Goal: Task Accomplishment & Management: Manage account settings

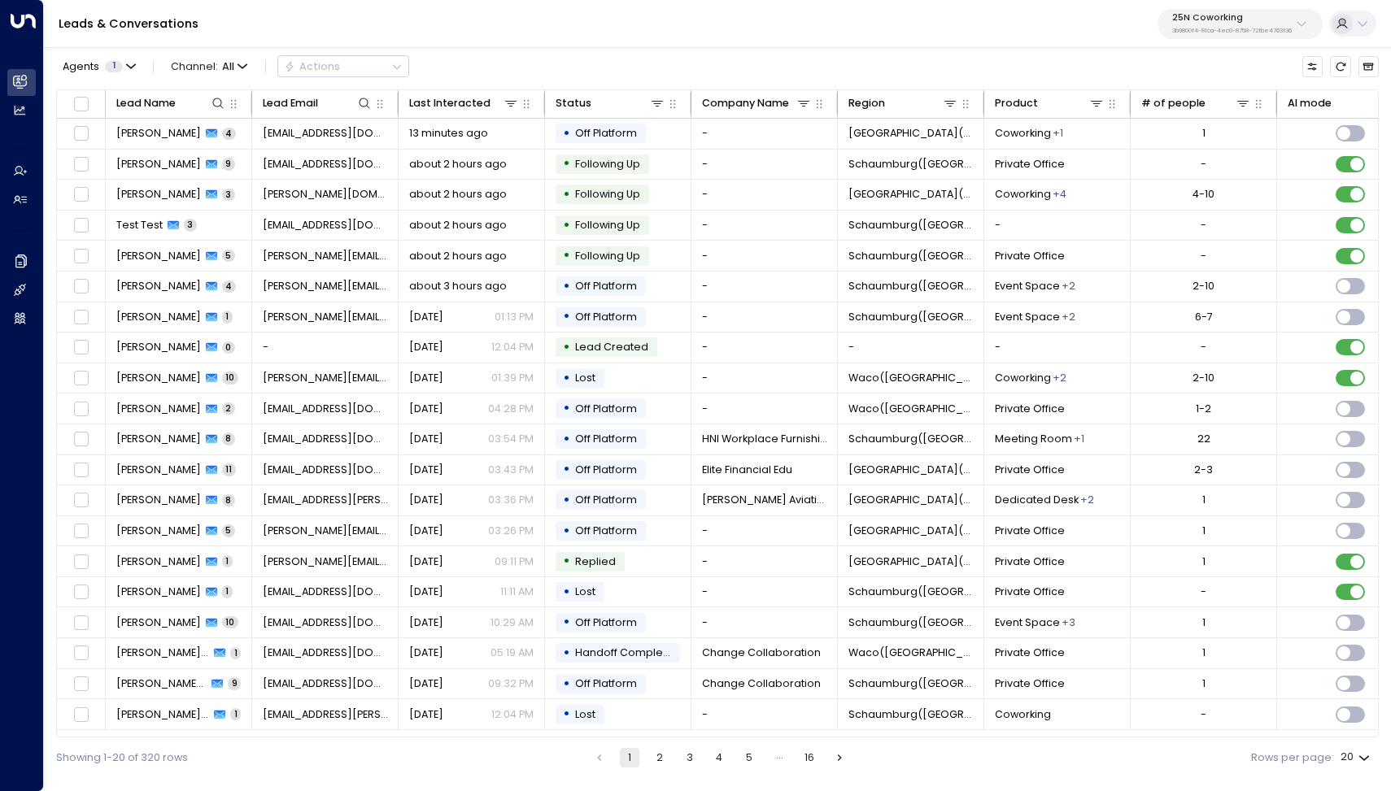
click at [1154, 20] on p "25N Coworking" at bounding box center [1232, 18] width 120 height 10
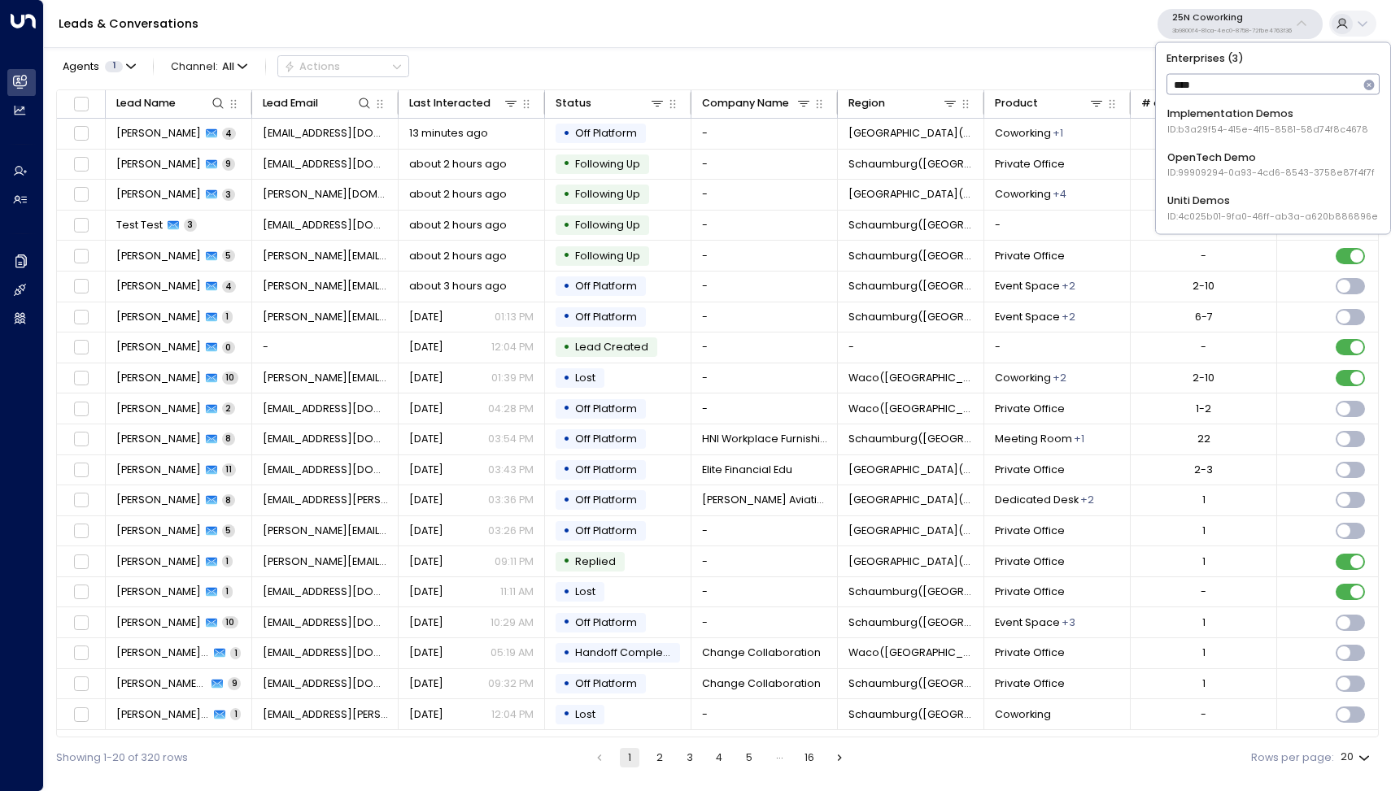
type input "****"
click at [1154, 194] on div "Uniti Demos ID: 4c025b01-9fa0-46ff-ab3a-a620b886896e" at bounding box center [1272, 208] width 211 height 30
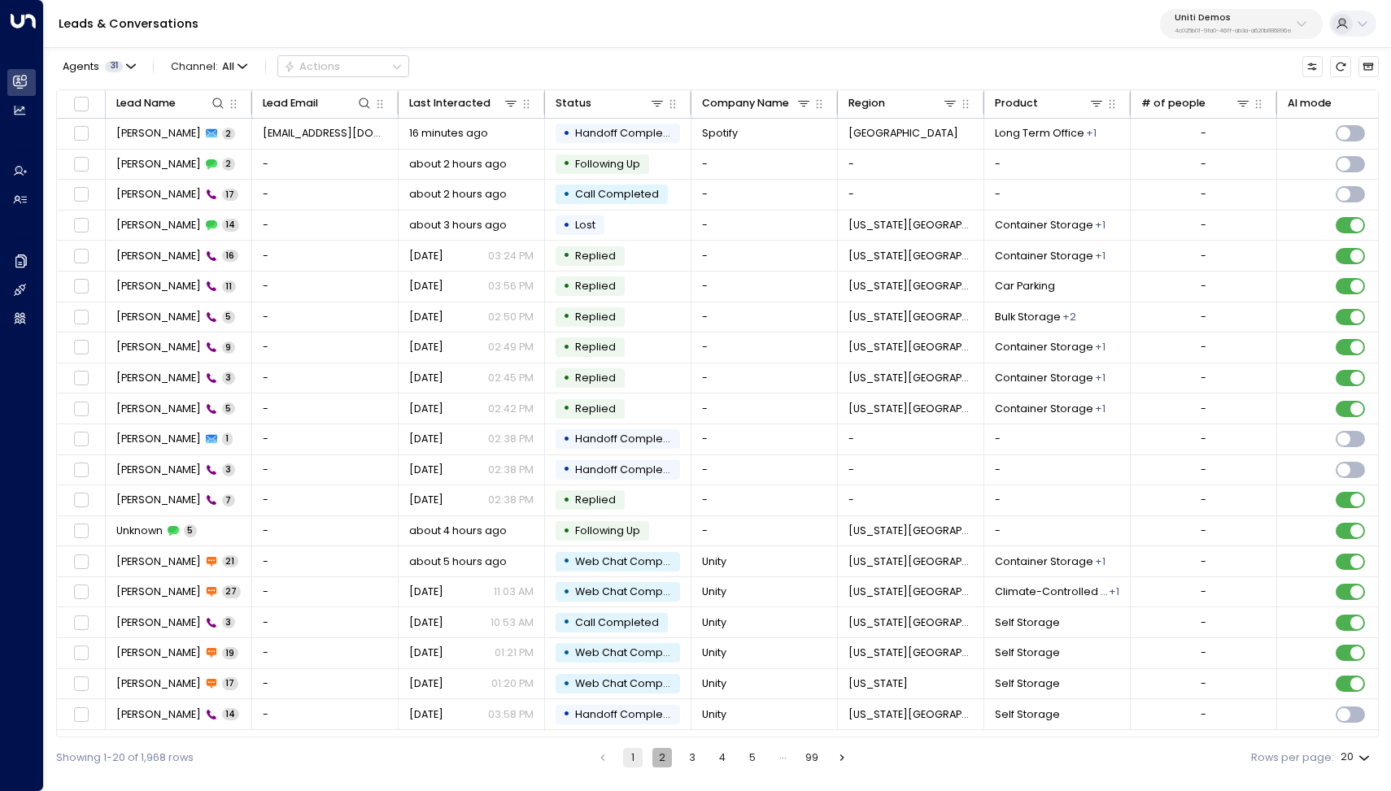
click at [668, 760] on button "2" at bounding box center [662, 758] width 20 height 20
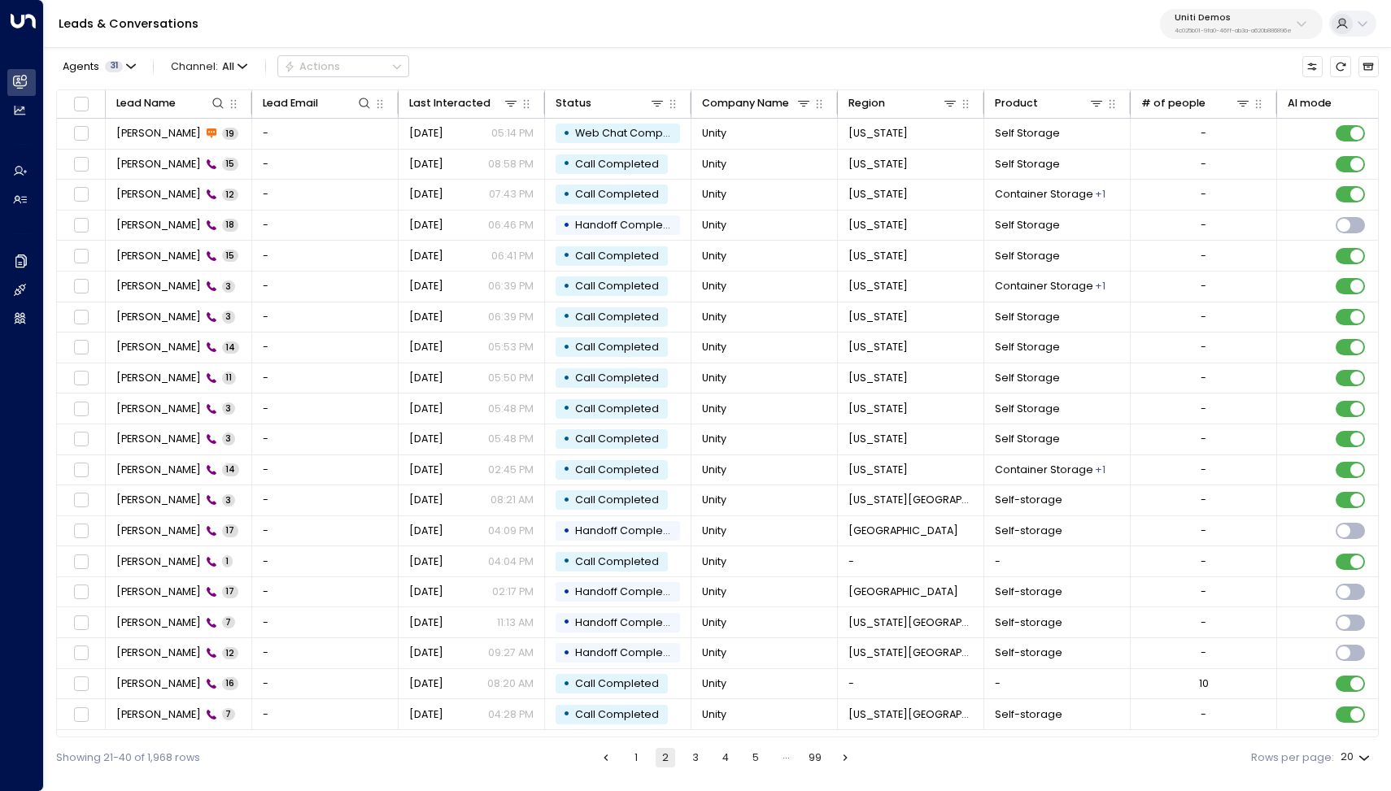
click at [692, 760] on button "3" at bounding box center [696, 758] width 20 height 20
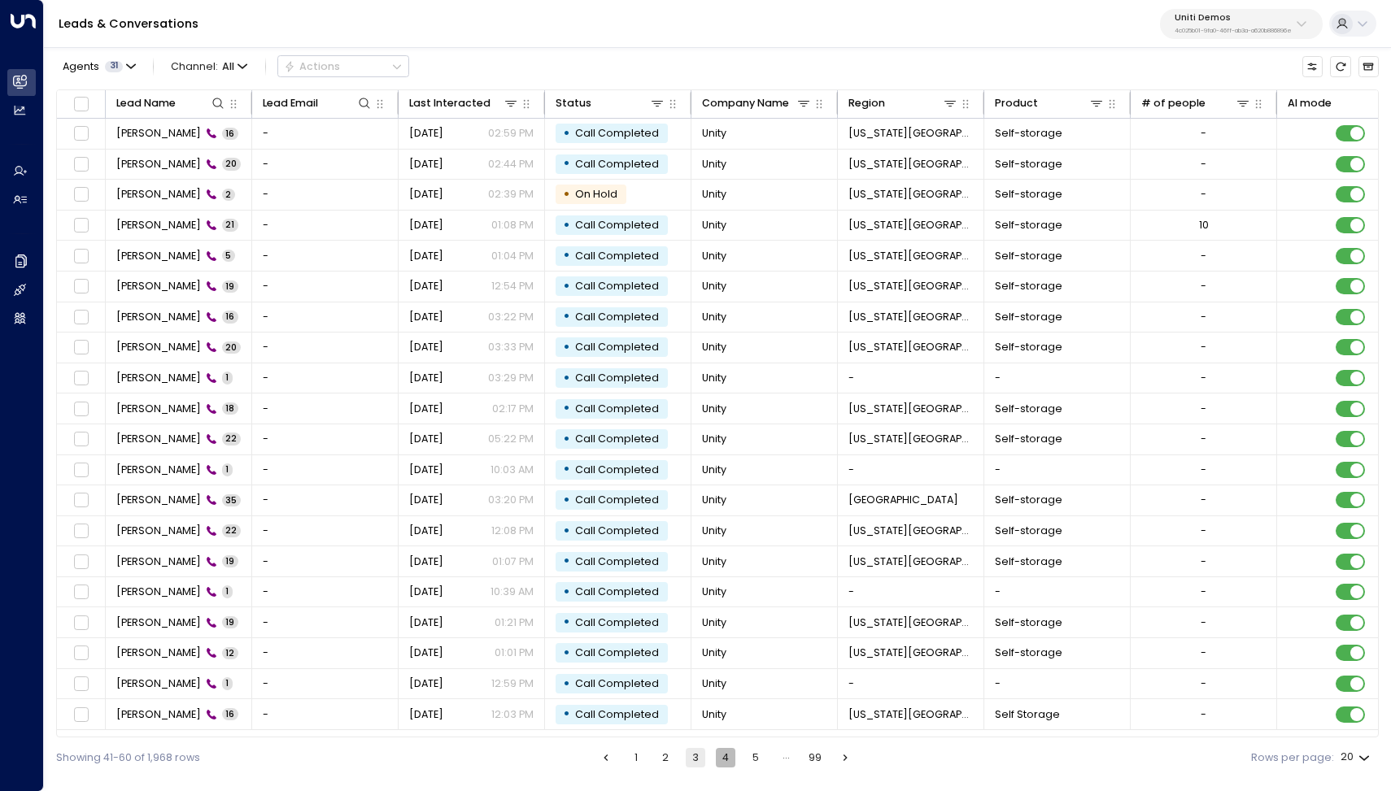
click at [728, 760] on button "4" at bounding box center [726, 758] width 20 height 20
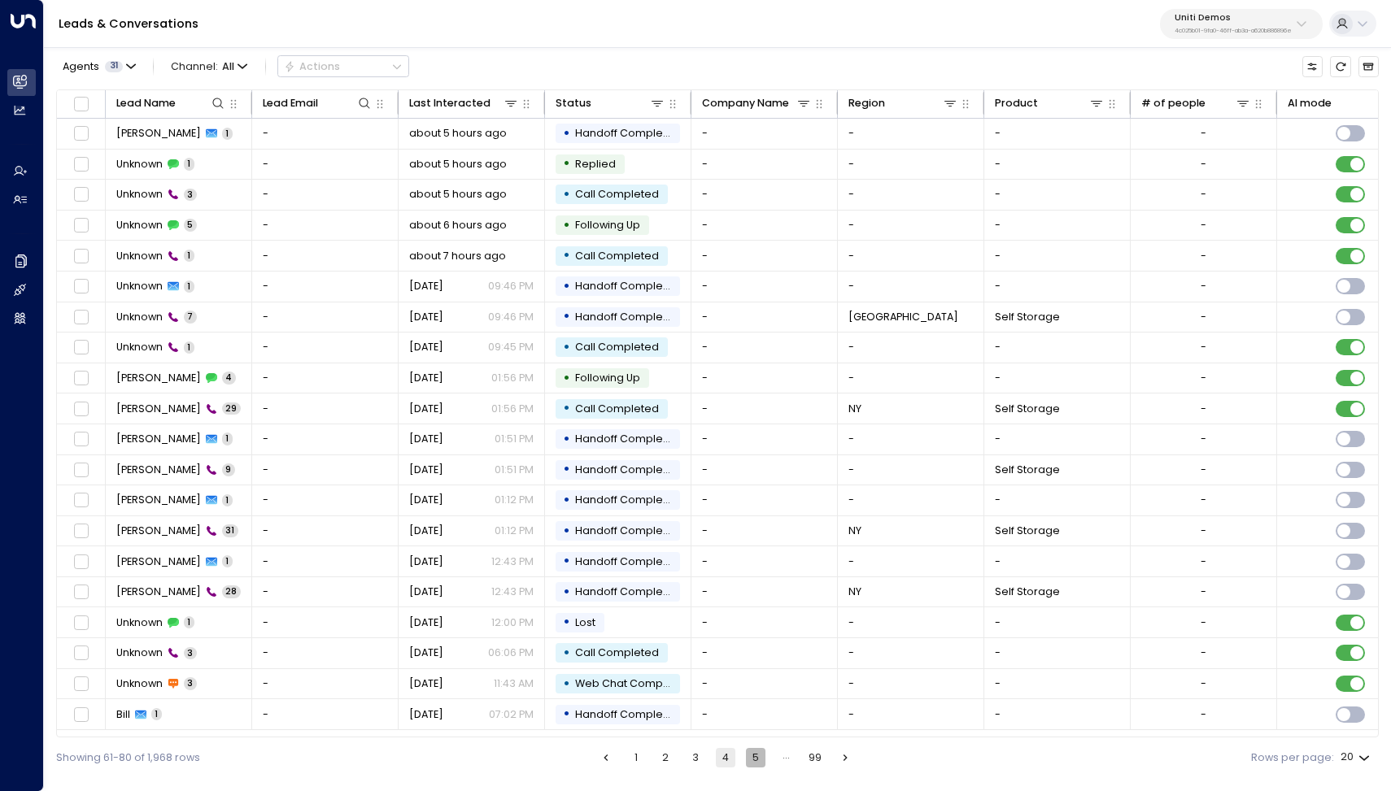
click at [755, 759] on button "5" at bounding box center [756, 758] width 20 height 20
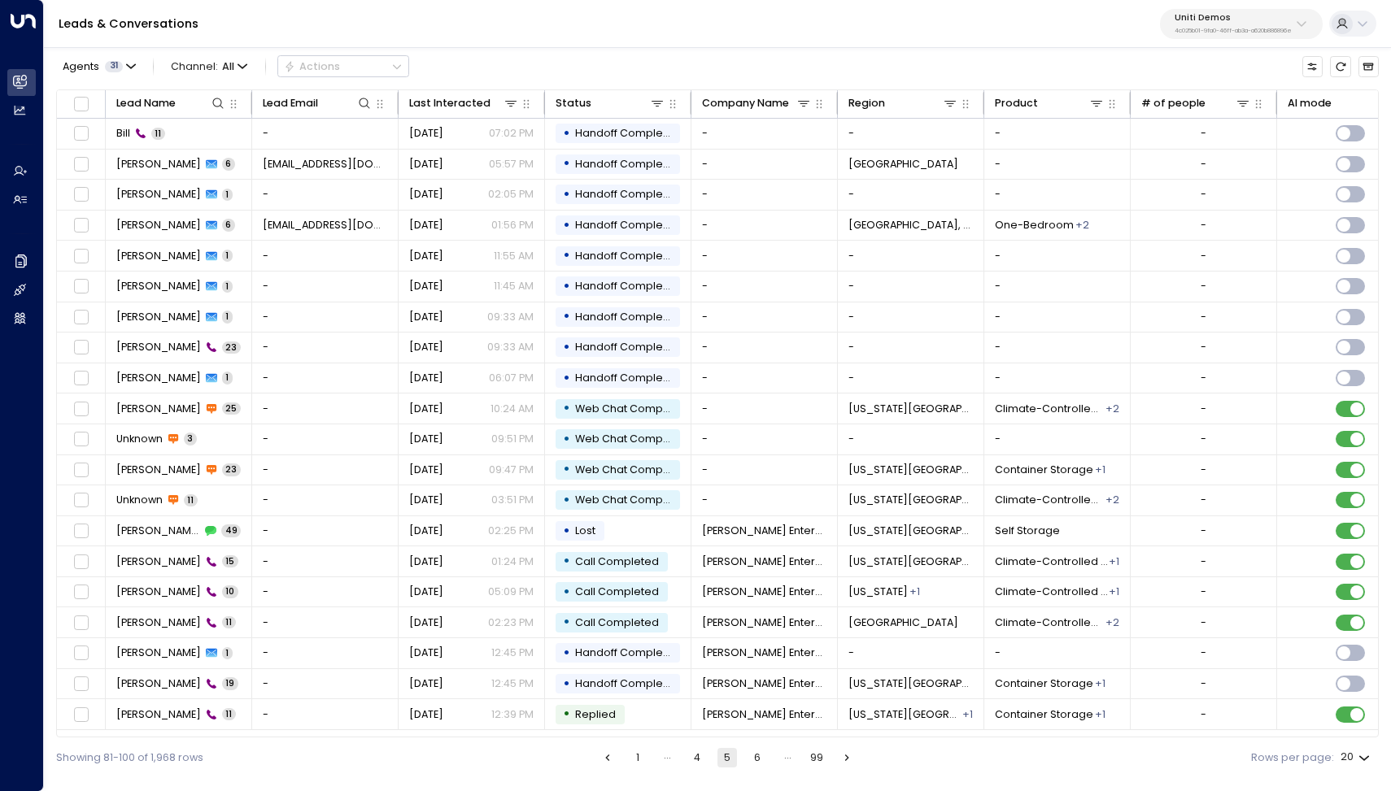
click at [755, 759] on button "6" at bounding box center [757, 758] width 20 height 20
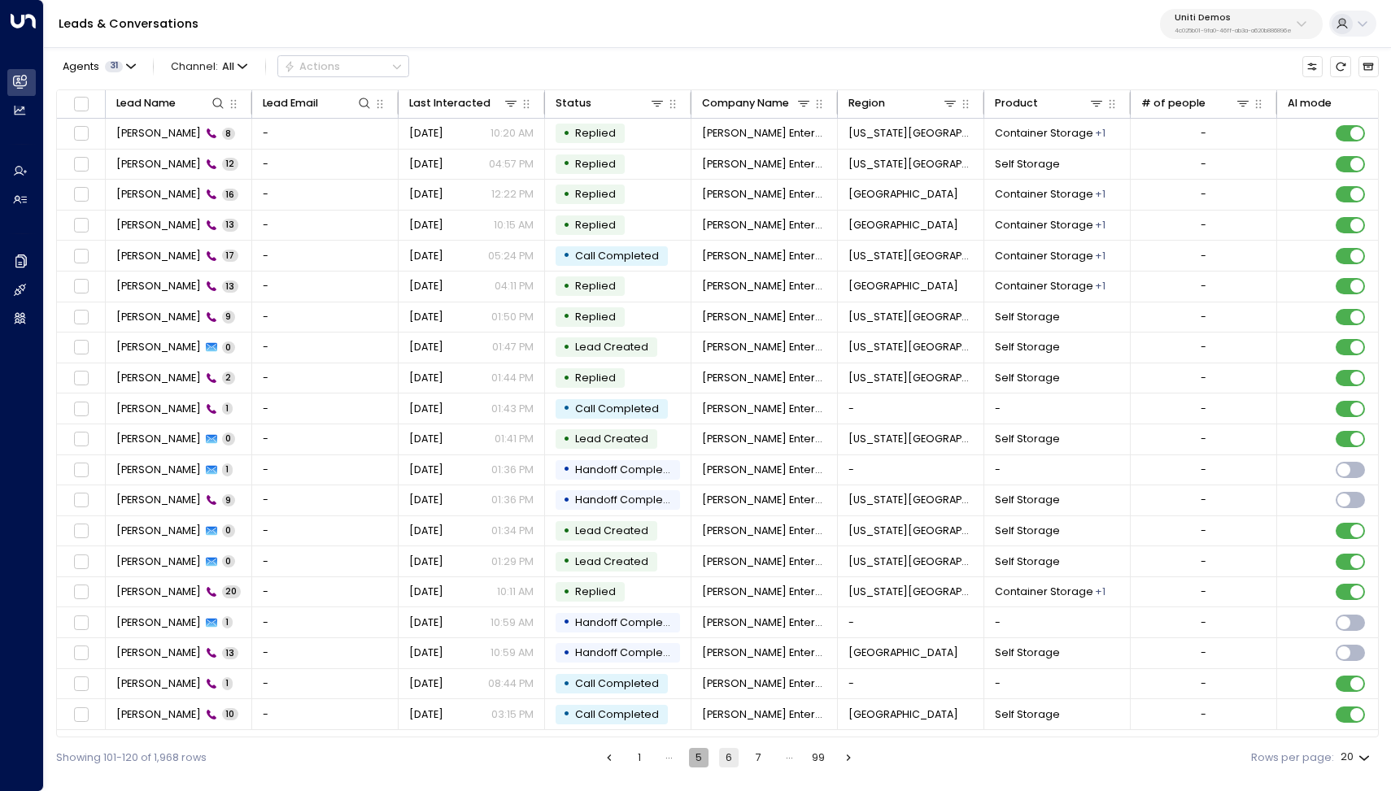
click at [700, 757] on button "5" at bounding box center [699, 758] width 20 height 20
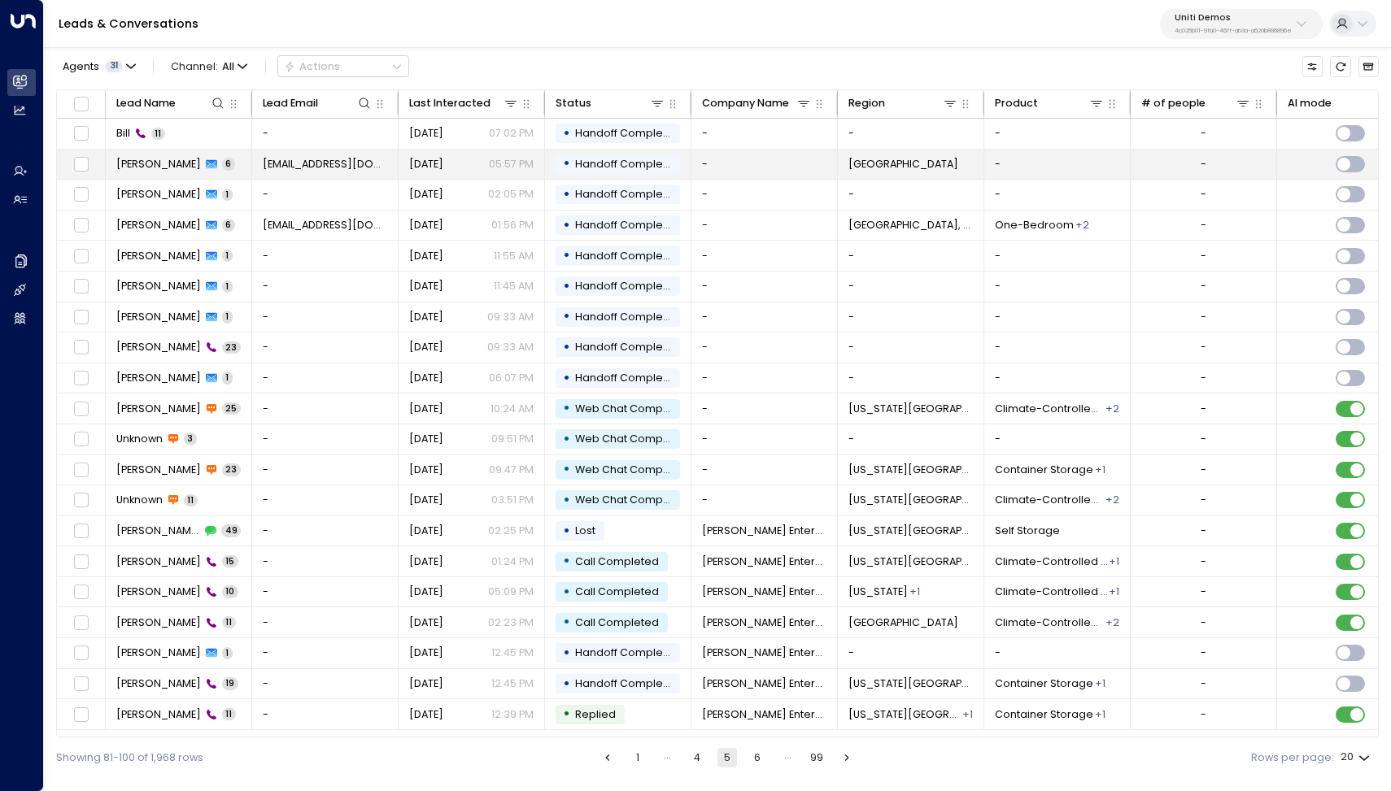
click at [157, 168] on span "[PERSON_NAME]" at bounding box center [158, 164] width 85 height 15
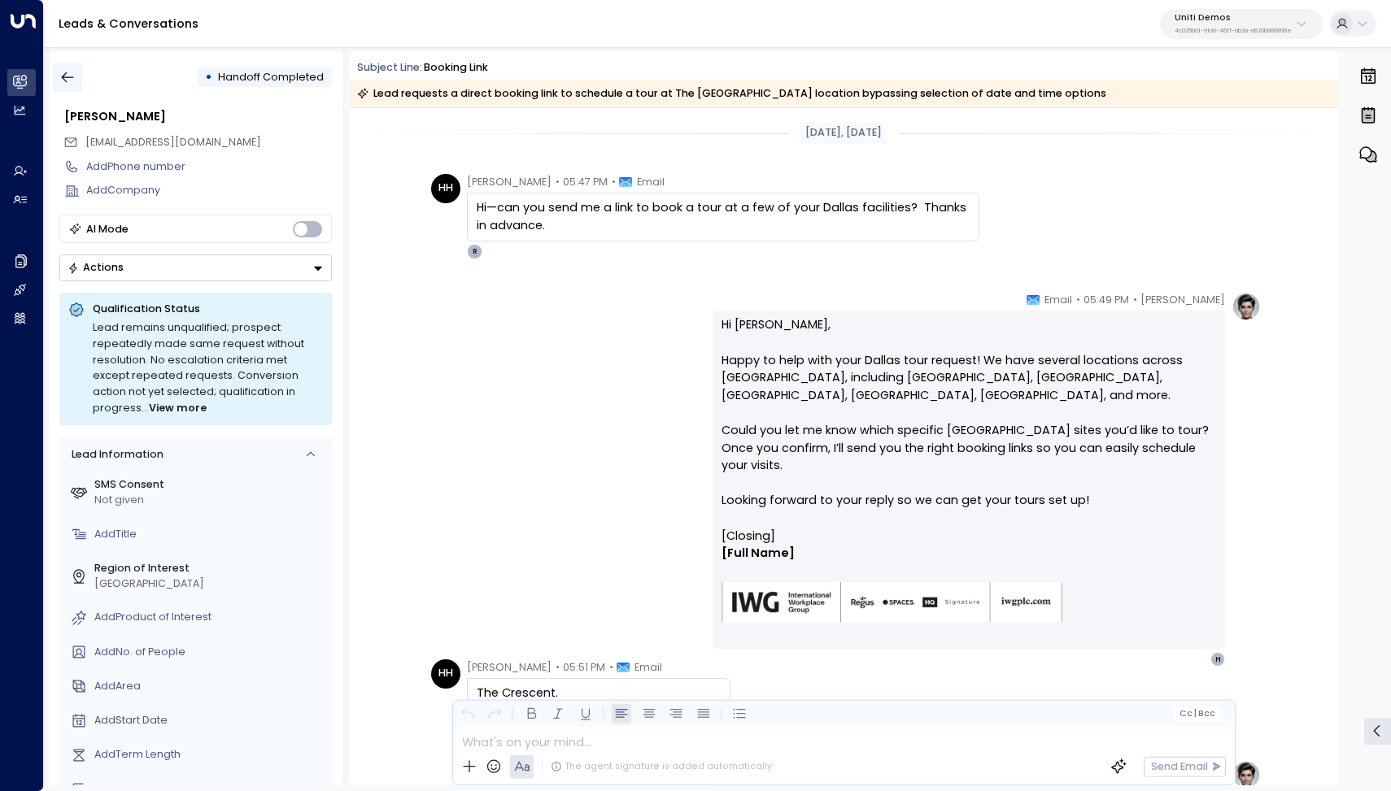
click at [68, 77] on icon "button" at bounding box center [68, 77] width 12 height 11
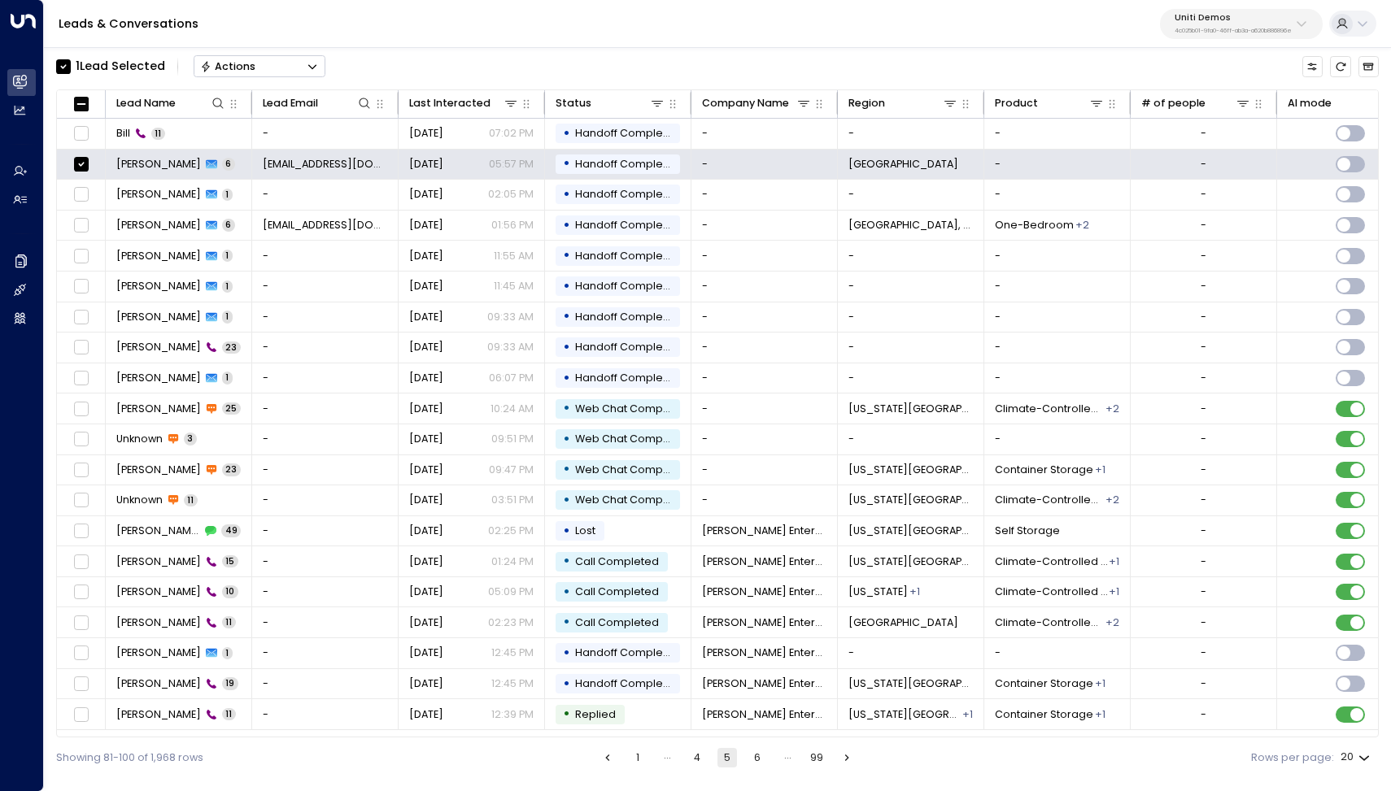
click at [313, 64] on icon "Button group with a nested menu" at bounding box center [312, 66] width 11 height 11
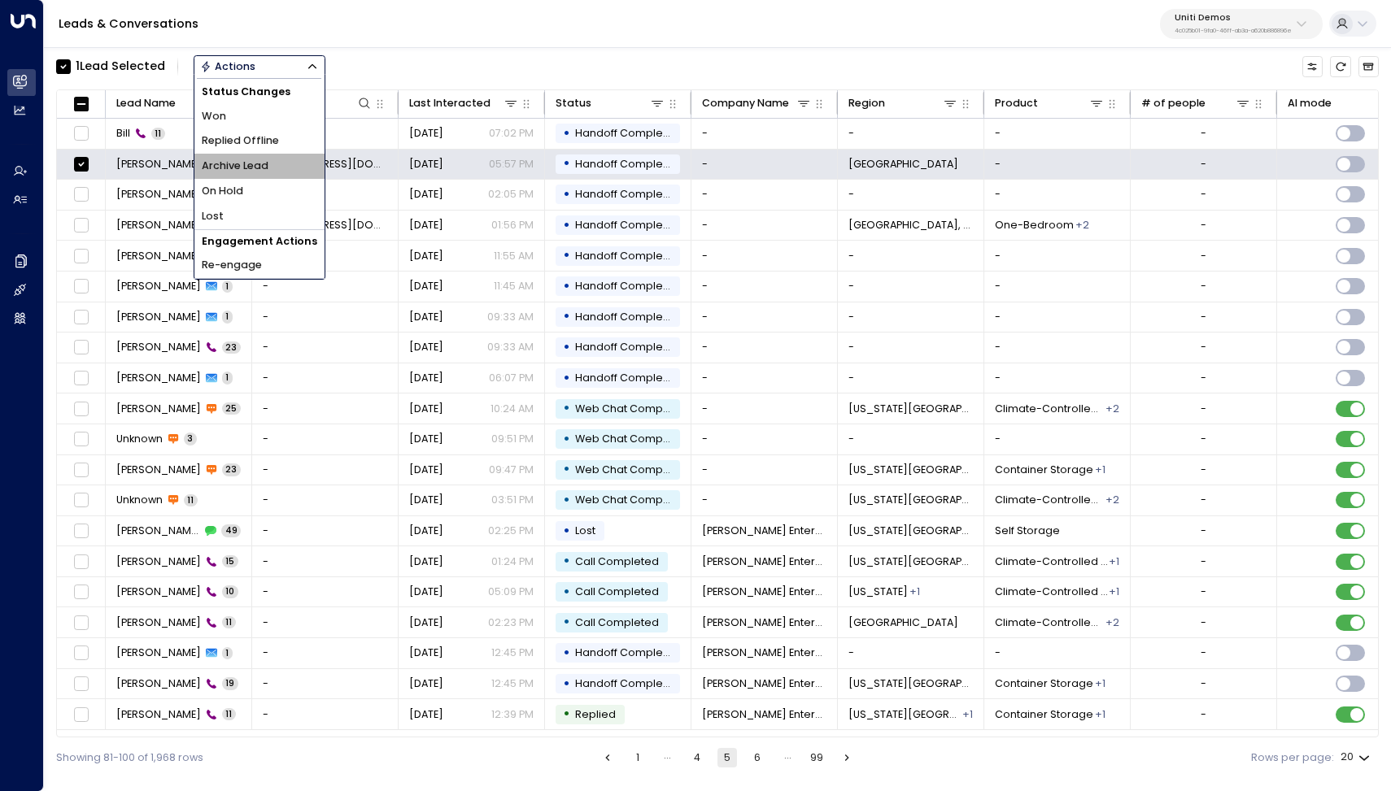
click at [266, 162] on span "Archive Lead" at bounding box center [235, 166] width 67 height 15
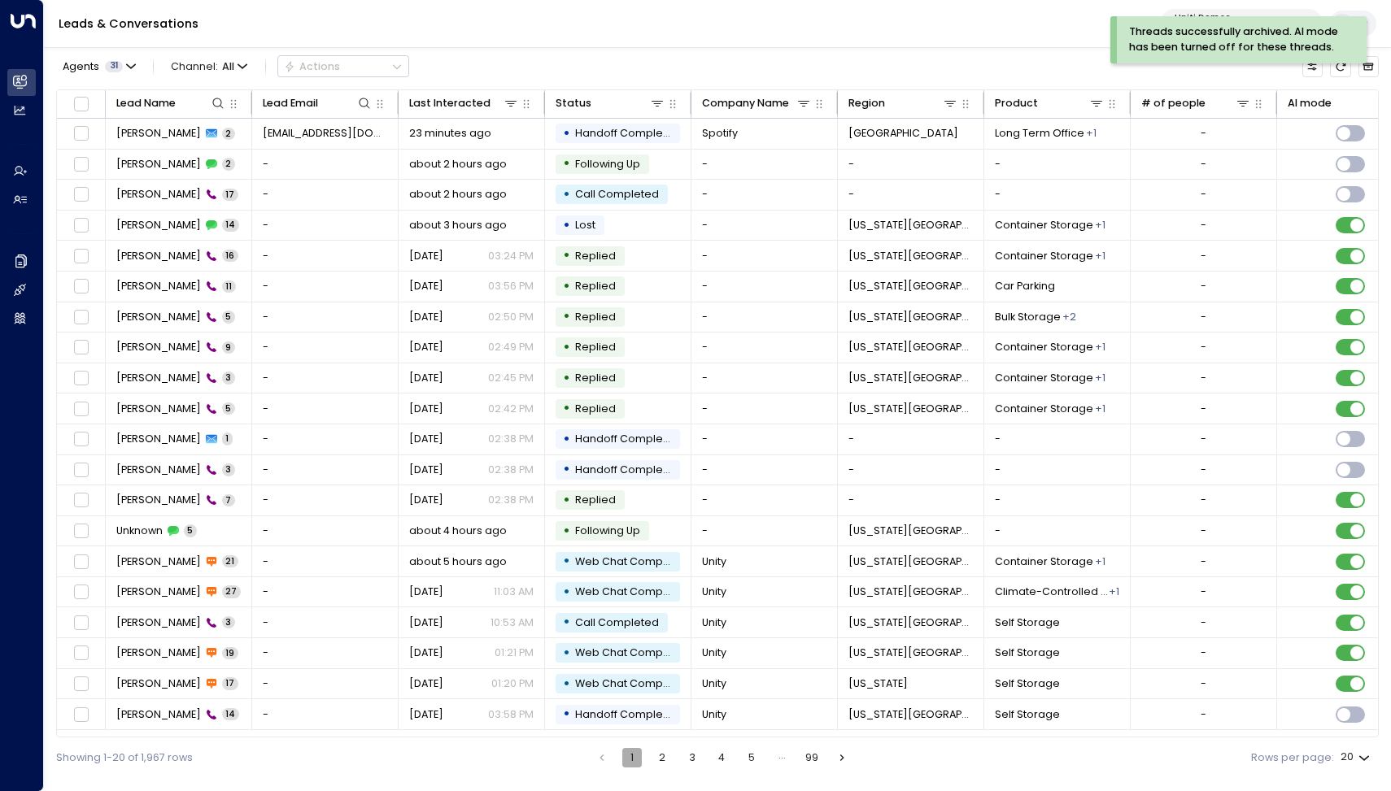
click at [630, 762] on button "1" at bounding box center [632, 758] width 20 height 20
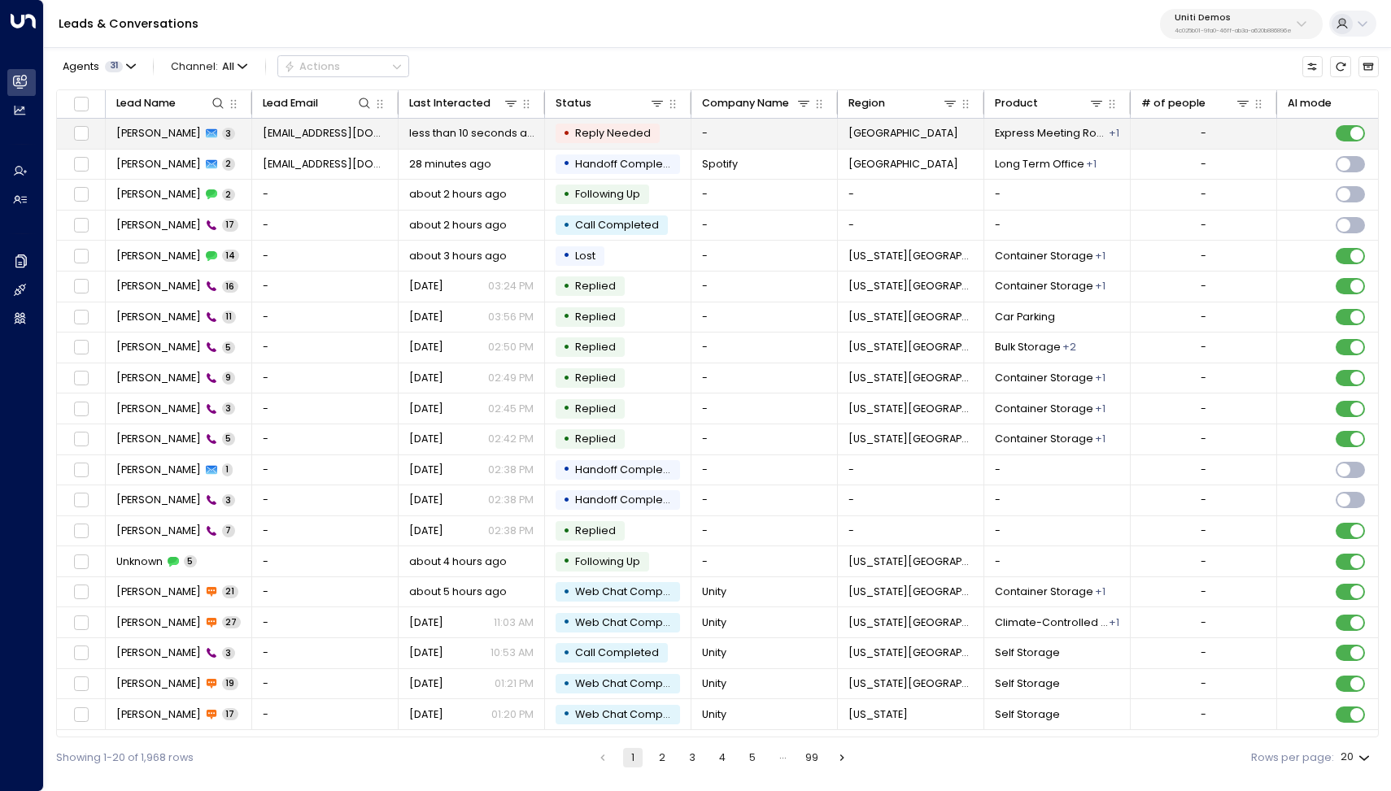
click at [168, 135] on span "[PERSON_NAME]" at bounding box center [158, 133] width 85 height 15
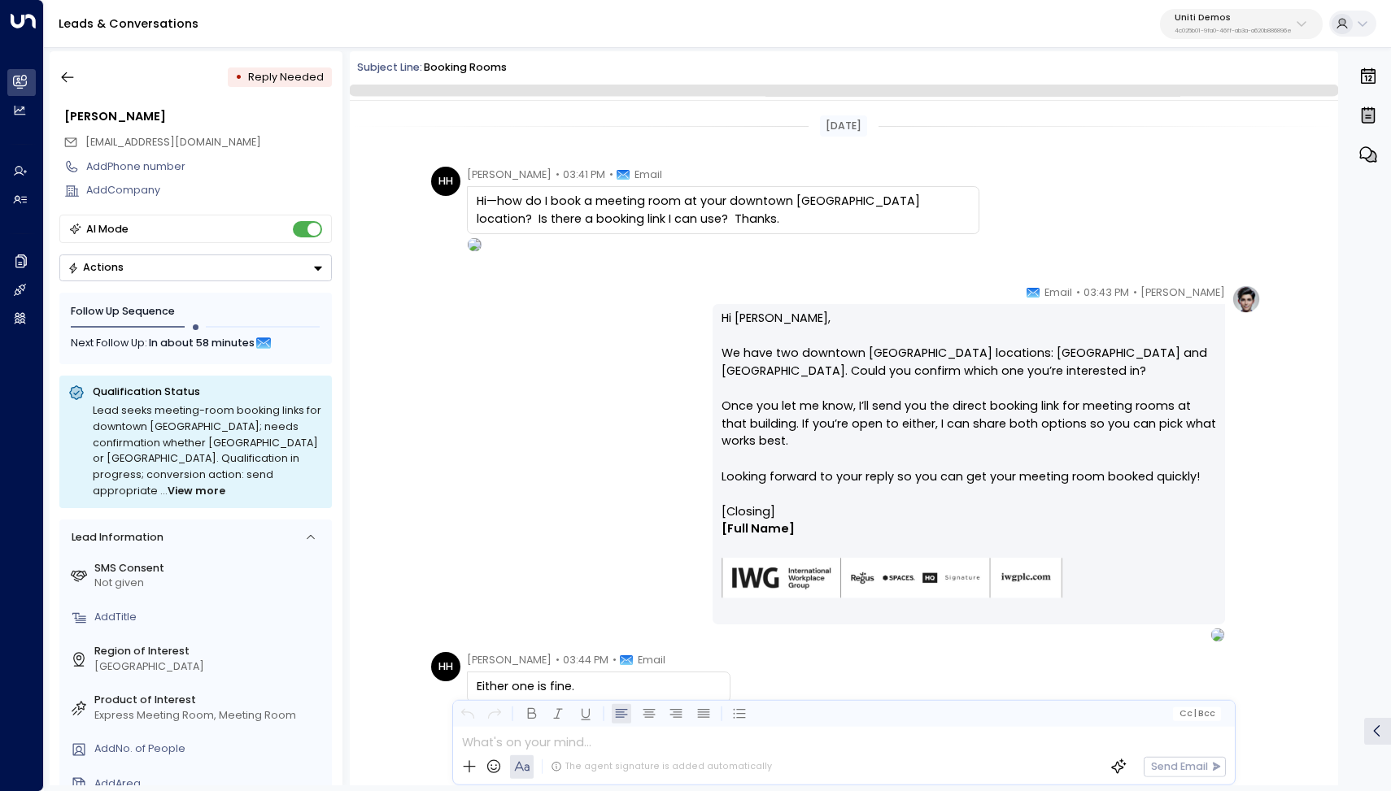
scroll to position [97, 0]
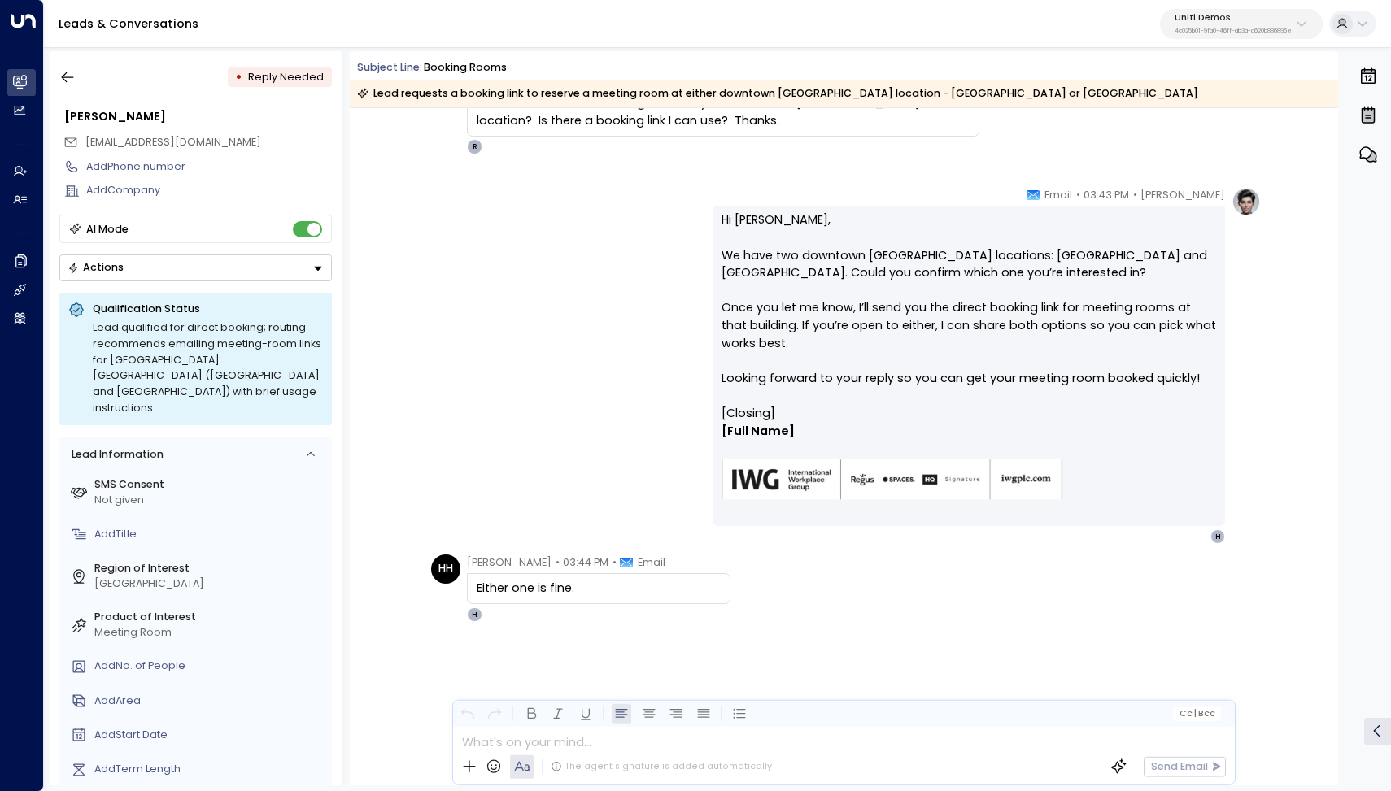
scroll to position [104, 0]
click at [579, 370] on div "Hanna Simons • 03:43 PM • Email Hi Hayden, We have two downtown Dallas location…" at bounding box center [843, 367] width 834 height 358
click at [495, 326] on div "[PERSON_NAME] • 03:43 PM • Email Hi [PERSON_NAME], We have two downtown [GEOGRA…" at bounding box center [843, 367] width 834 height 358
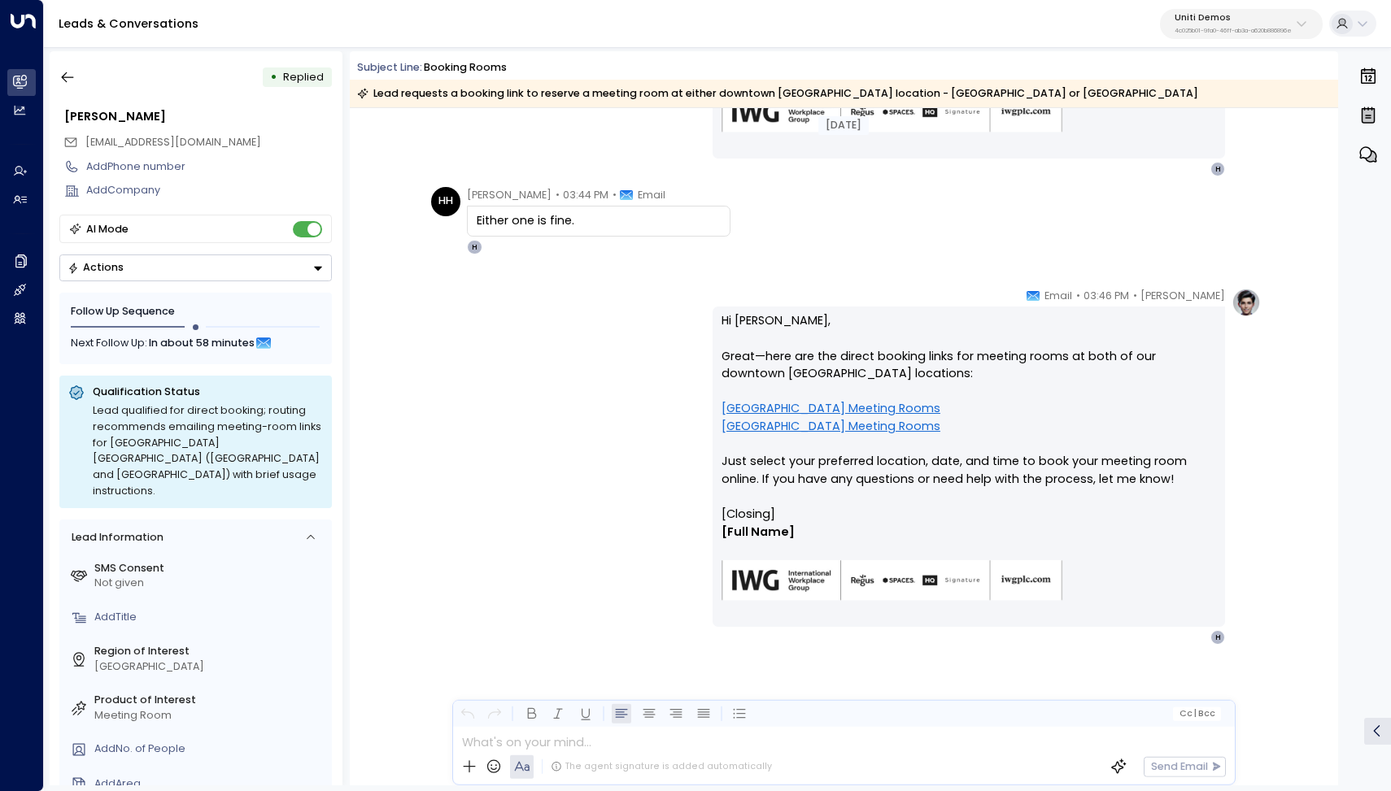
scroll to position [472, 0]
click at [790, 419] on link "Downtown Republic Center Meeting Rooms" at bounding box center [830, 428] width 219 height 18
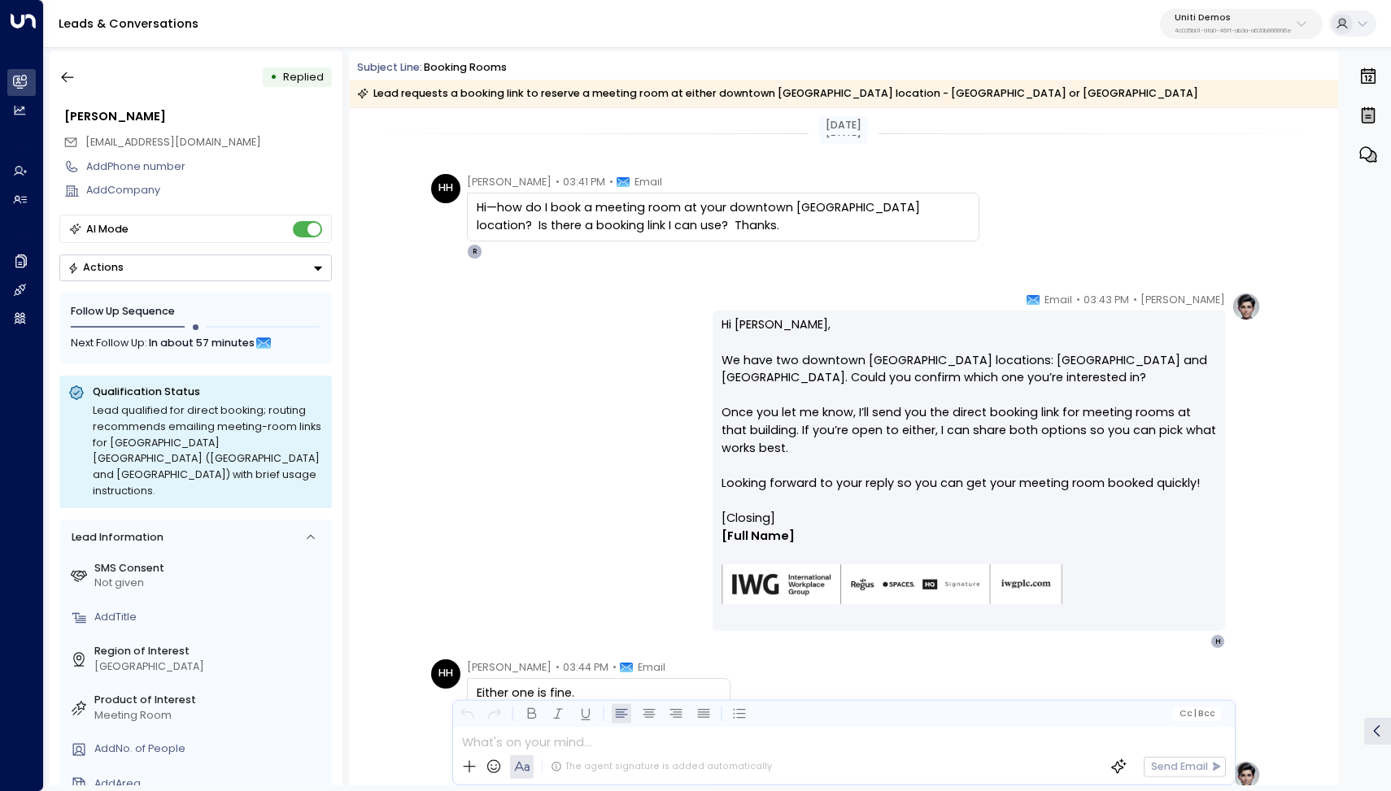
scroll to position [0, 0]
click at [68, 71] on icon "button" at bounding box center [67, 77] width 16 height 16
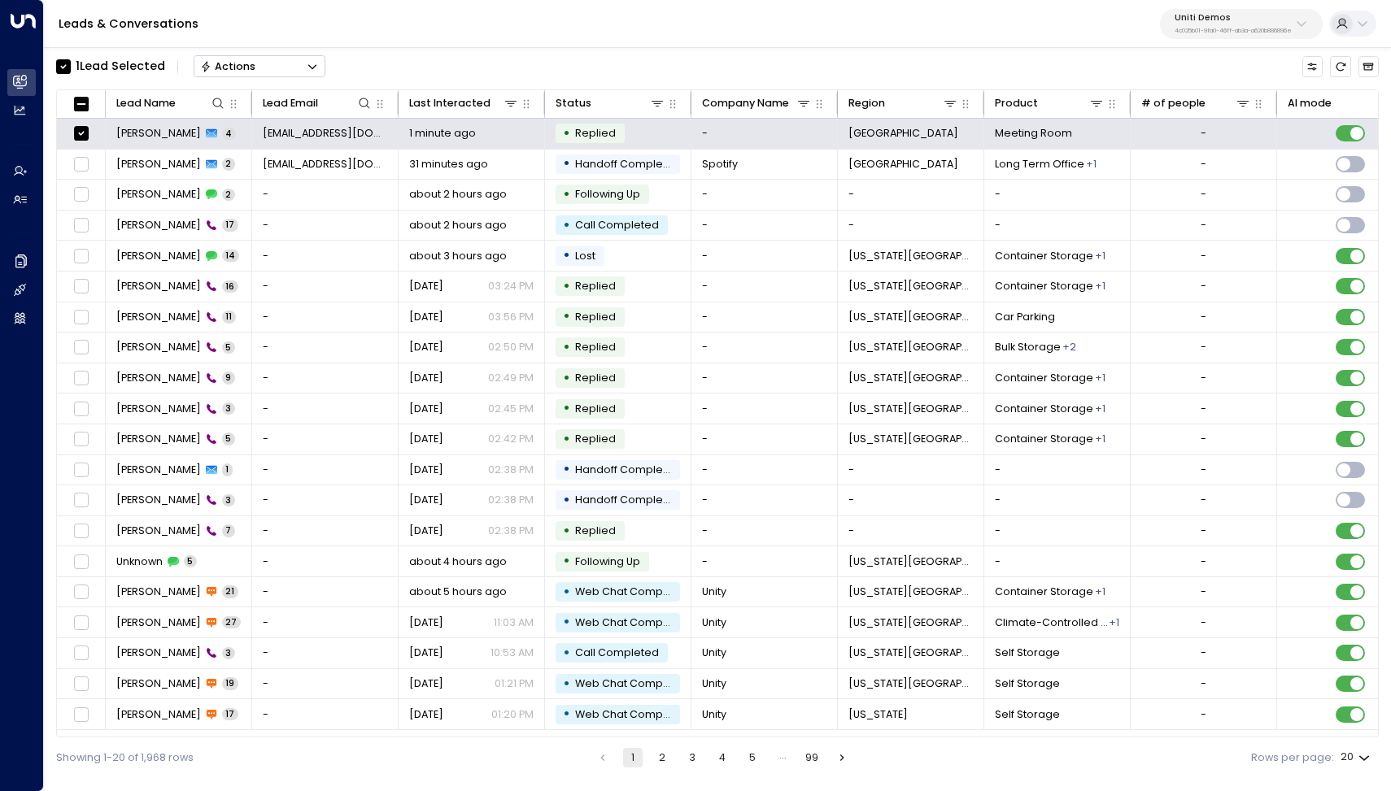
click at [312, 67] on icon "Button group with a nested menu" at bounding box center [312, 66] width 11 height 11
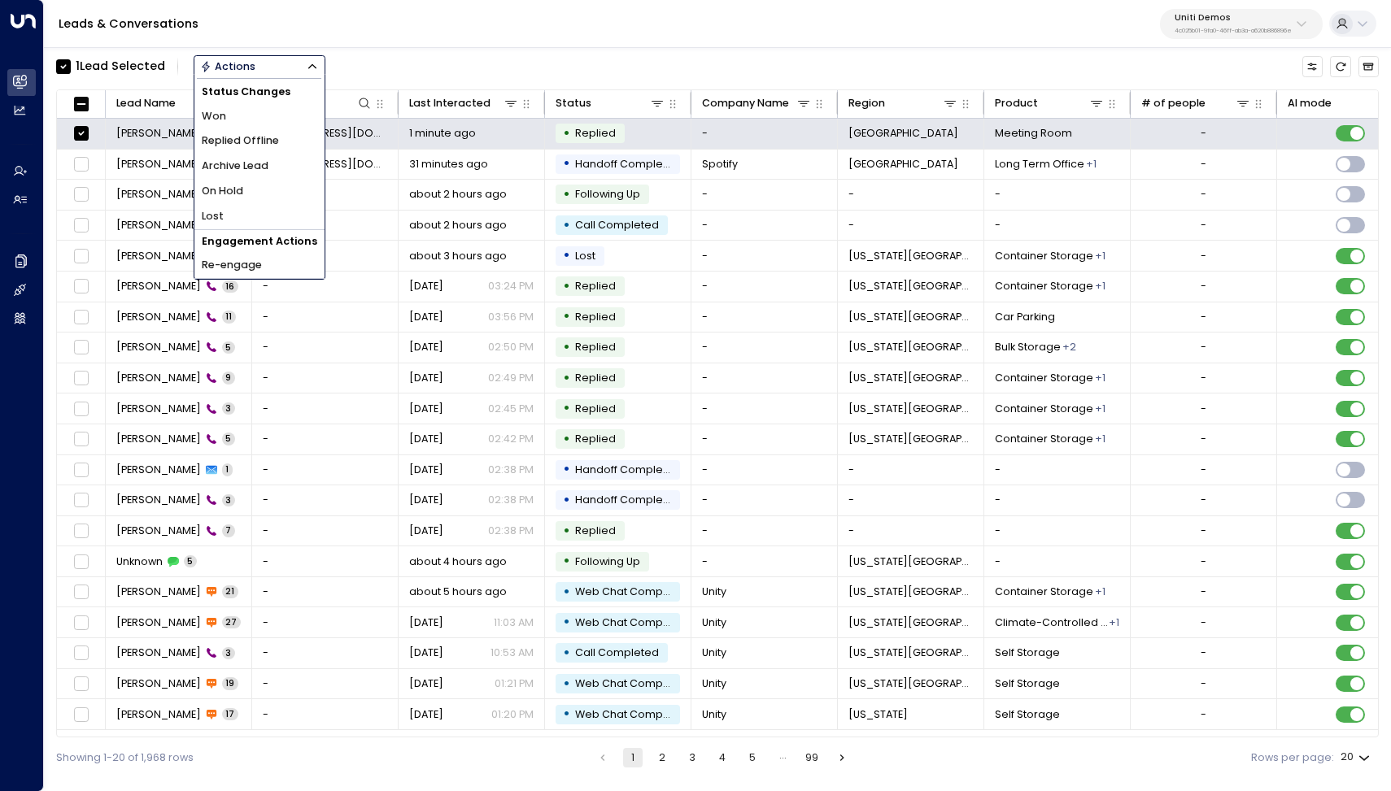
click at [274, 164] on li "Archive Lead" at bounding box center [259, 166] width 130 height 25
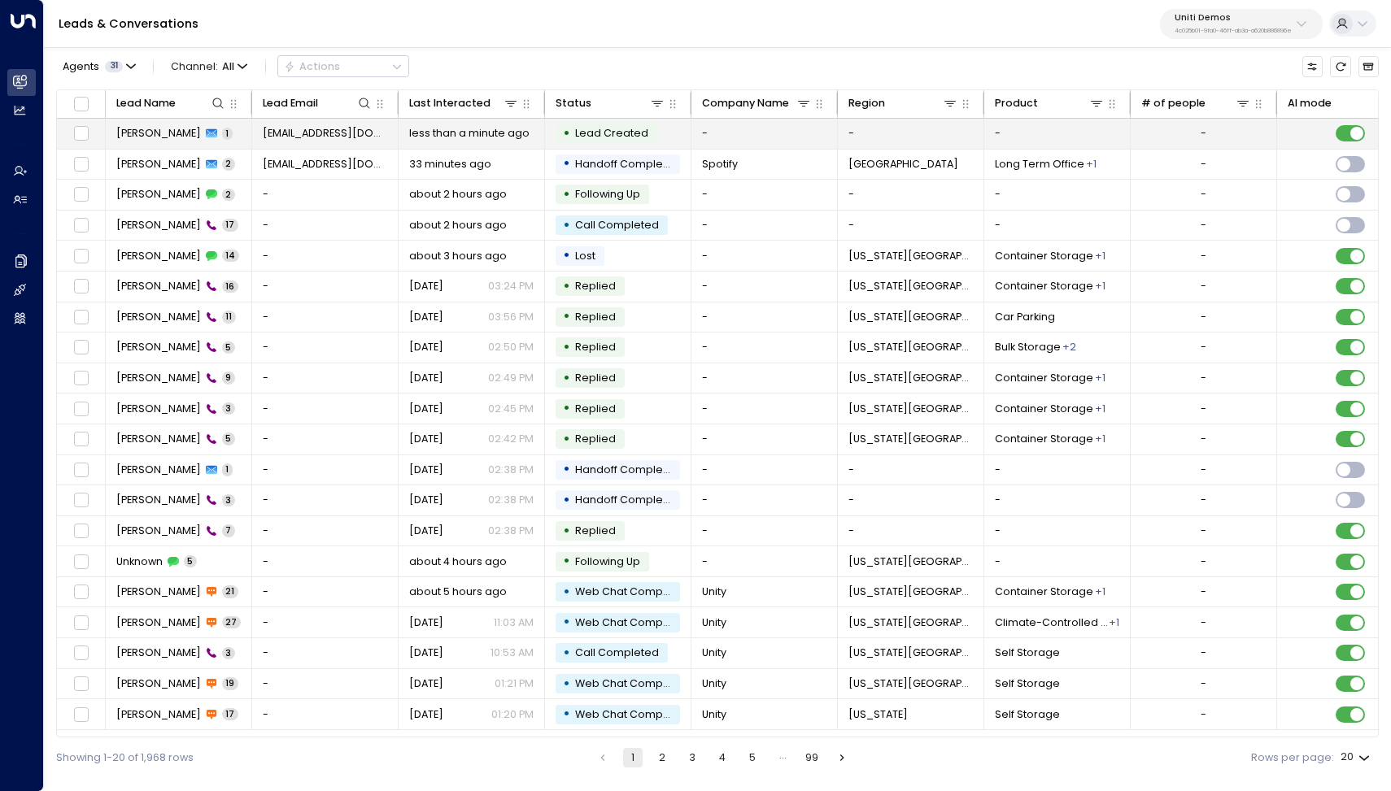
click at [169, 131] on span "[PERSON_NAME]" at bounding box center [158, 133] width 85 height 15
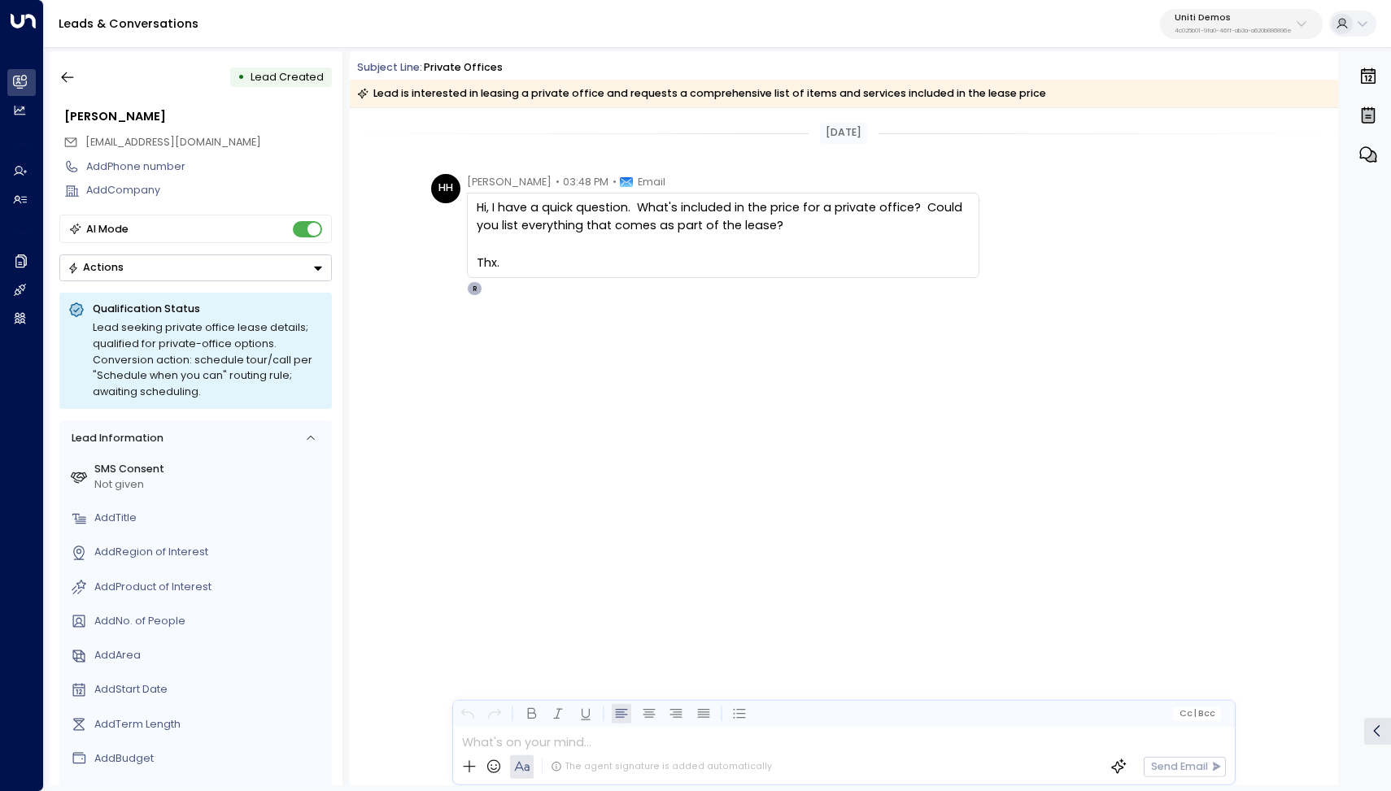
click at [708, 477] on div "Today HH Hayden Haynes • 03:48 PM • Email Hi, I have a quick question. What's i…" at bounding box center [844, 446] width 988 height 677
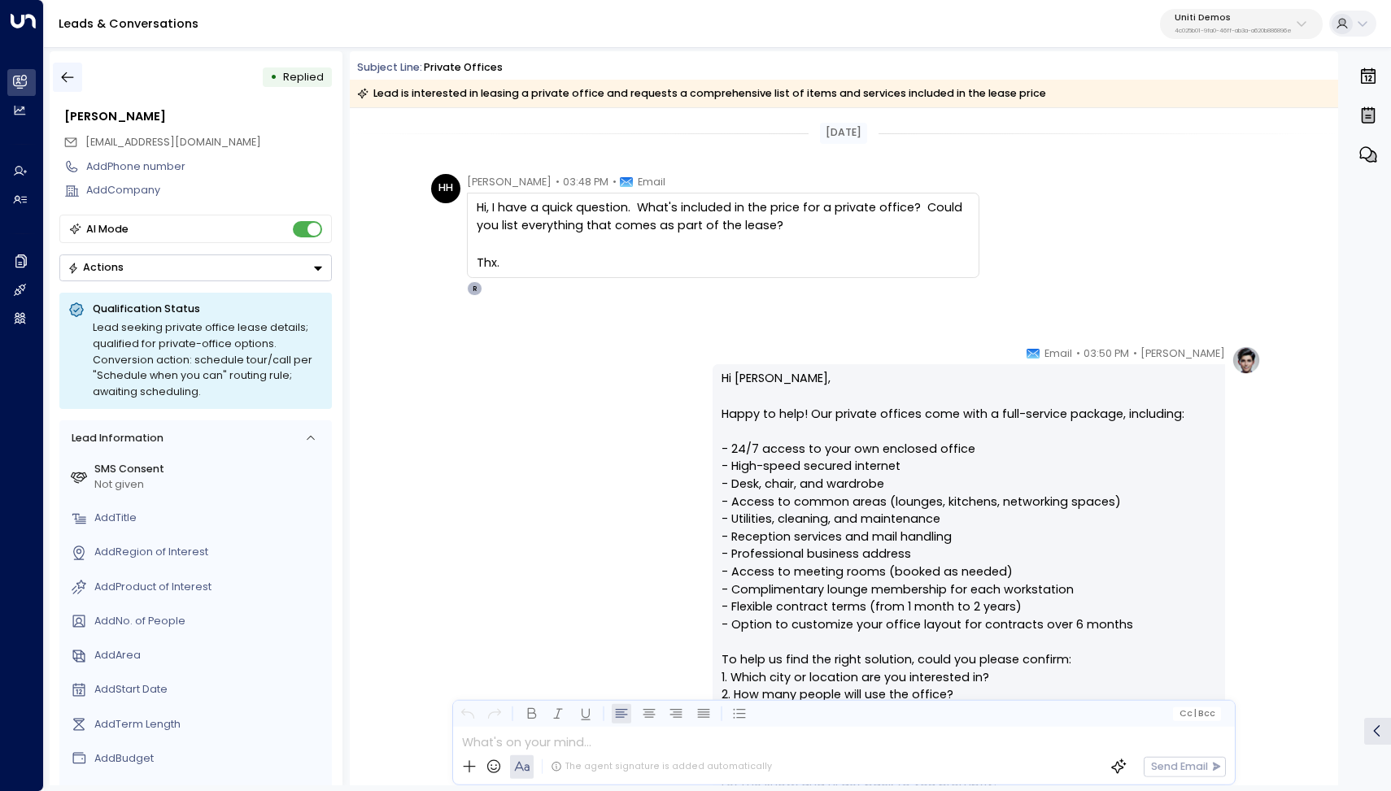
click at [69, 69] on icon "button" at bounding box center [67, 77] width 16 height 16
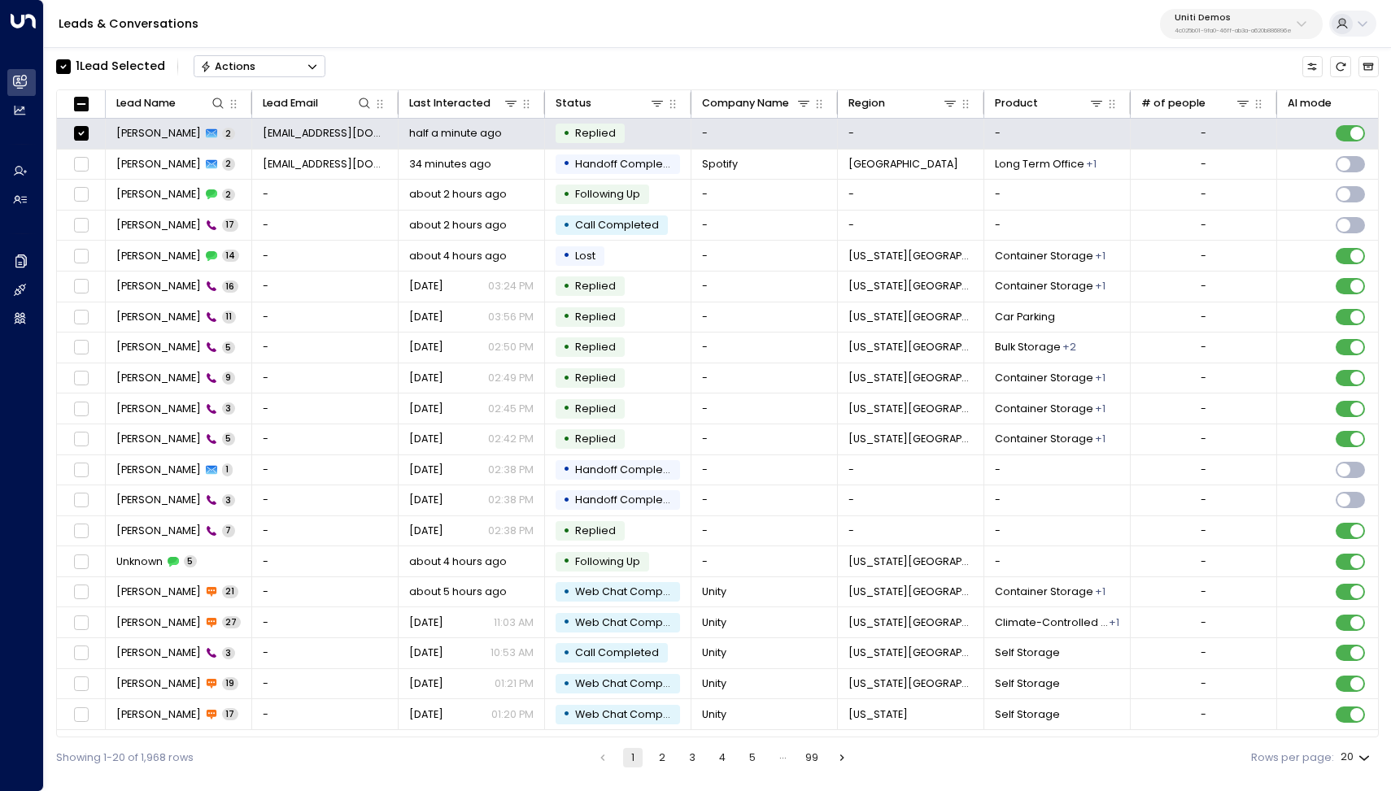
click at [306, 63] on button "Actions" at bounding box center [260, 66] width 132 height 22
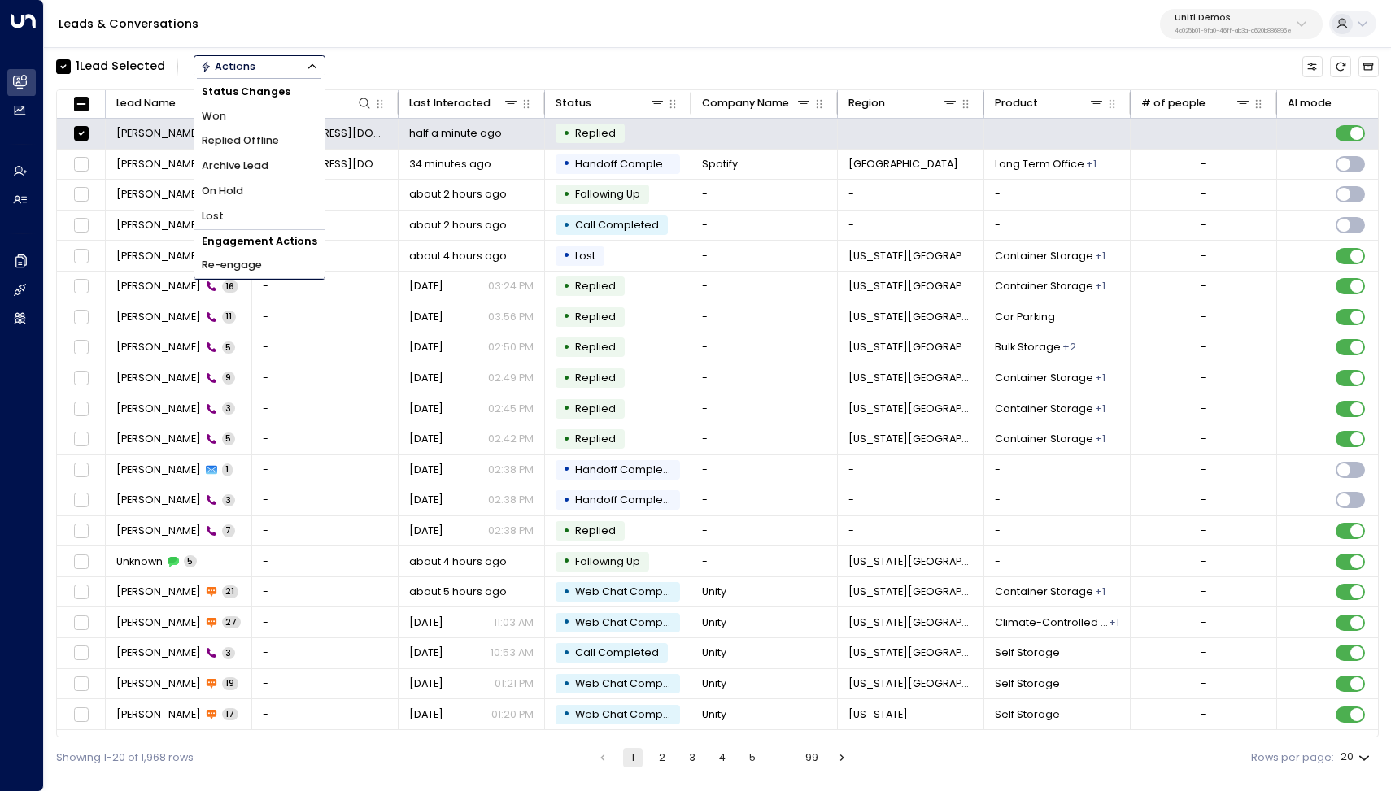
click at [284, 164] on li "Archive Lead" at bounding box center [259, 166] width 130 height 25
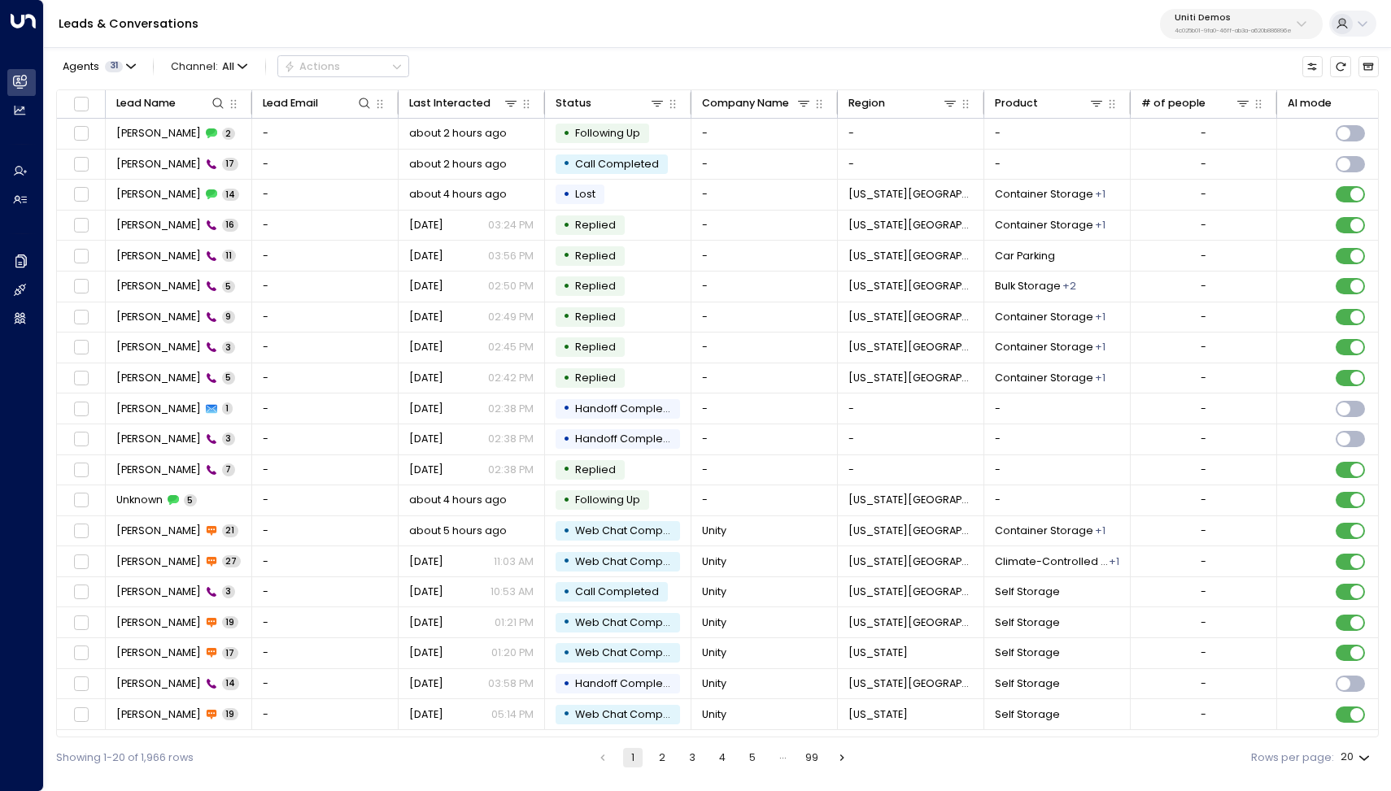
click at [672, 41] on div "Leads & Conversations Uniti Demos 4c025b01-9fa0-46ff-ab3a-a620b886896e" at bounding box center [717, 24] width 1347 height 48
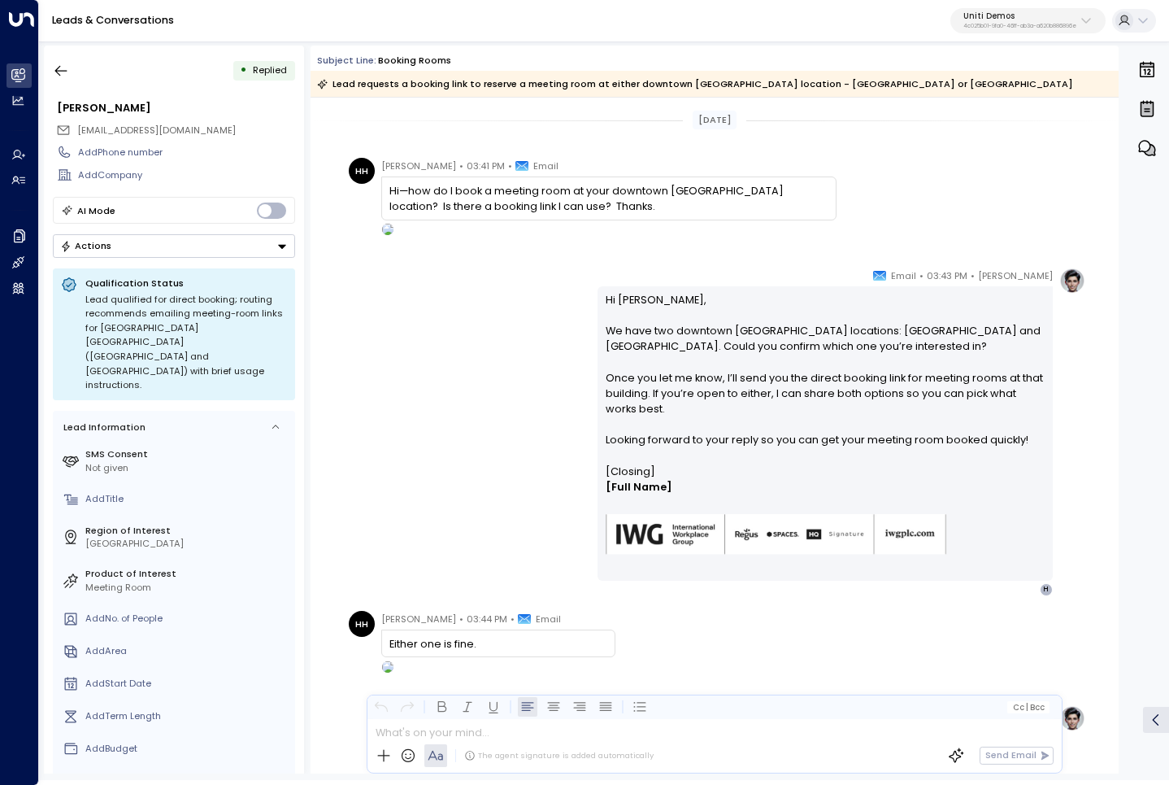
scroll to position [381, 0]
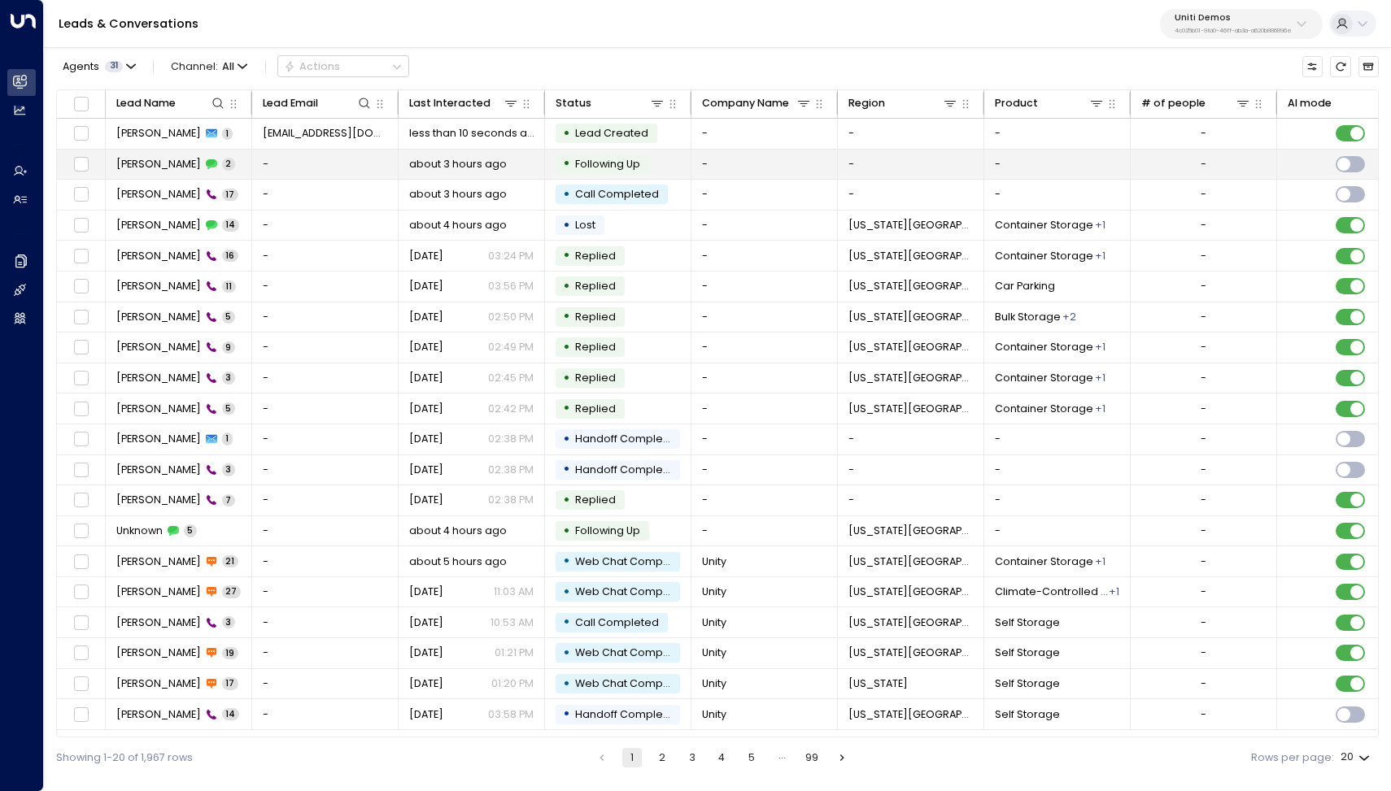
click at [153, 161] on span "[PERSON_NAME]" at bounding box center [158, 164] width 85 height 15
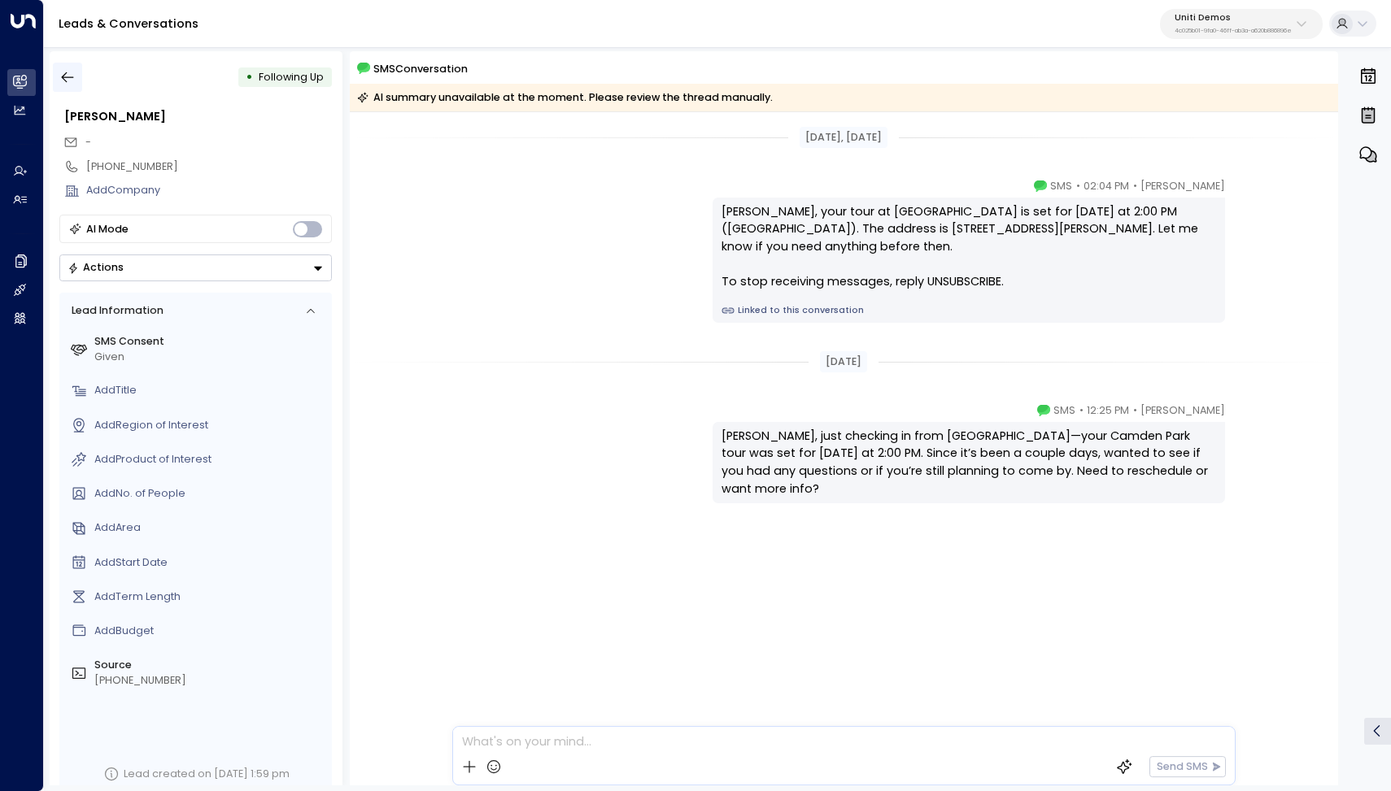
click at [64, 79] on icon "button" at bounding box center [67, 77] width 16 height 16
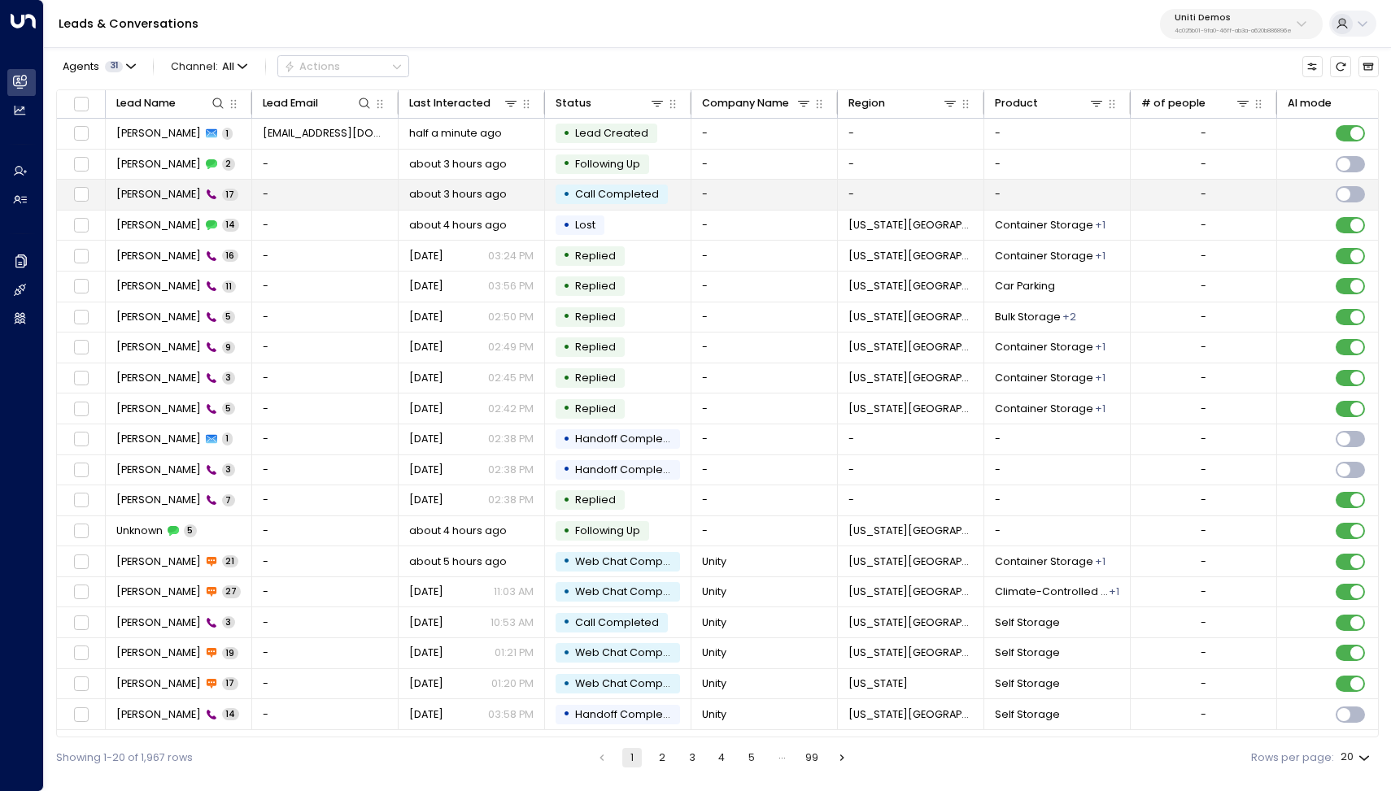
click at [128, 189] on span "[PERSON_NAME]" at bounding box center [158, 194] width 85 height 15
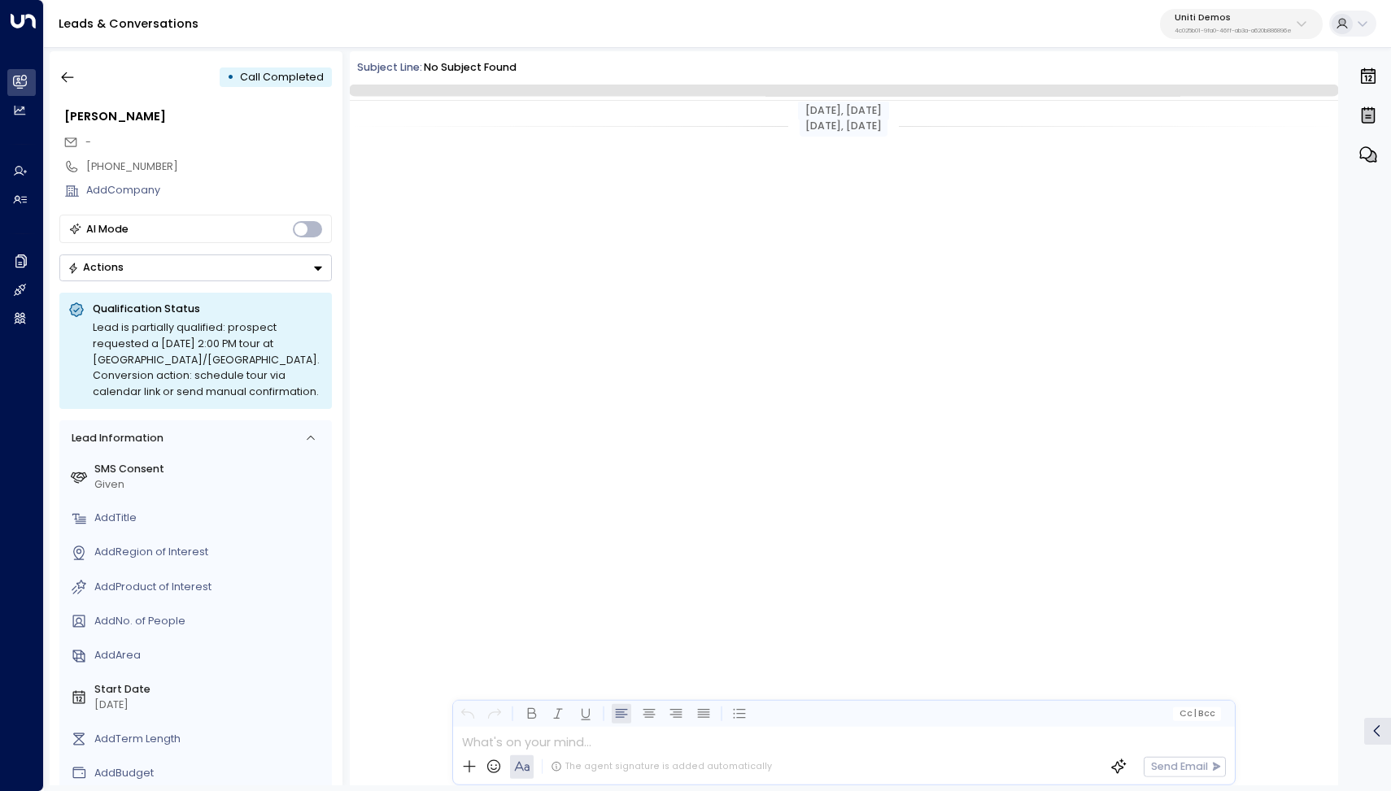
scroll to position [957, 0]
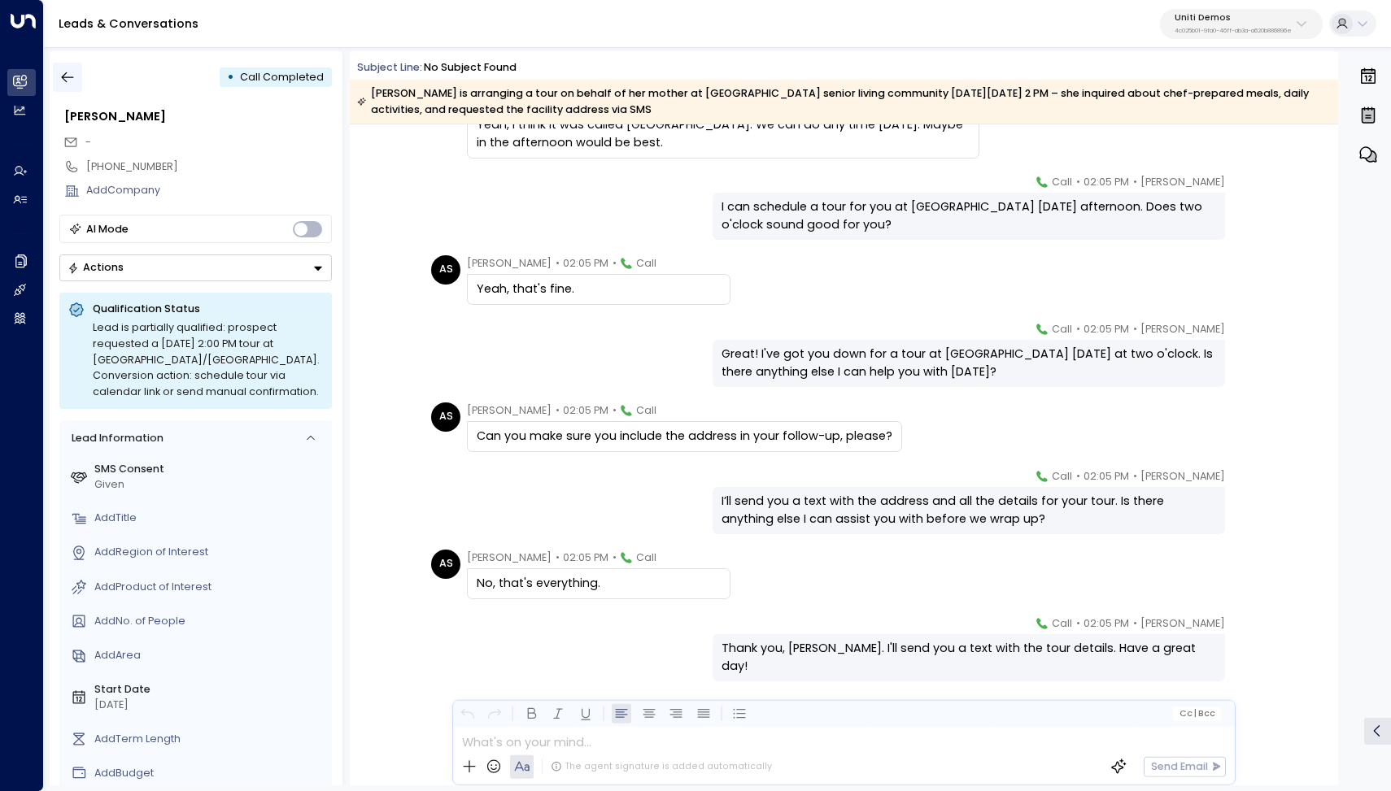
click at [70, 77] on icon "button" at bounding box center [68, 77] width 12 height 11
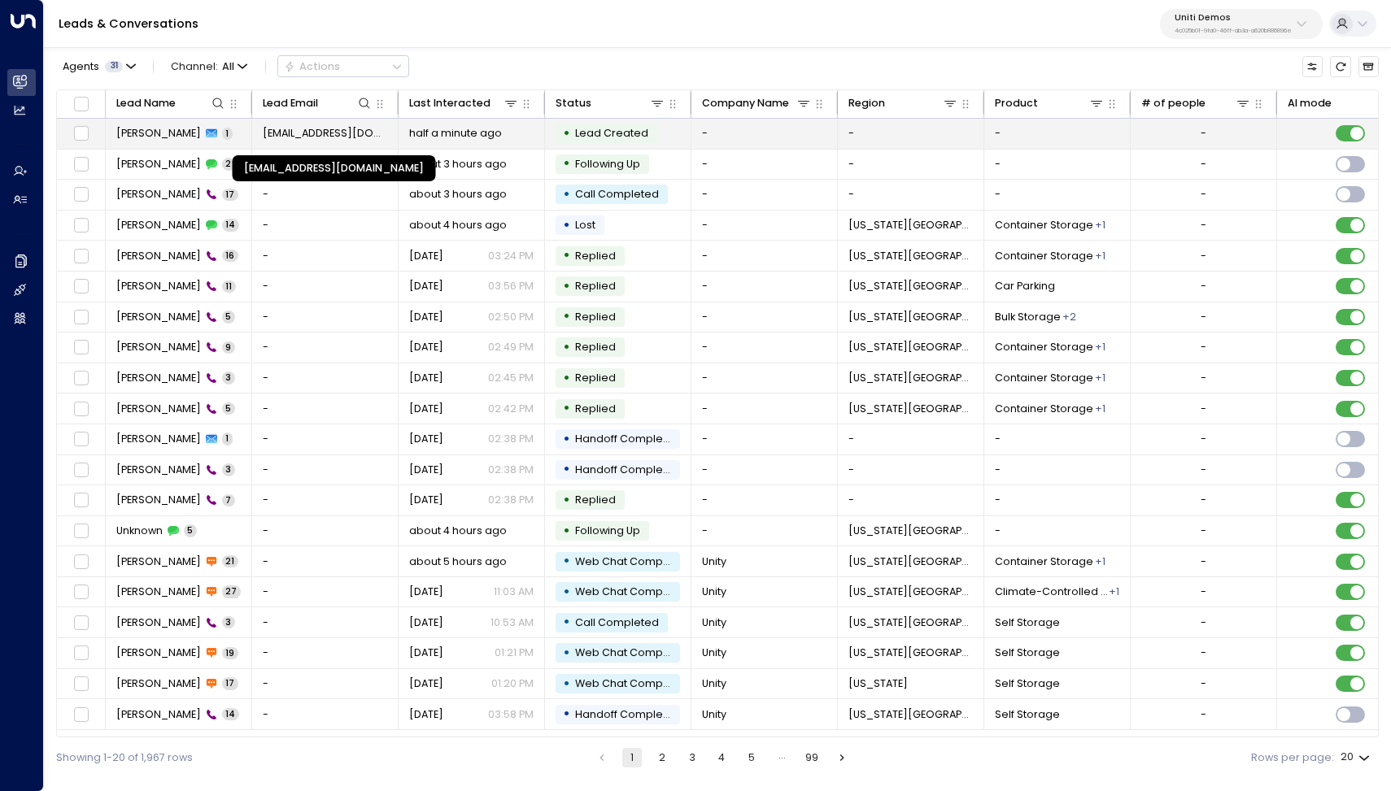
click at [322, 134] on span "[EMAIL_ADDRESS][DOMAIN_NAME]" at bounding box center [325, 133] width 125 height 15
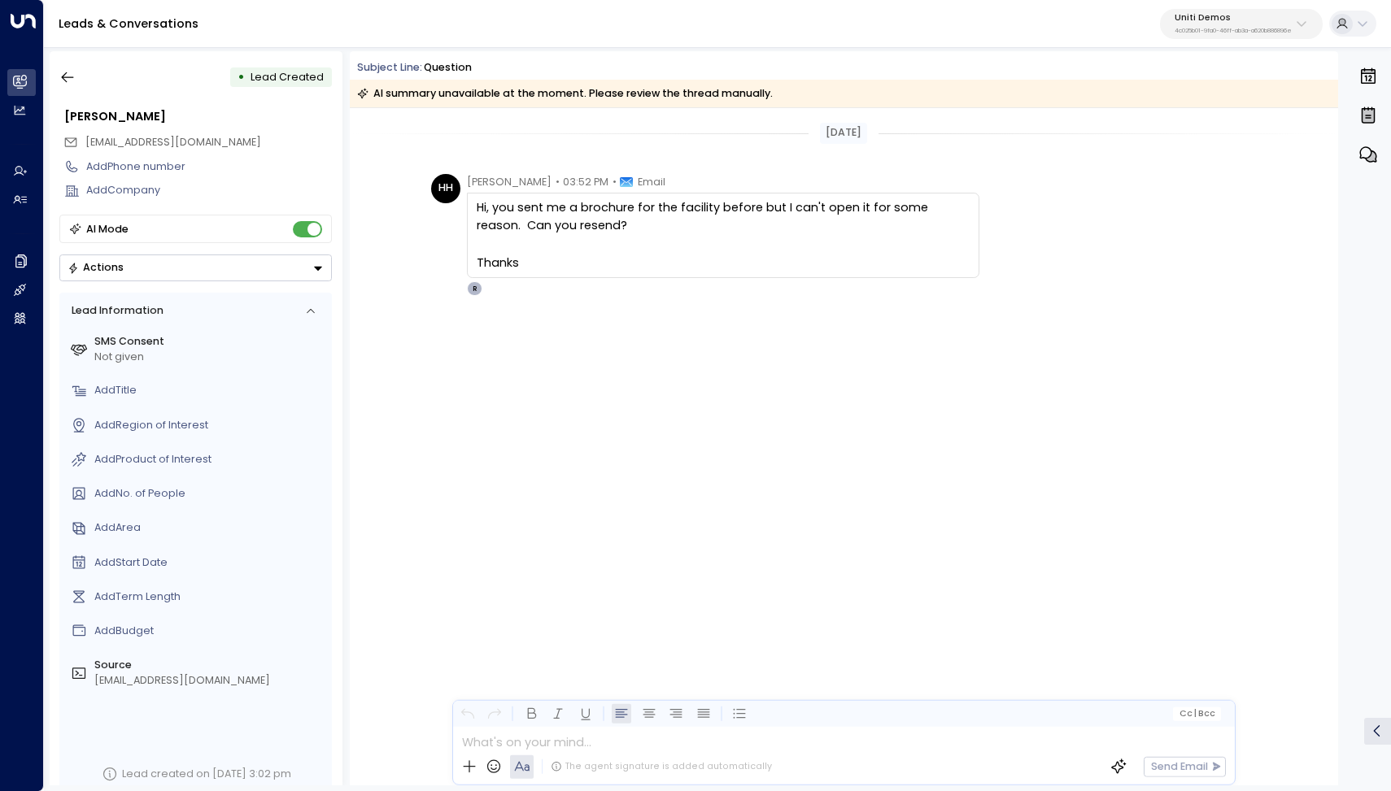
click at [658, 548] on div "Today HH Hayden Haynes • 03:52 PM • Email Hi, you sent me a brochure for the fa…" at bounding box center [844, 446] width 988 height 677
click at [699, 437] on div "HH Hayden Haynes • 03:52 PM • Email Hi, you sent me a brochure for the facility…" at bounding box center [844, 308] width 988 height 269
click at [716, 414] on div "[PERSON_NAME] • 03:52 PM • Email Hi, you sent me a brochure for the facility be…" at bounding box center [844, 308] width 988 height 269
click at [68, 79] on icon "button" at bounding box center [67, 77] width 16 height 16
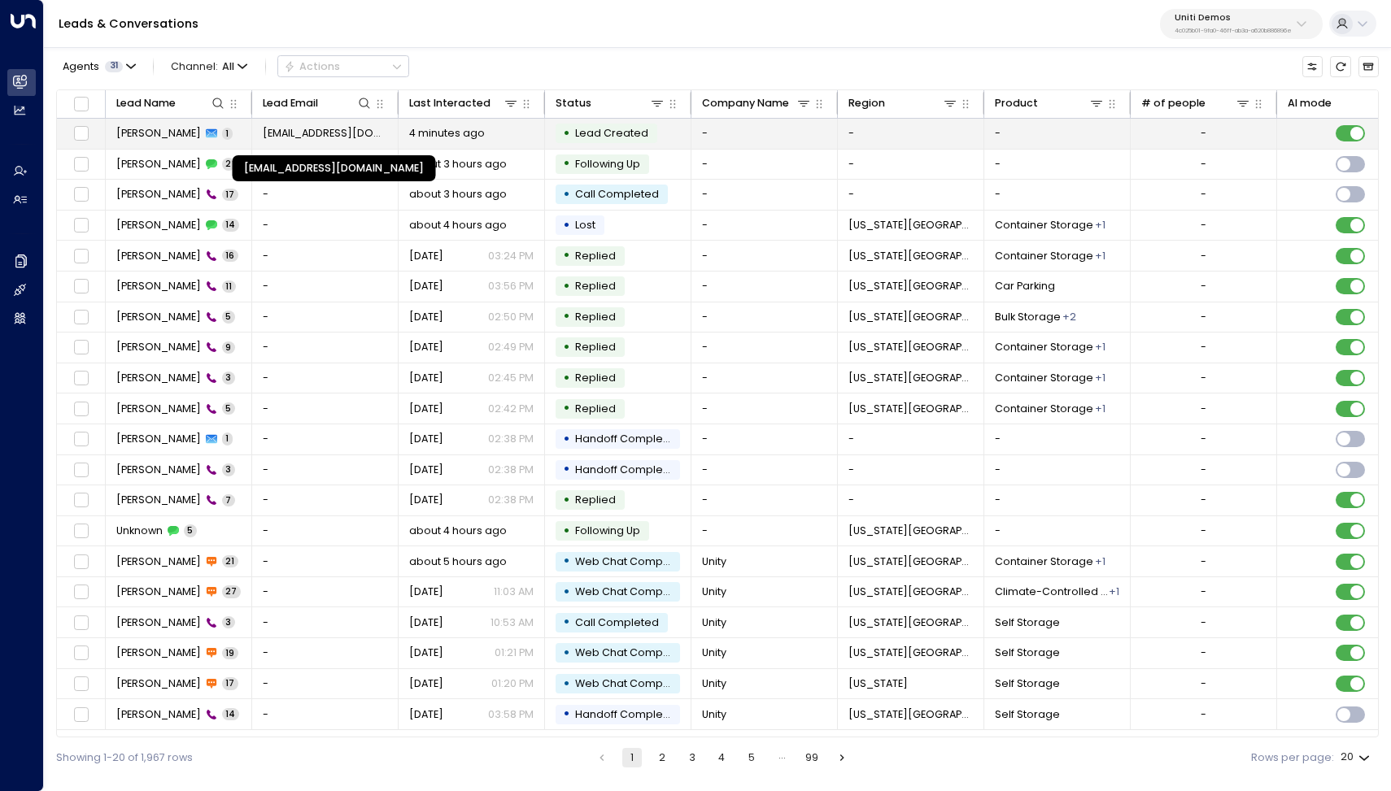
click at [332, 133] on span "[EMAIL_ADDRESS][DOMAIN_NAME]" at bounding box center [325, 133] width 125 height 15
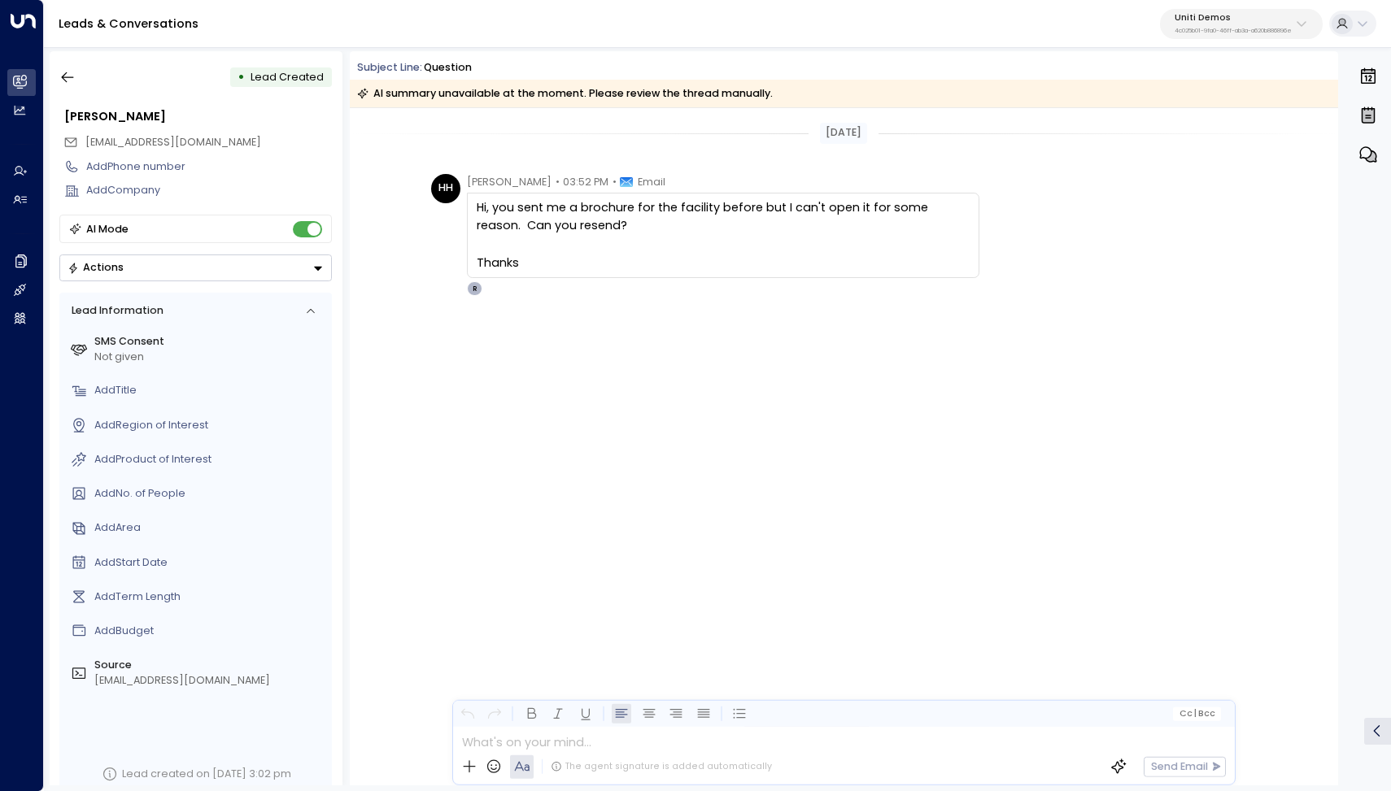
click at [675, 443] on div "[PERSON_NAME] • 03:52 PM • Email Hi, you sent me a brochure for the facility be…" at bounding box center [844, 308] width 988 height 269
click at [577, 553] on div "Today HH Hayden Haynes • 03:52 PM • Email Hi, you sent me a brochure for the fa…" at bounding box center [844, 446] width 988 height 677
click at [389, 443] on div "[PERSON_NAME] • 03:52 PM • Email Hi, you sent me a brochure for the facility be…" at bounding box center [844, 308] width 988 height 269
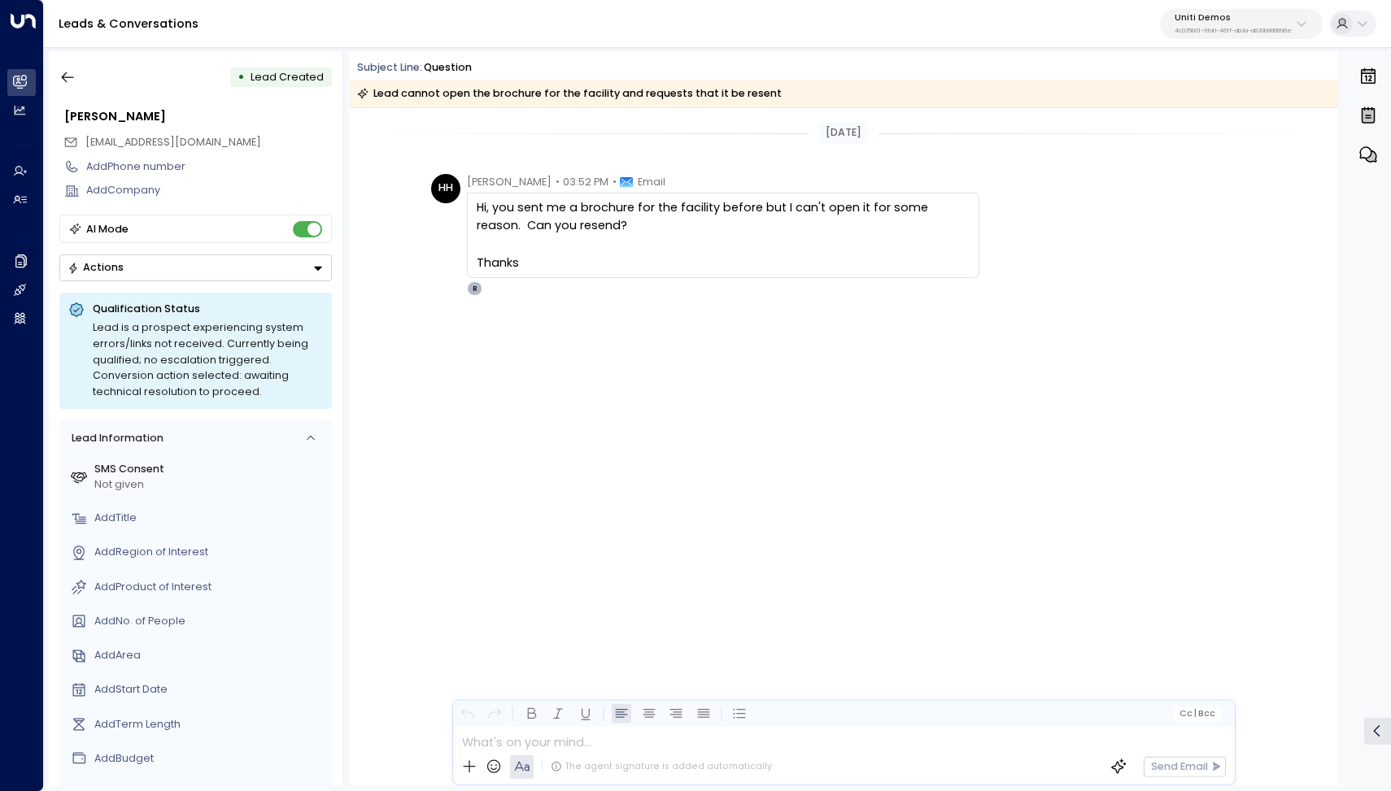
click at [681, 563] on div "[DATE] [PERSON_NAME] • 03:52 PM • Email Hi, you sent me a brochure for the faci…" at bounding box center [844, 446] width 988 height 677
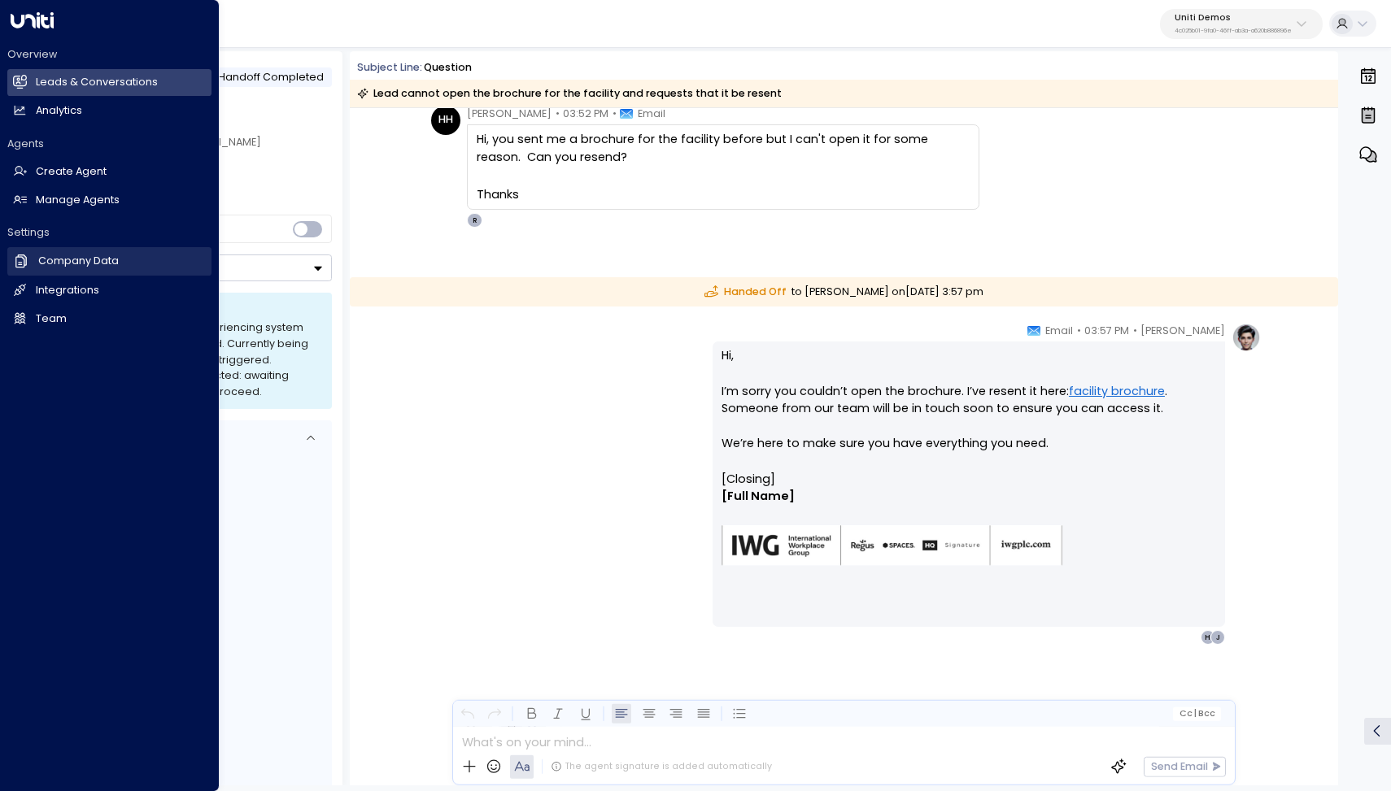
click at [42, 257] on h2 "Company Data" at bounding box center [78, 261] width 81 height 15
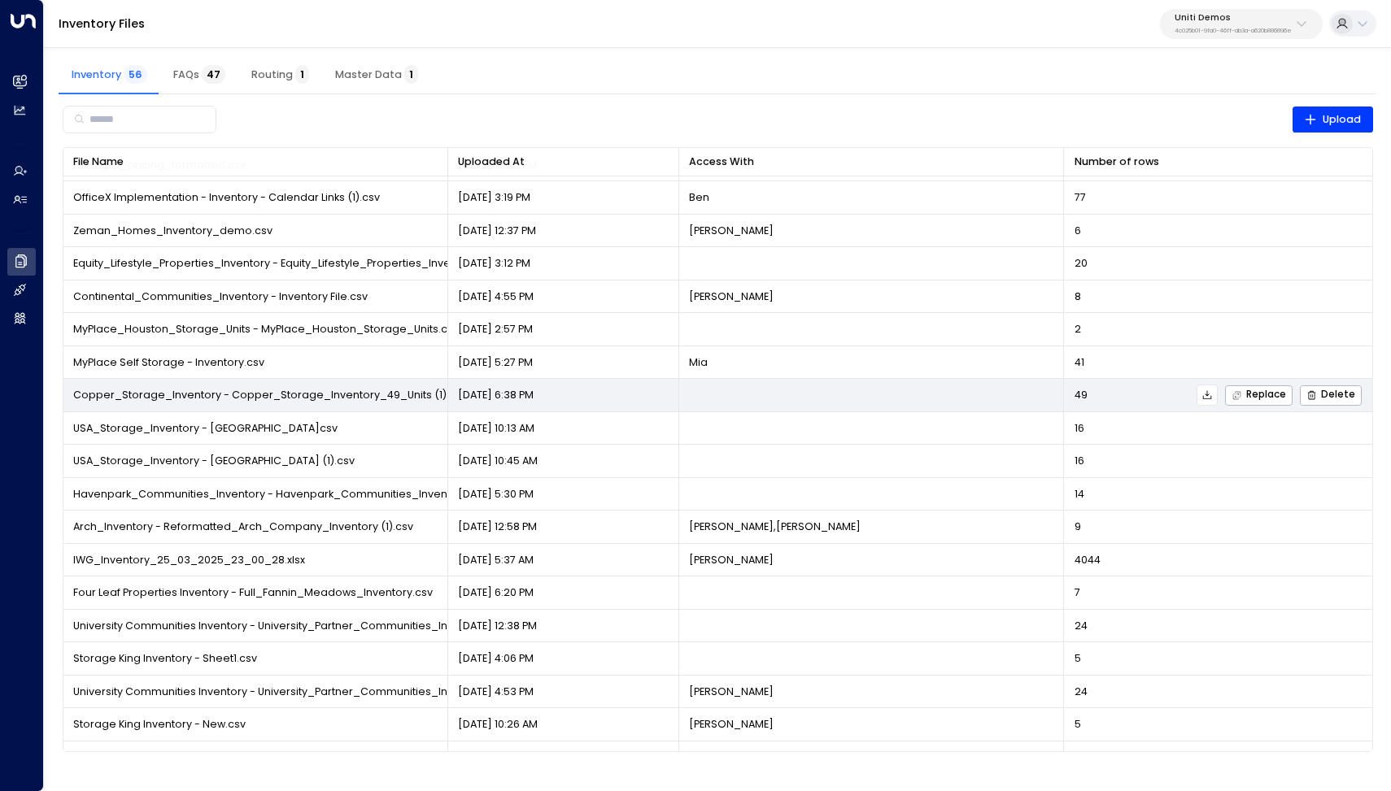
scroll to position [80, 0]
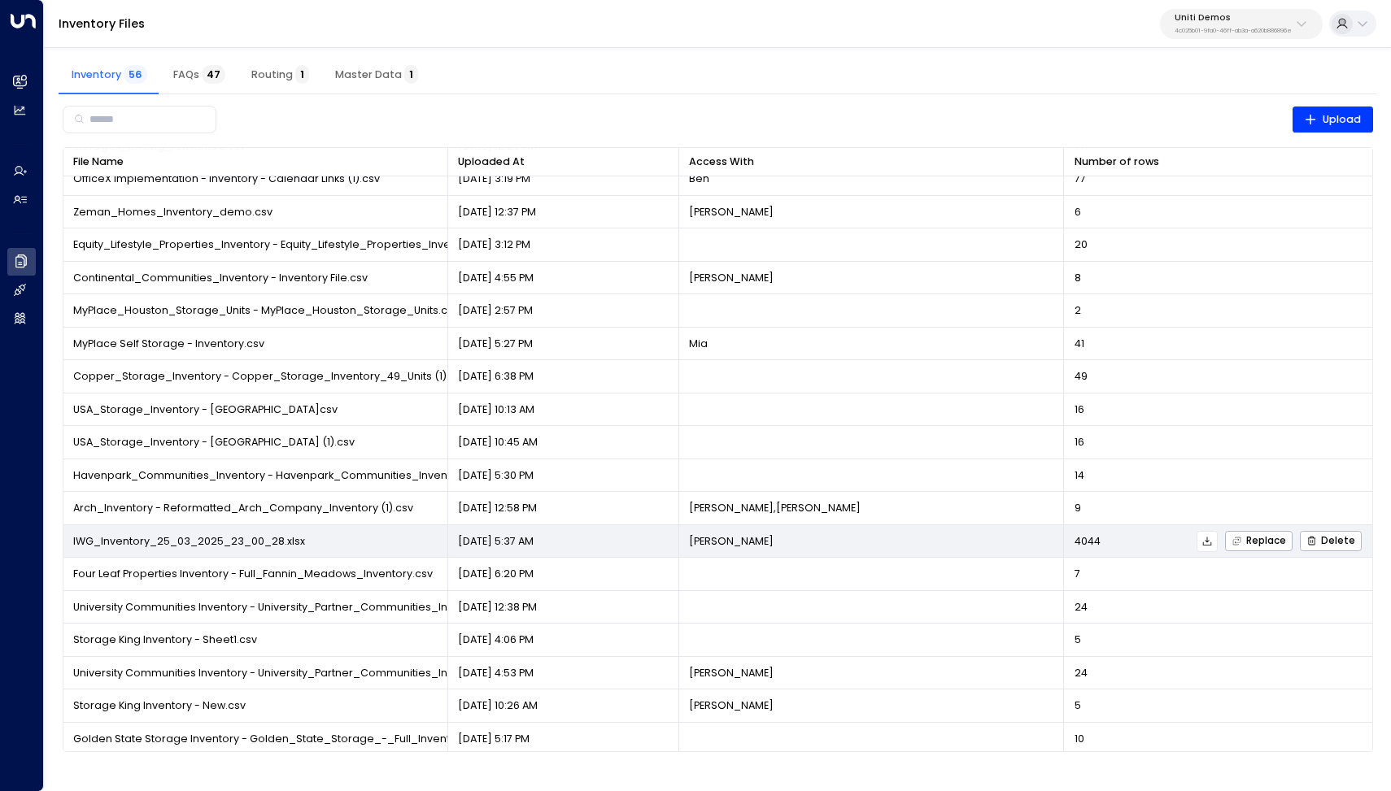
click at [236, 538] on span "IWG_Inventory_25_03_2025_23_00_28.xlsx" at bounding box center [189, 541] width 232 height 15
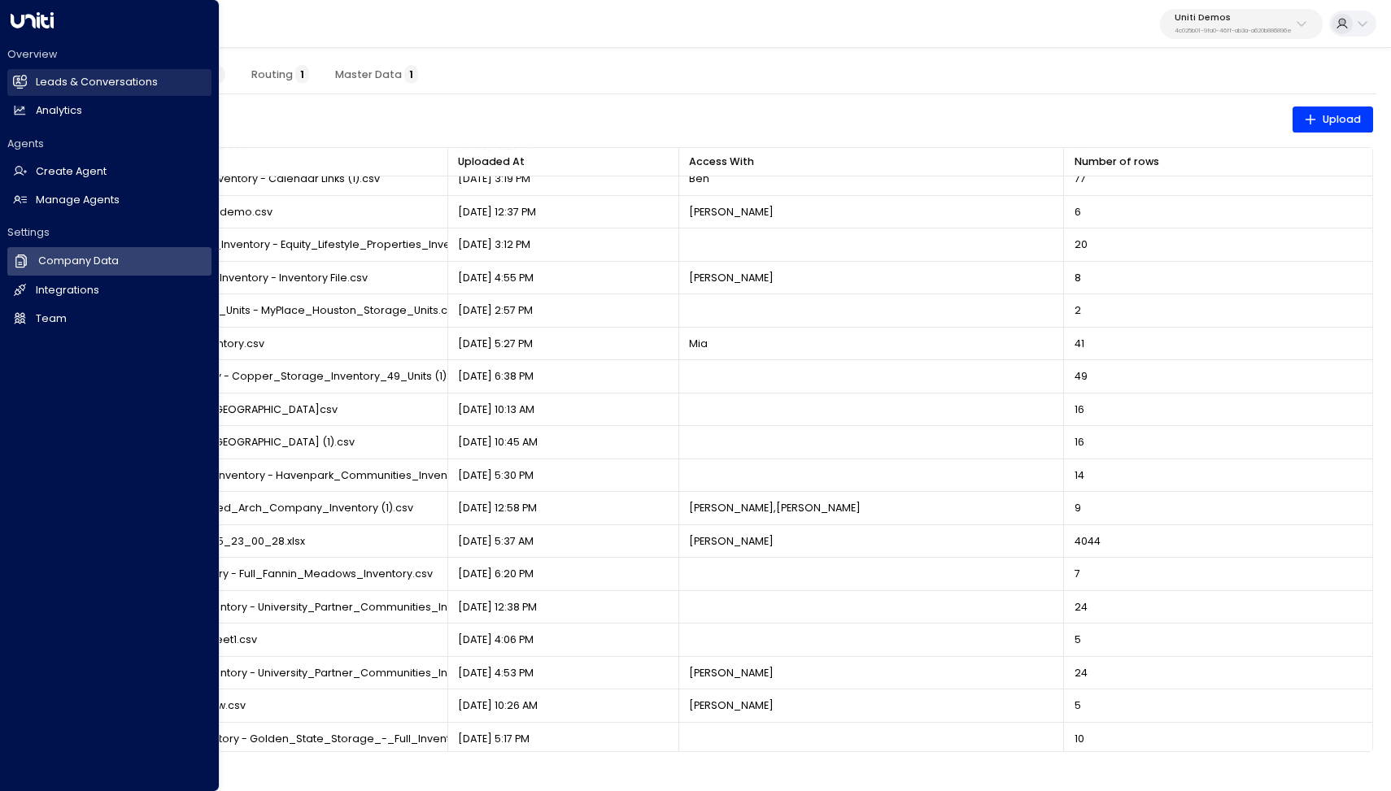
click at [106, 75] on link "Leads & Conversations Leads & Conversations" at bounding box center [109, 82] width 204 height 27
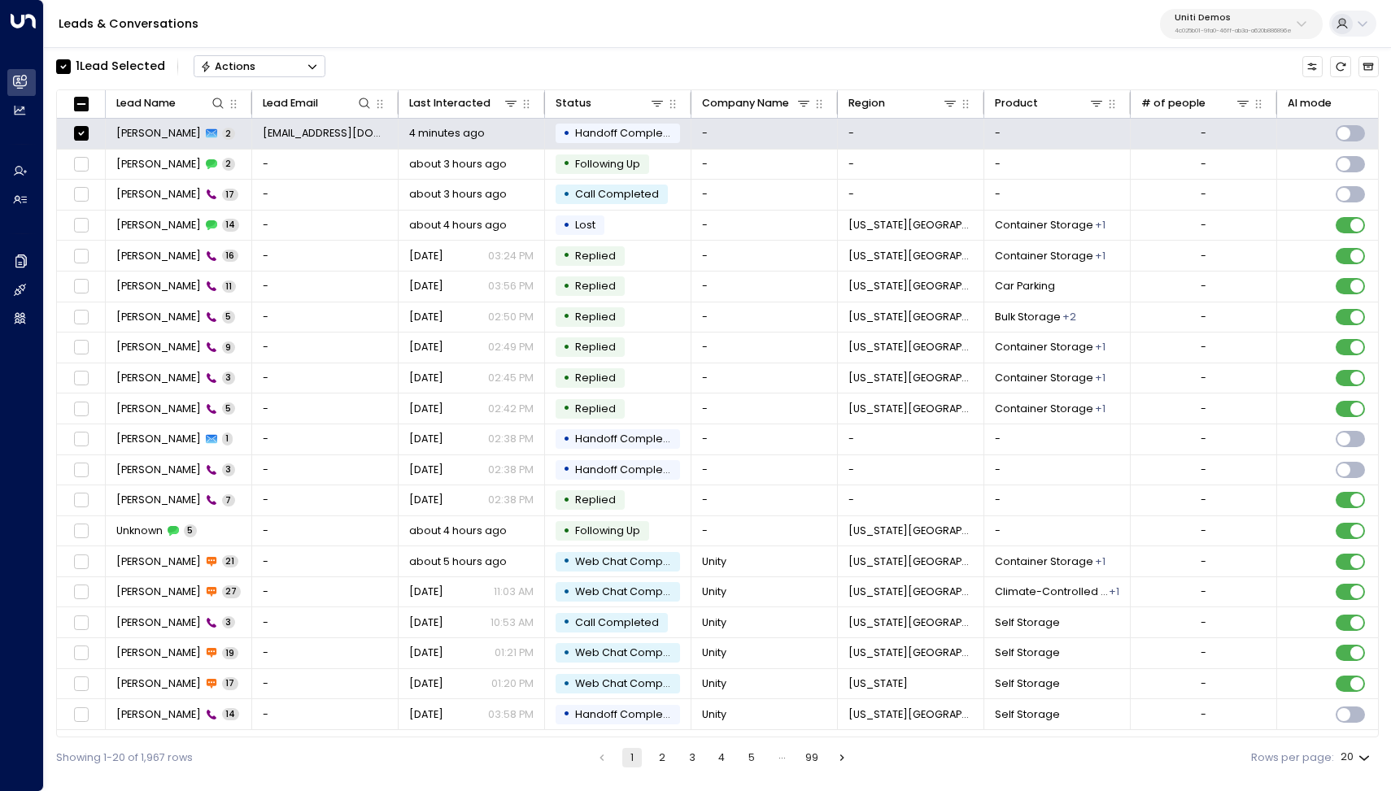
click at [313, 63] on icon "Button group with a nested menu" at bounding box center [312, 66] width 11 height 11
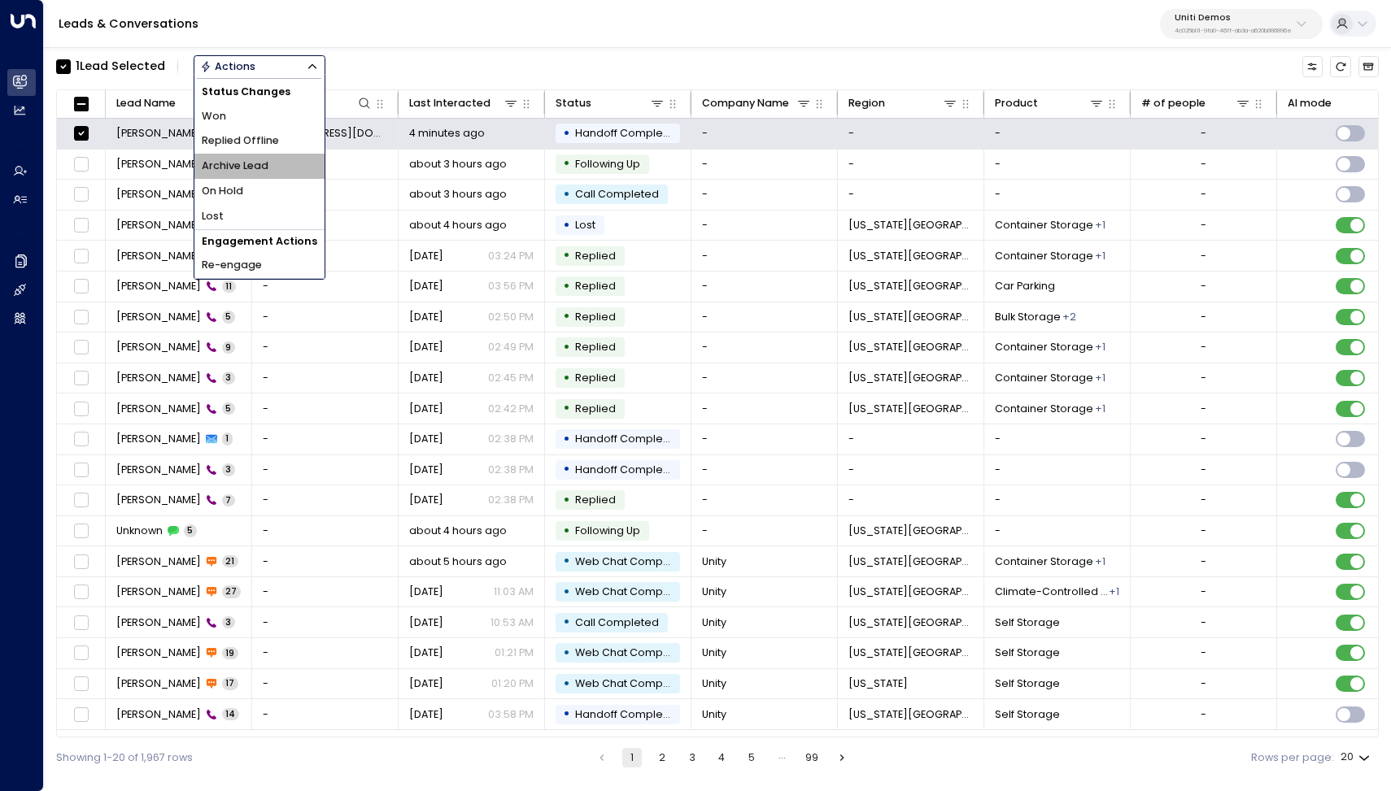
click at [253, 167] on span "Archive Lead" at bounding box center [235, 166] width 67 height 15
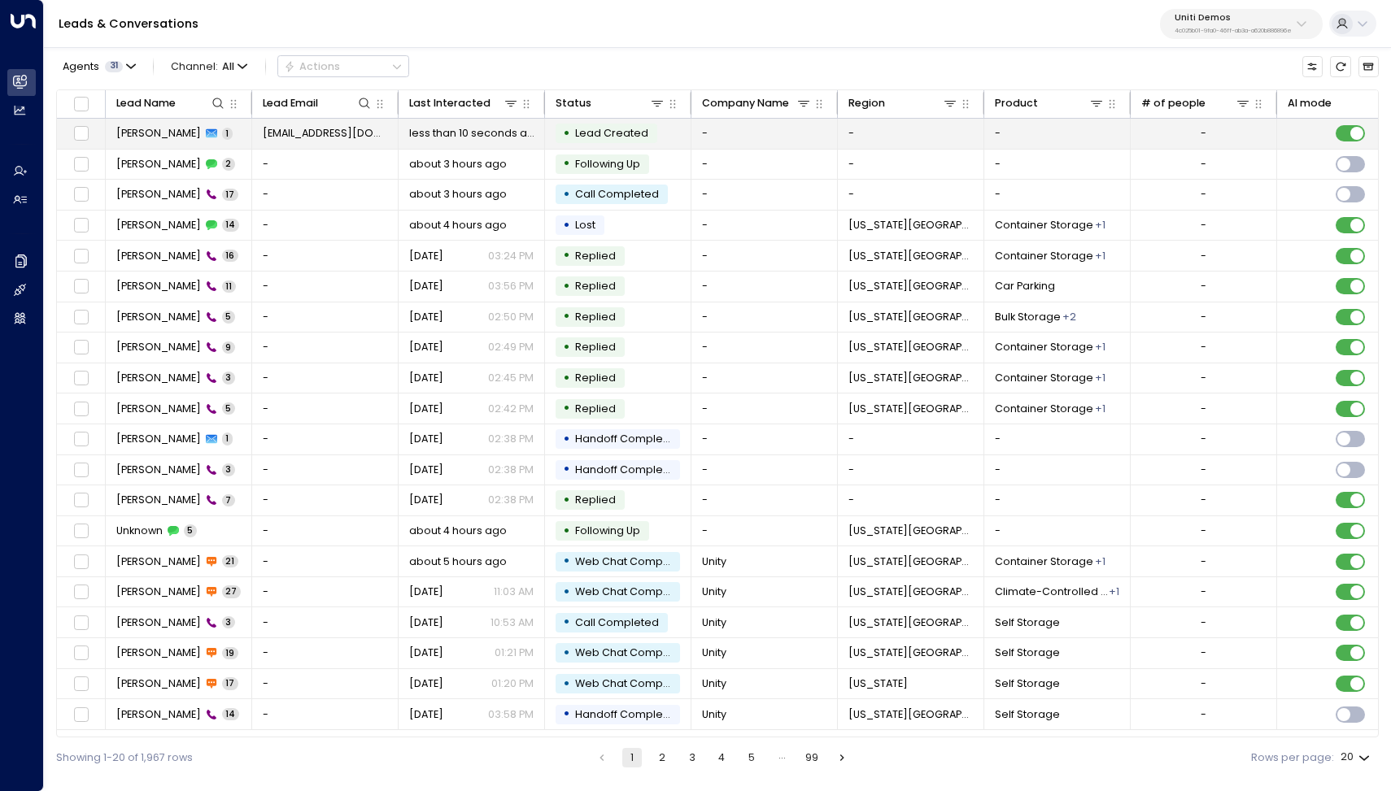
click at [156, 132] on span "[PERSON_NAME]" at bounding box center [158, 133] width 85 height 15
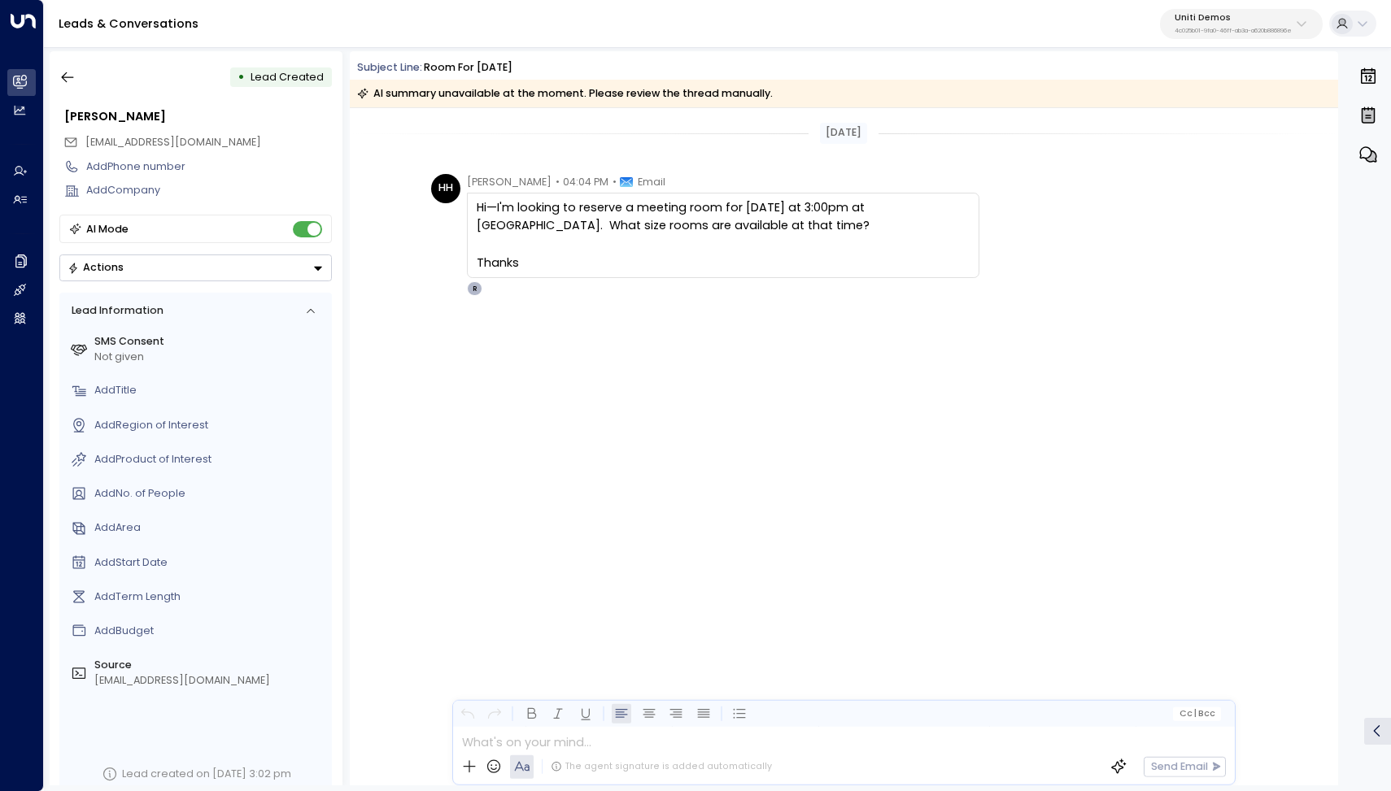
click at [525, 504] on div "[DATE] [PERSON_NAME] • 04:04 PM • Email Hi—I'm looking to reserve a meeting roo…" at bounding box center [844, 446] width 988 height 677
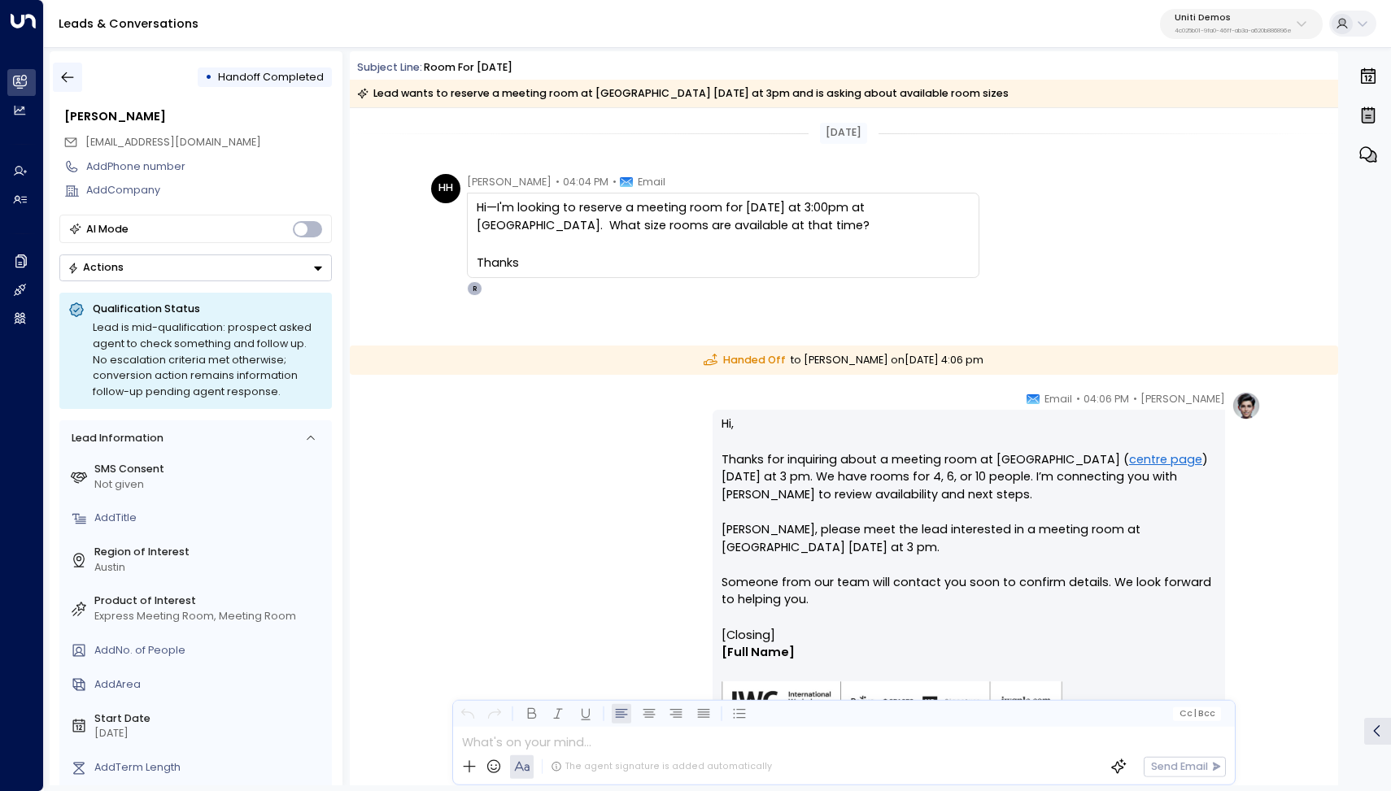
click at [69, 76] on icon "button" at bounding box center [67, 77] width 16 height 16
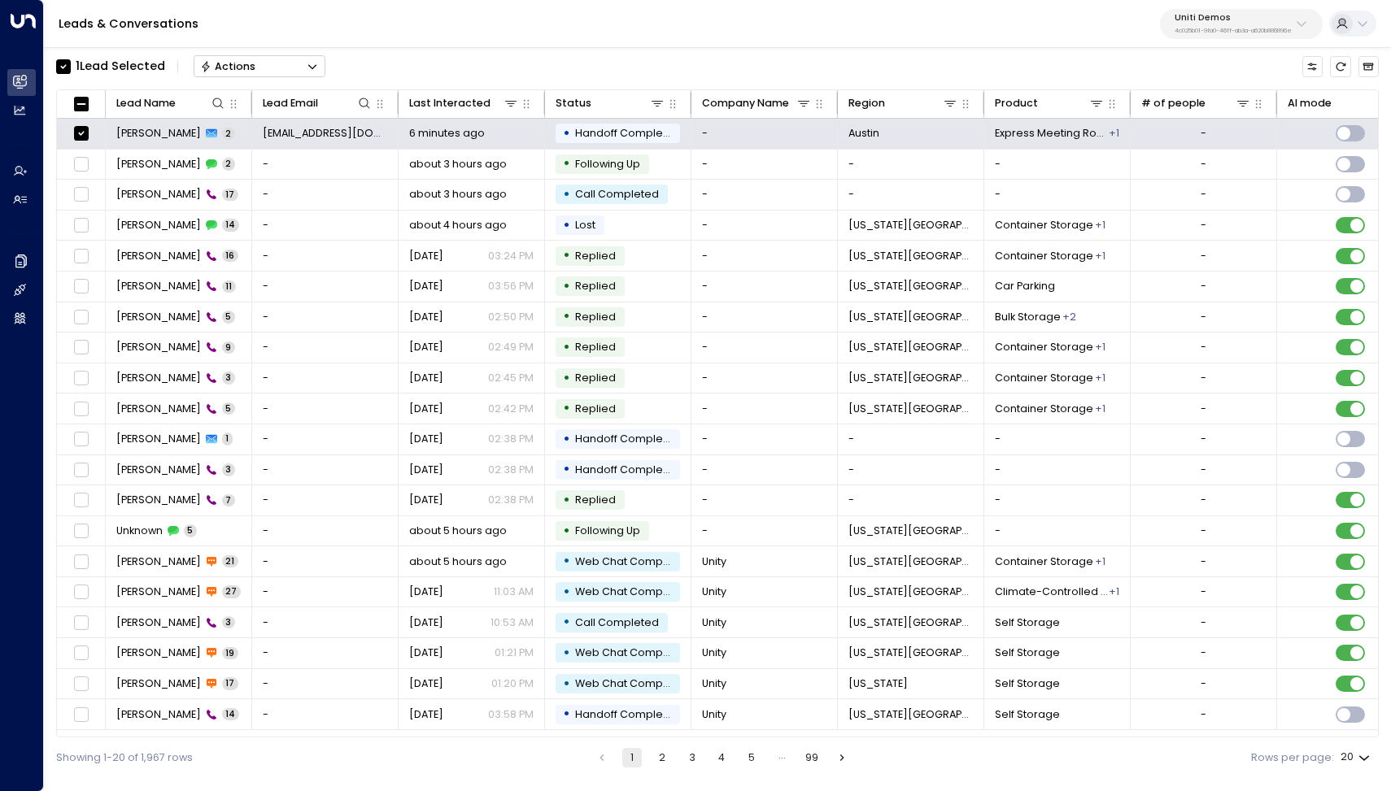
click at [317, 68] on icon "Button group with a nested menu" at bounding box center [312, 66] width 11 height 11
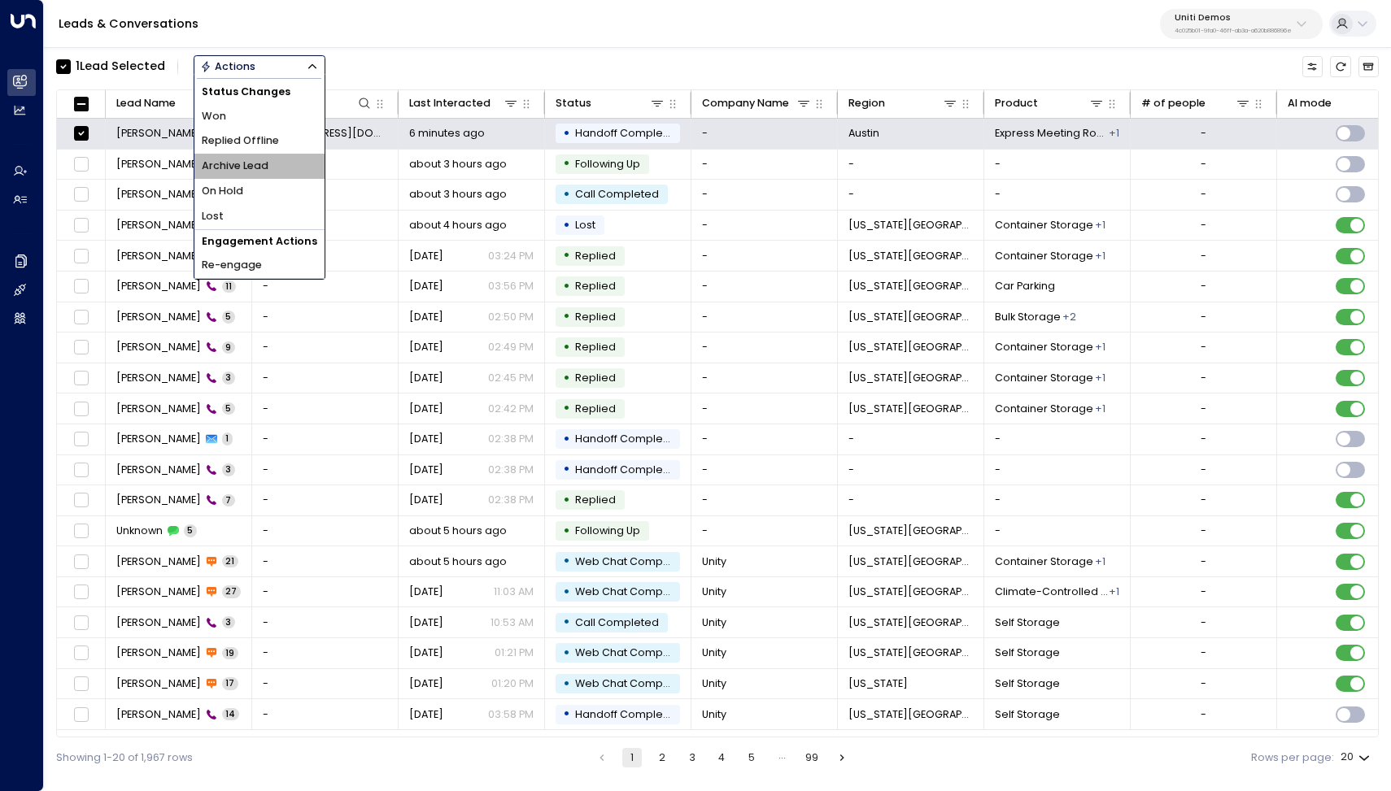
click at [233, 165] on span "Archive Lead" at bounding box center [235, 166] width 67 height 15
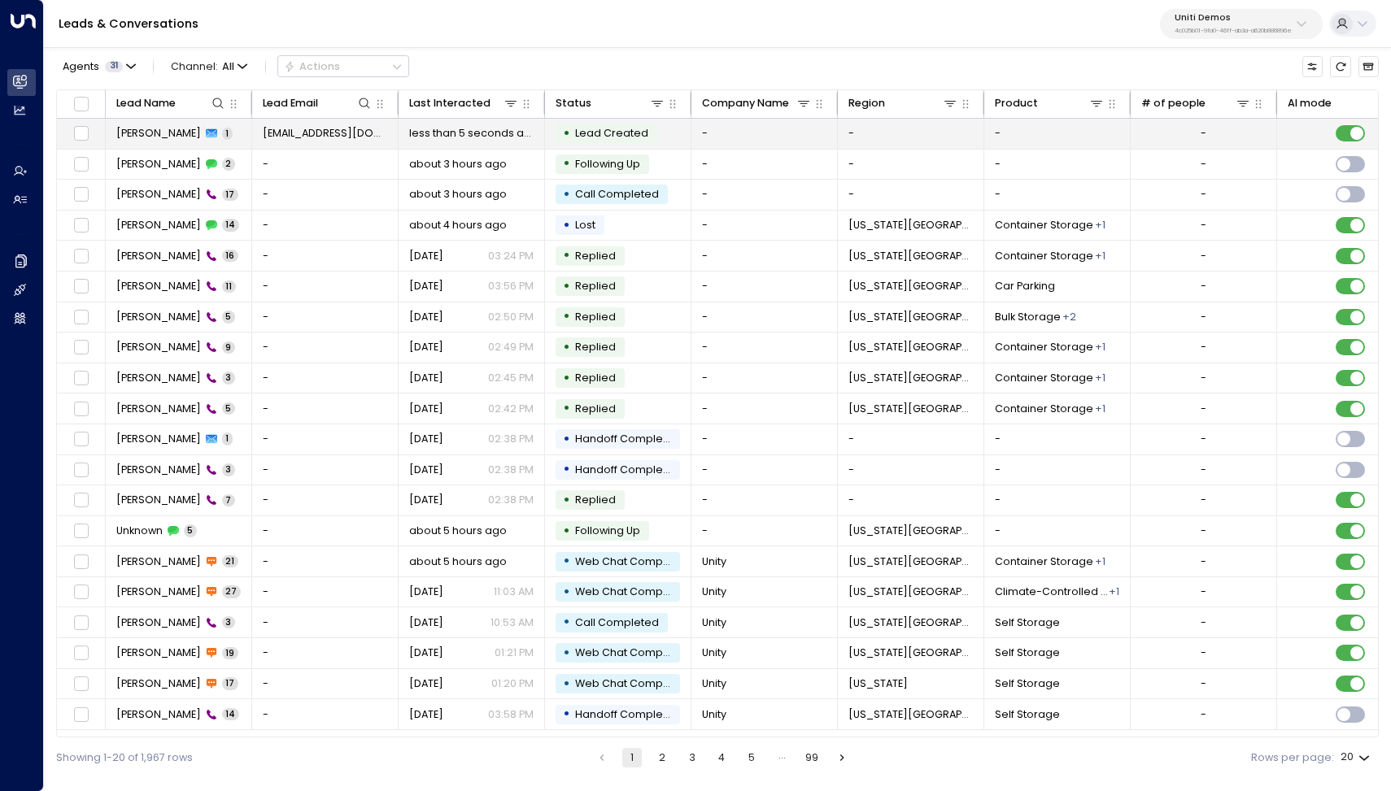
click at [318, 146] on td "[EMAIL_ADDRESS][DOMAIN_NAME]" at bounding box center [325, 134] width 146 height 30
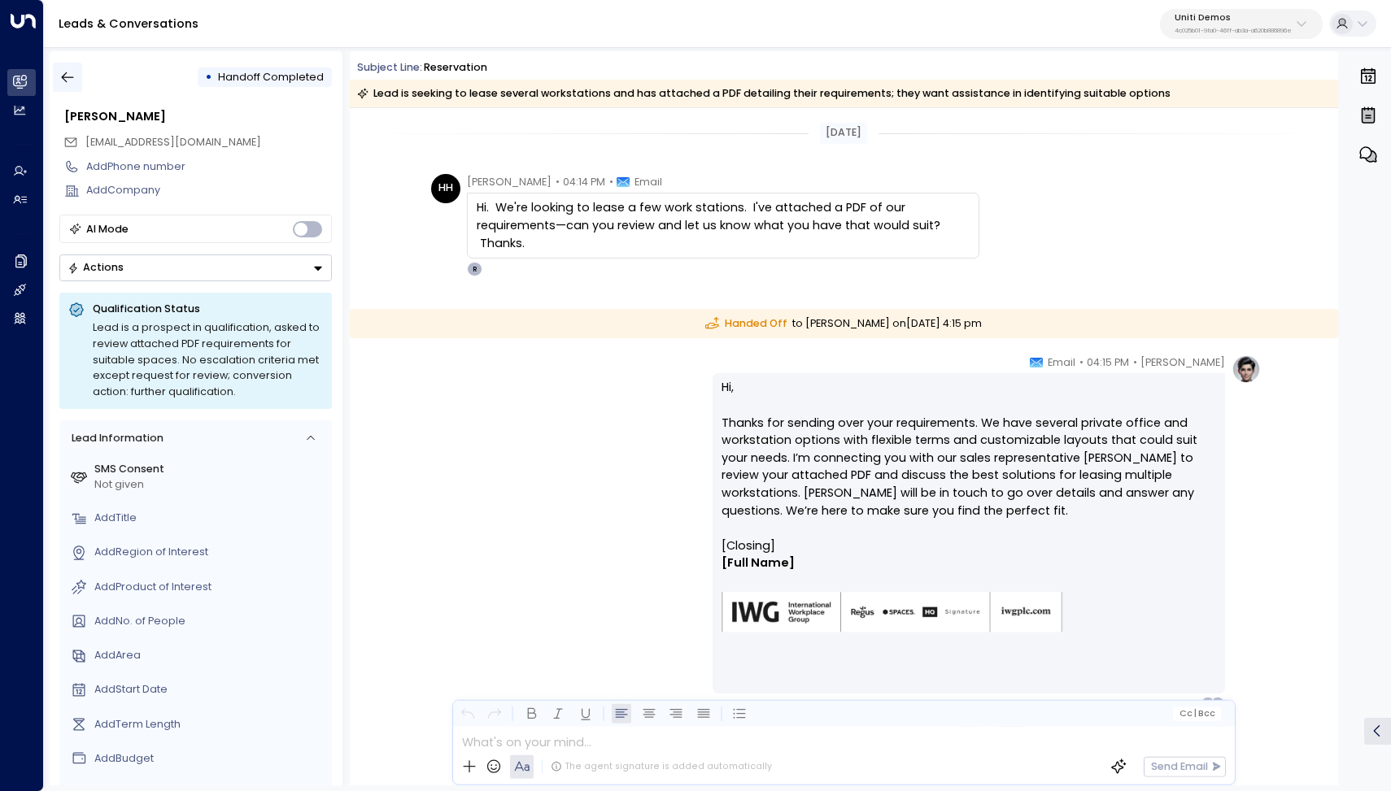
click at [67, 78] on icon "button" at bounding box center [68, 77] width 12 height 11
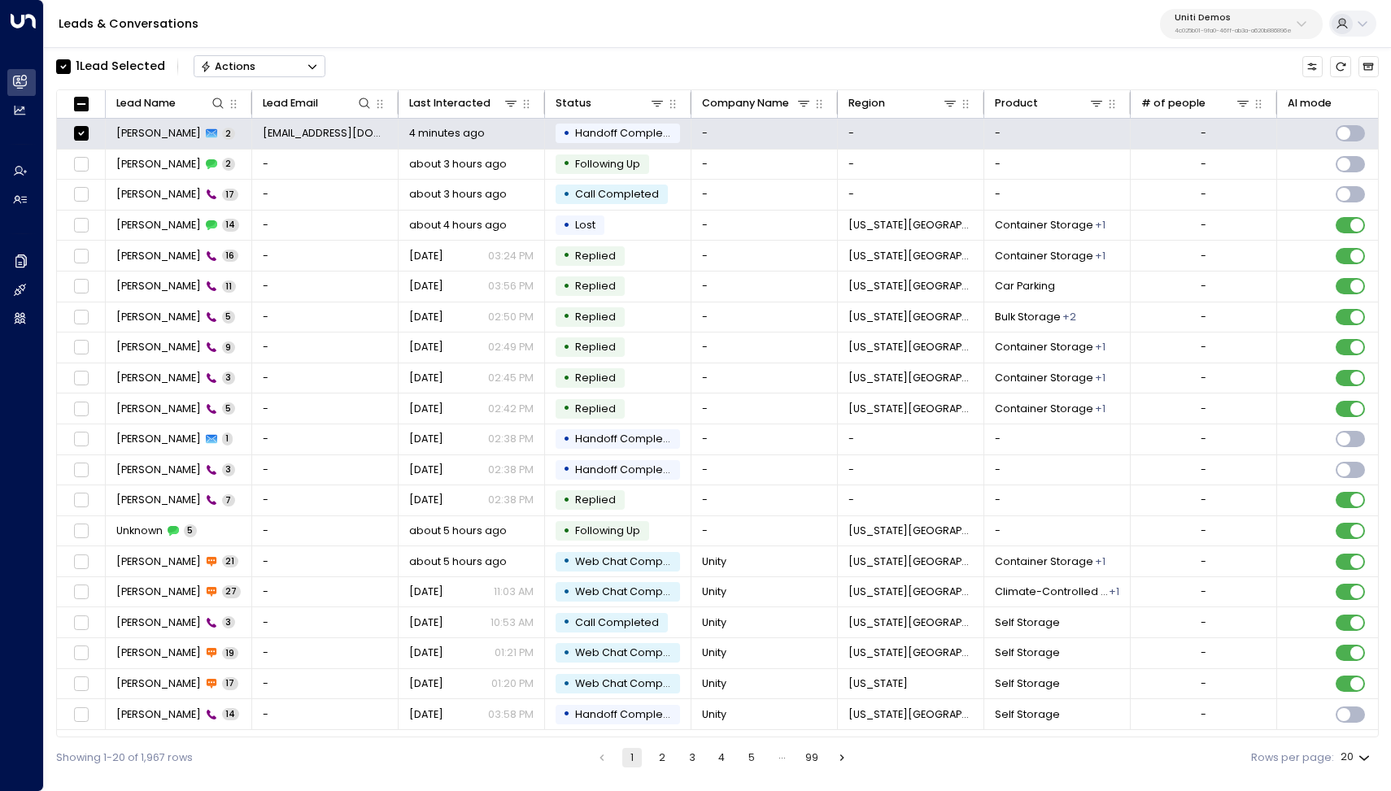
click at [314, 67] on icon "Button group with a nested menu" at bounding box center [312, 66] width 8 height 5
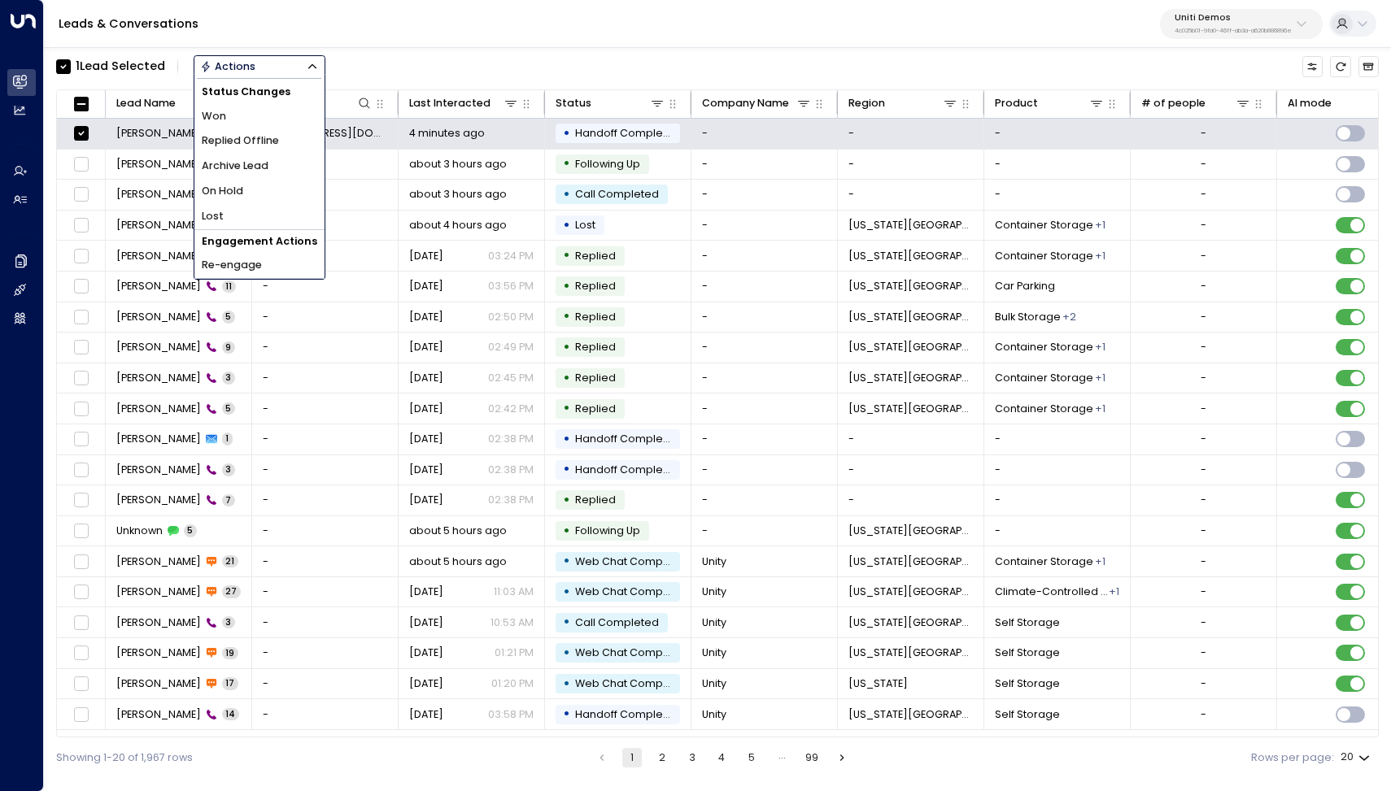
click at [242, 160] on span "Archive Lead" at bounding box center [235, 166] width 67 height 15
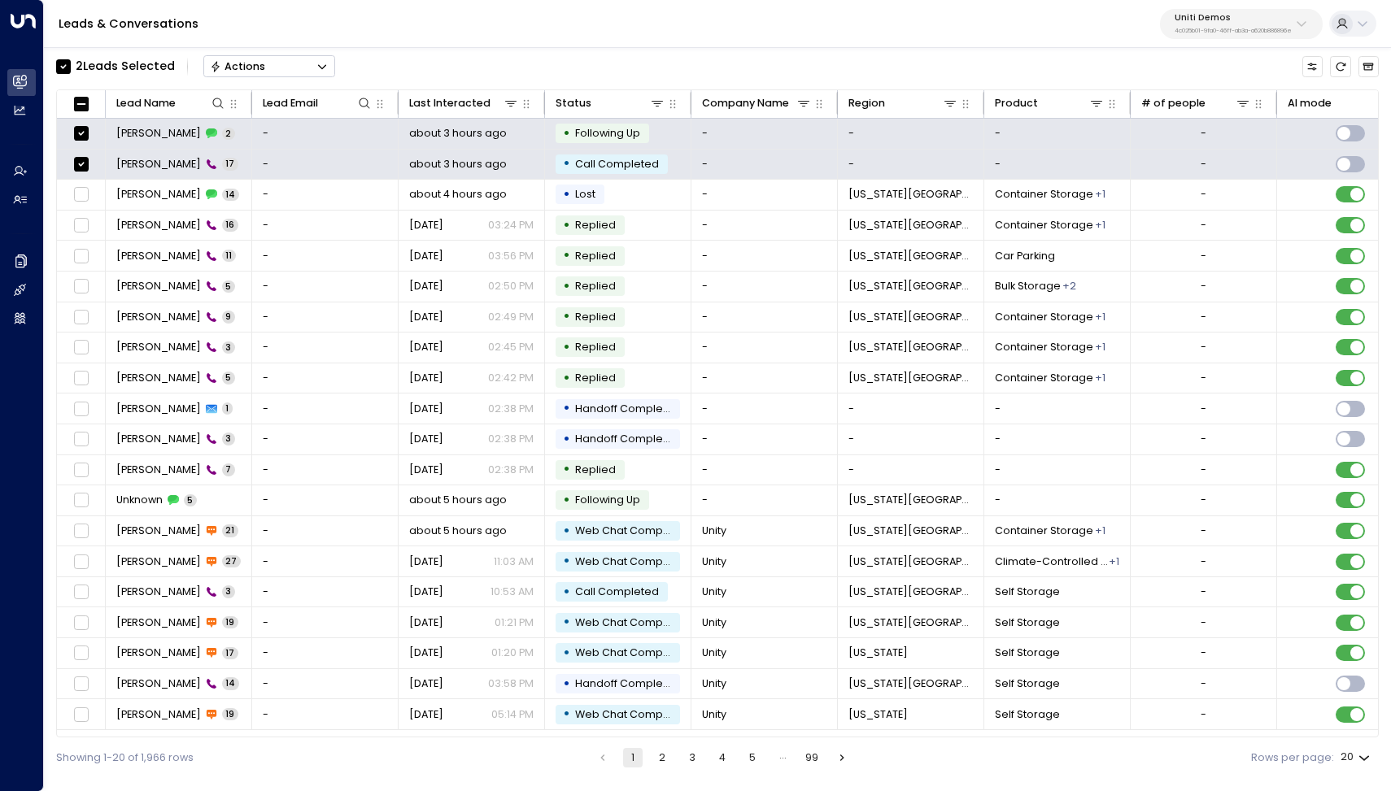
click at [323, 67] on icon "Button group with a nested menu" at bounding box center [321, 66] width 11 height 11
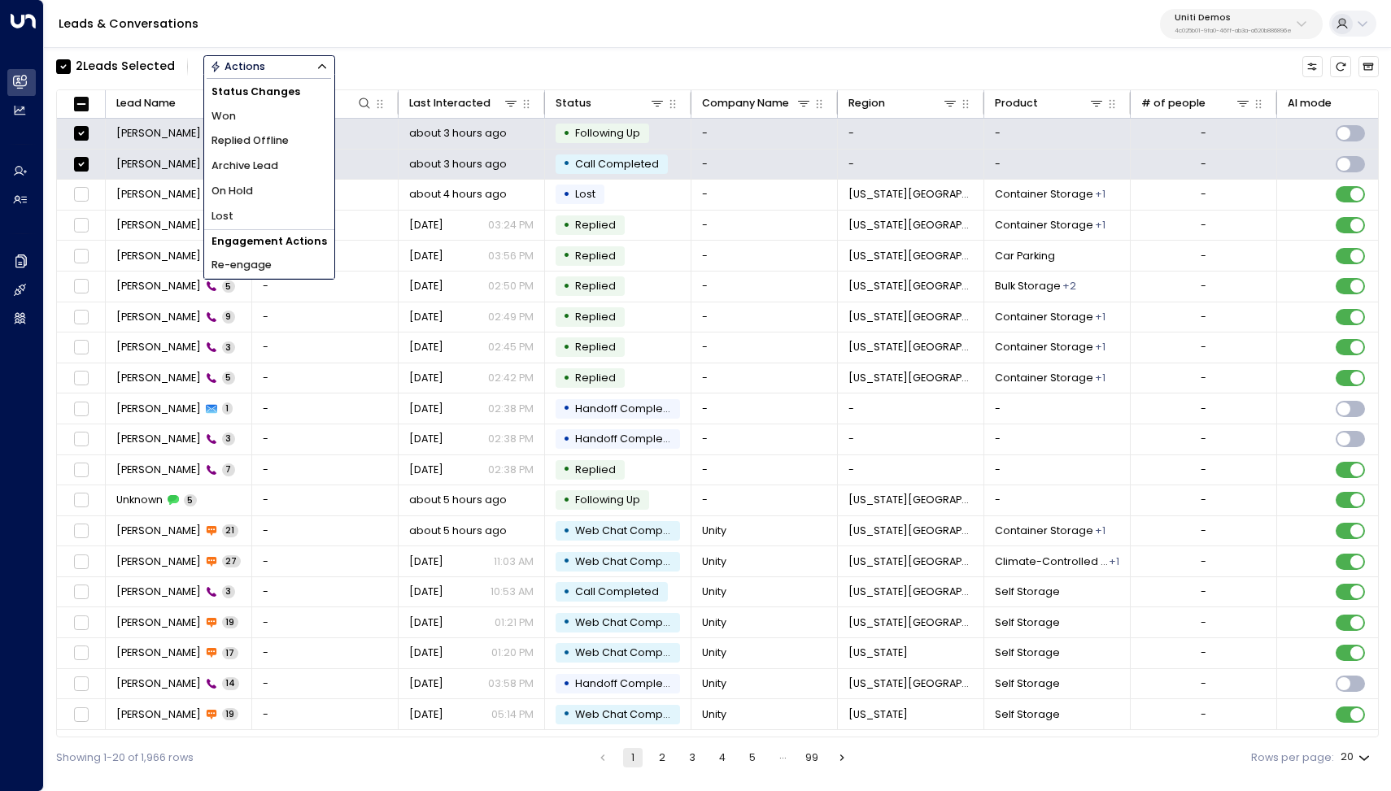
click at [261, 162] on span "Archive Lead" at bounding box center [244, 166] width 67 height 15
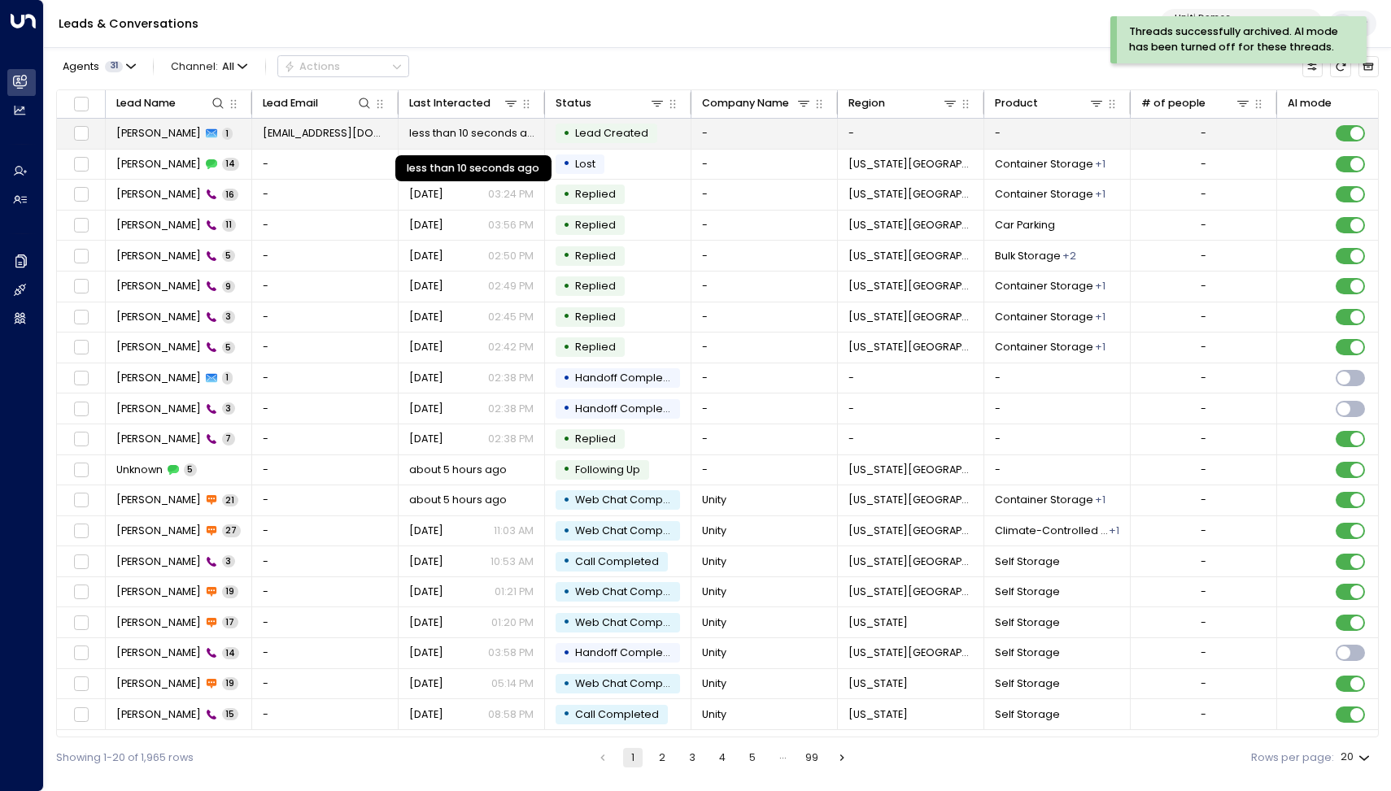
click at [448, 137] on span "less than 10 seconds ago" at bounding box center [471, 133] width 125 height 15
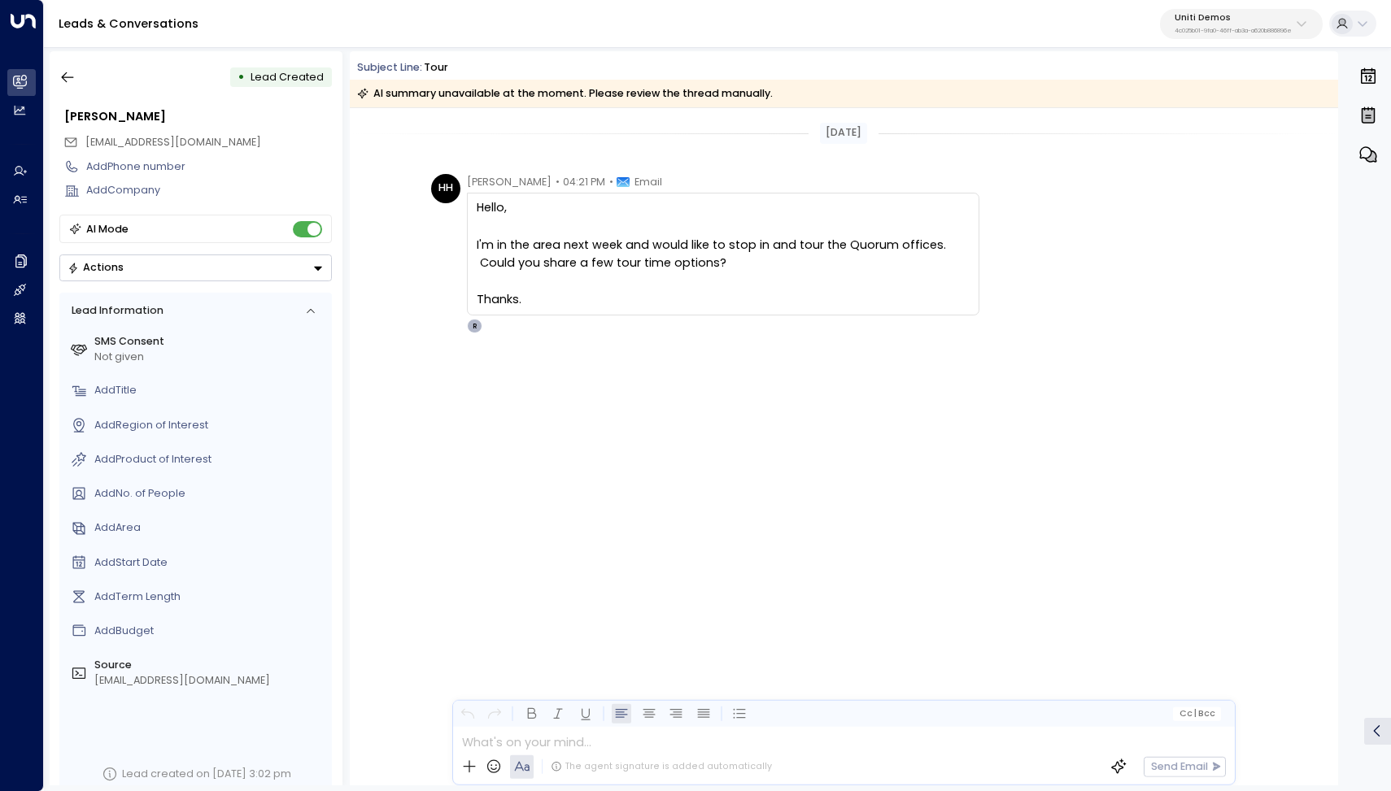
click at [790, 480] on div "HH Hayden Haynes • 04:21 PM • Email Hello, I'm in the area next week and would …" at bounding box center [844, 327] width 988 height 306
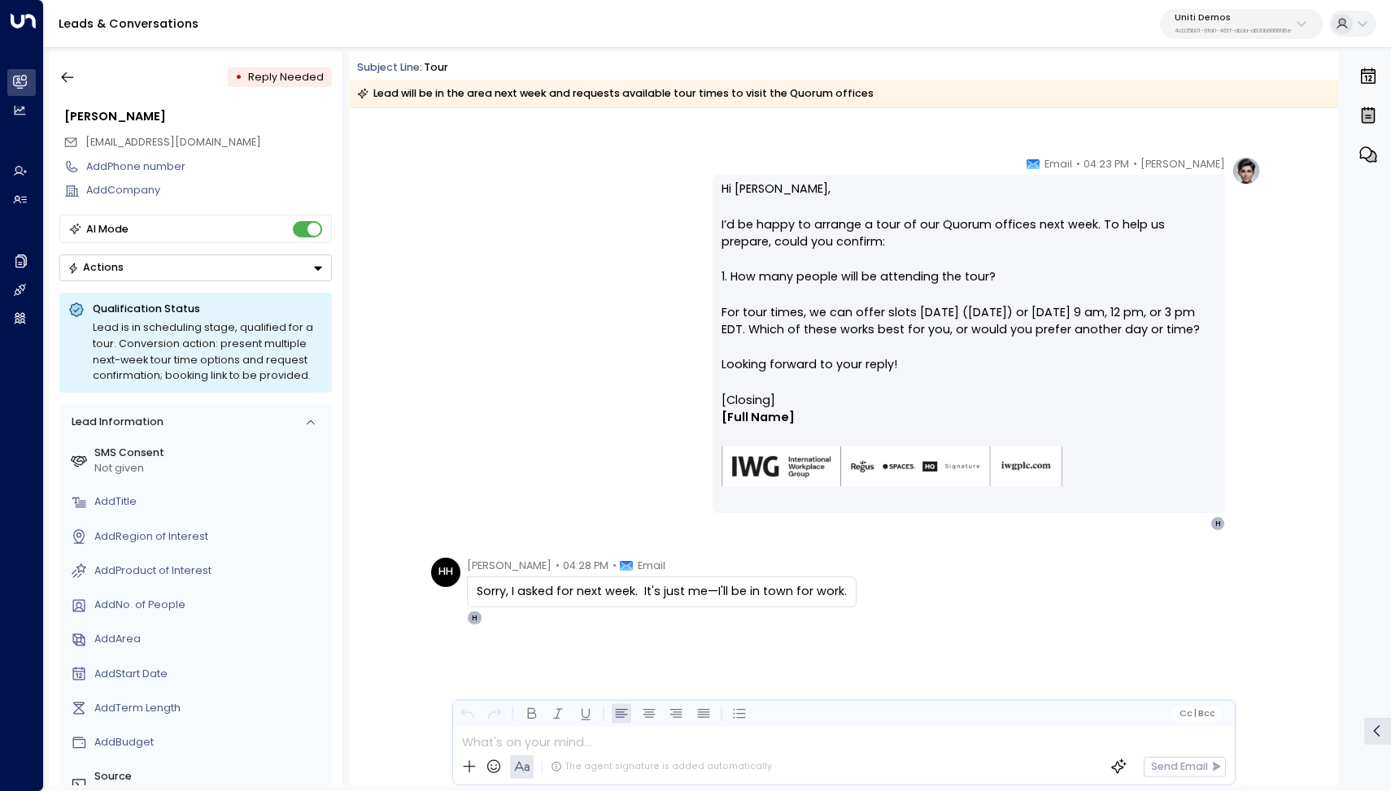
scroll to position [246, 0]
click at [71, 81] on icon "button" at bounding box center [67, 77] width 16 height 16
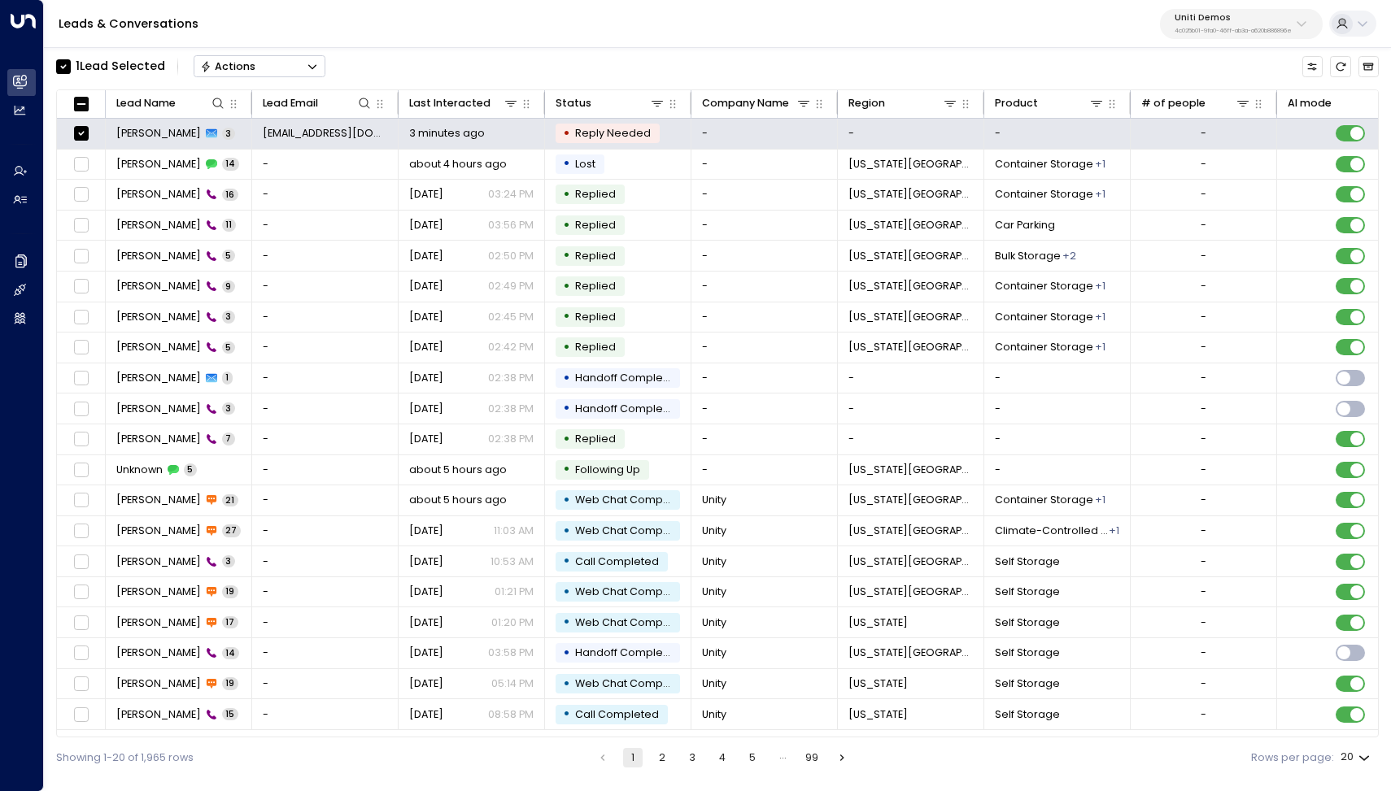
click at [316, 67] on icon "Button group with a nested menu" at bounding box center [312, 66] width 11 height 11
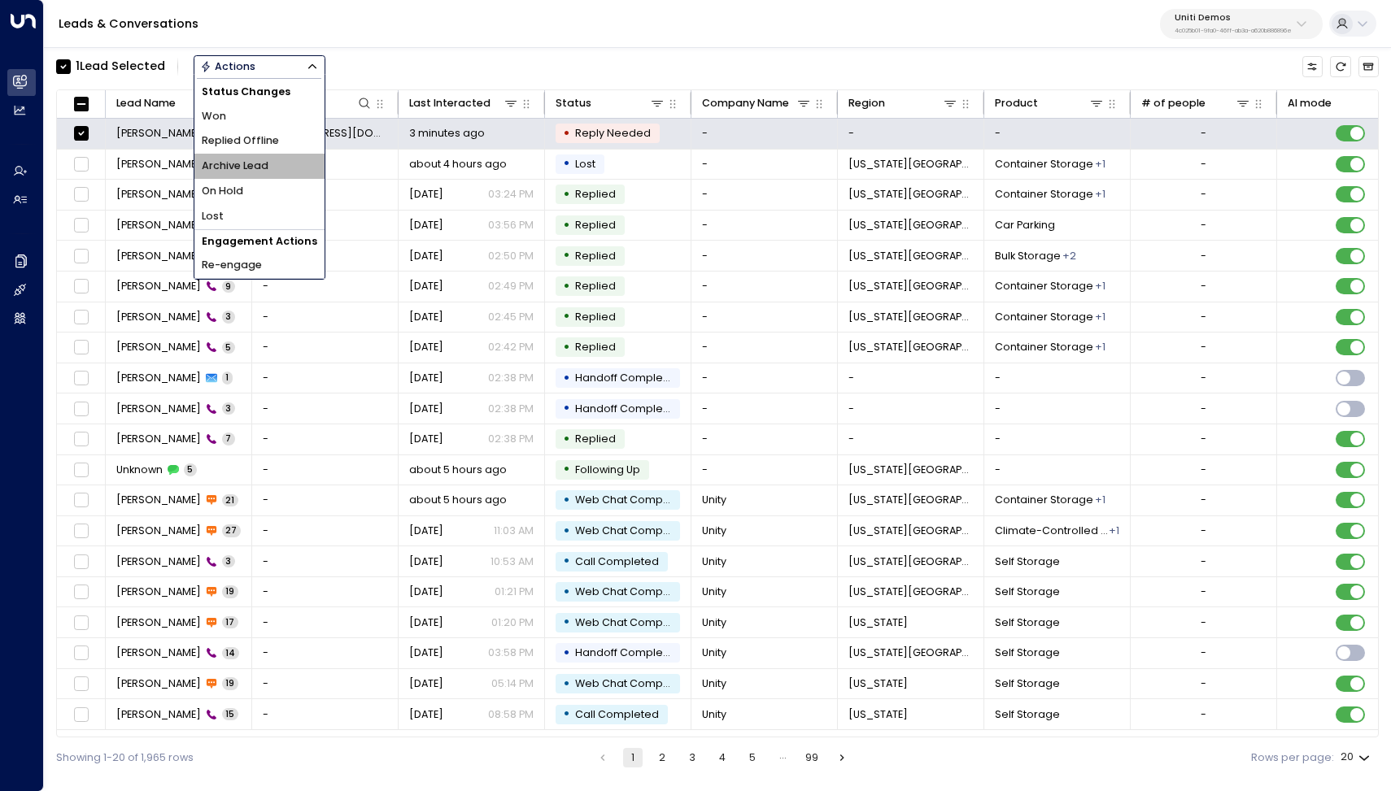
click at [265, 163] on span "Archive Lead" at bounding box center [235, 166] width 67 height 15
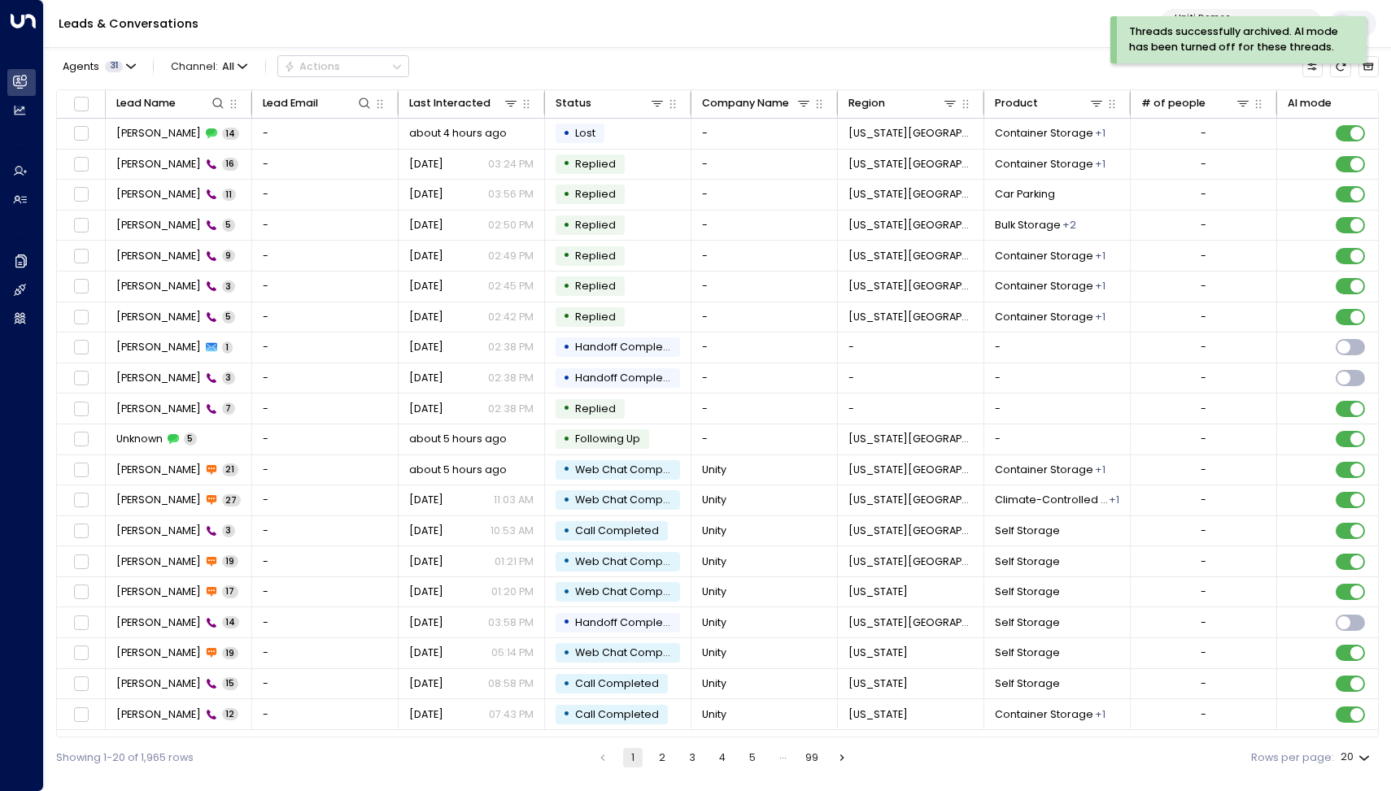
click at [462, 34] on div "Leads & Conversations Uniti Demos 4c025b01-9fa0-46ff-ab3a-a620b886896e" at bounding box center [717, 24] width 1347 height 48
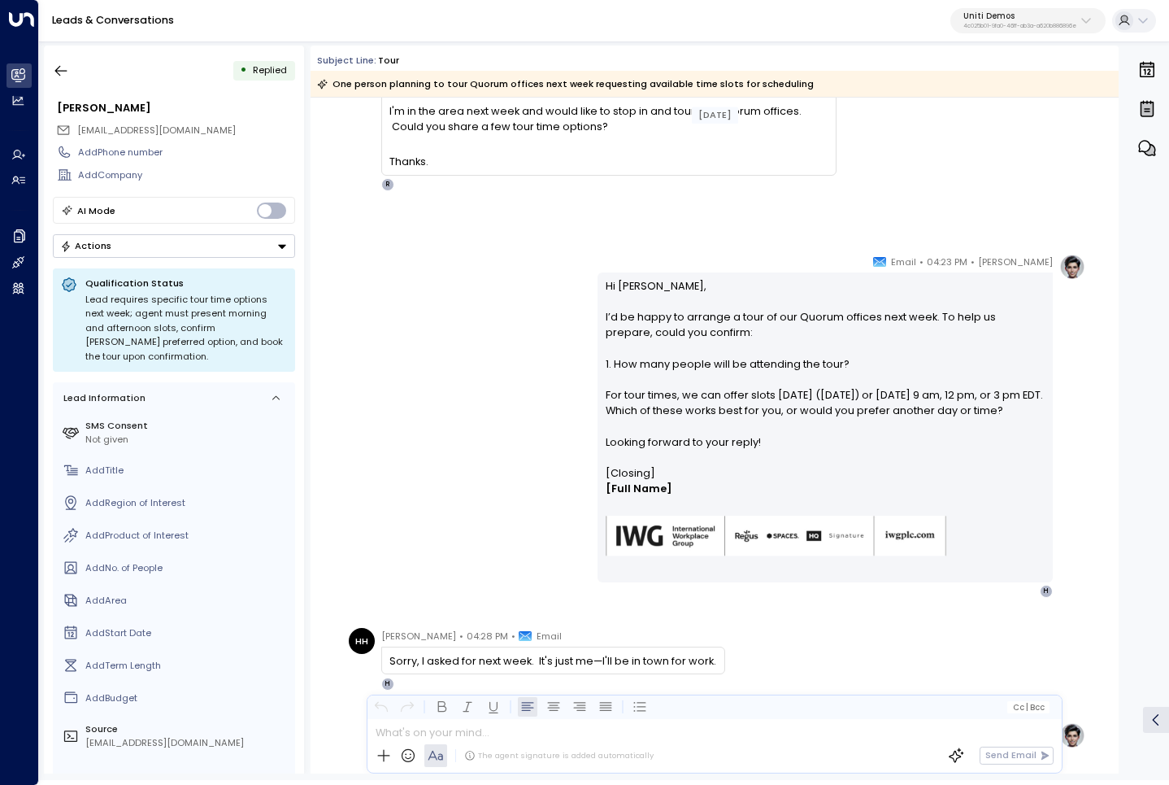
scroll to position [108, 0]
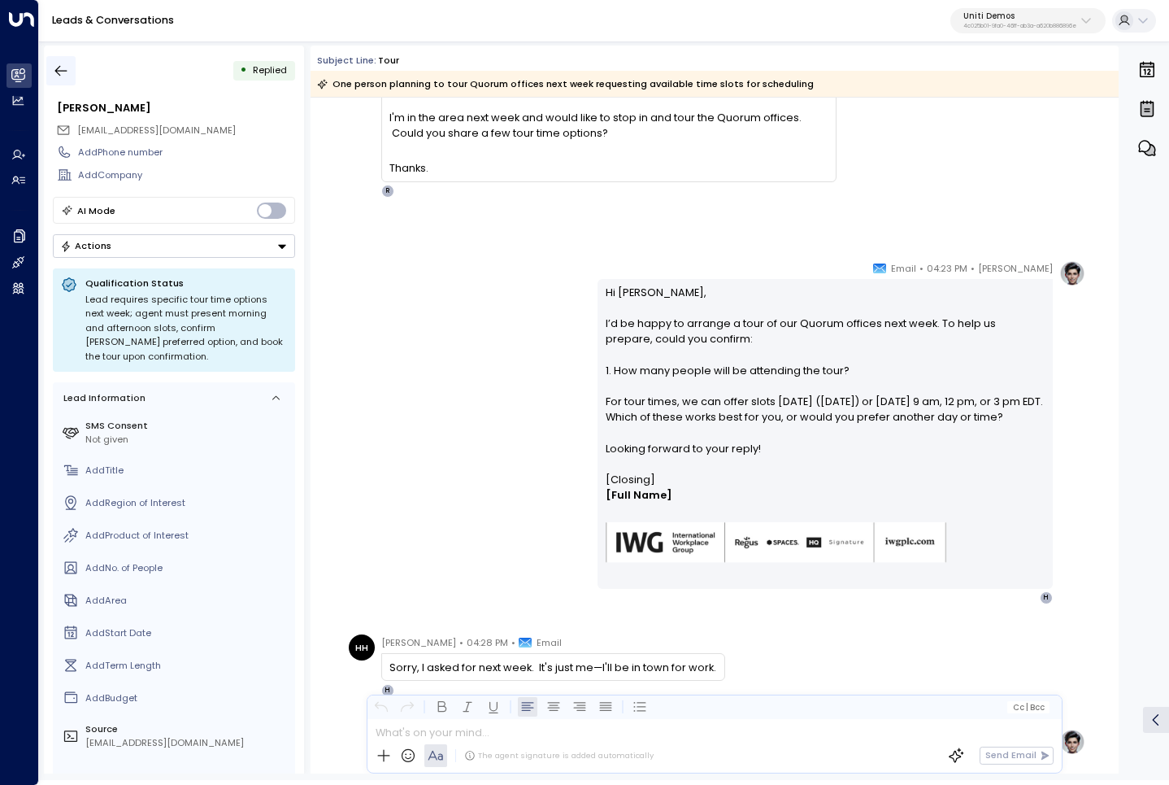
click at [63, 75] on icon "button" at bounding box center [61, 71] width 16 height 16
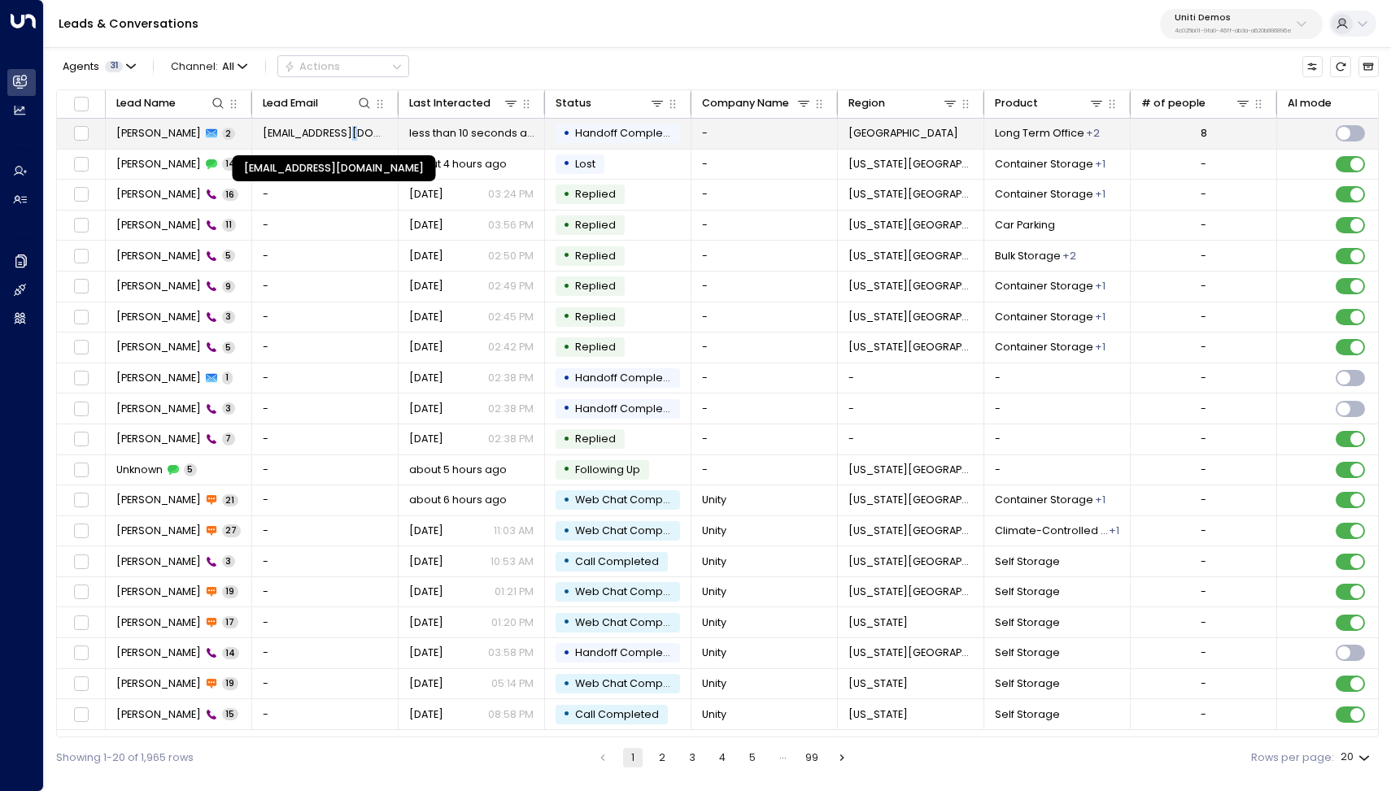
click at [346, 128] on span "[EMAIL_ADDRESS][DOMAIN_NAME]" at bounding box center [325, 133] width 125 height 15
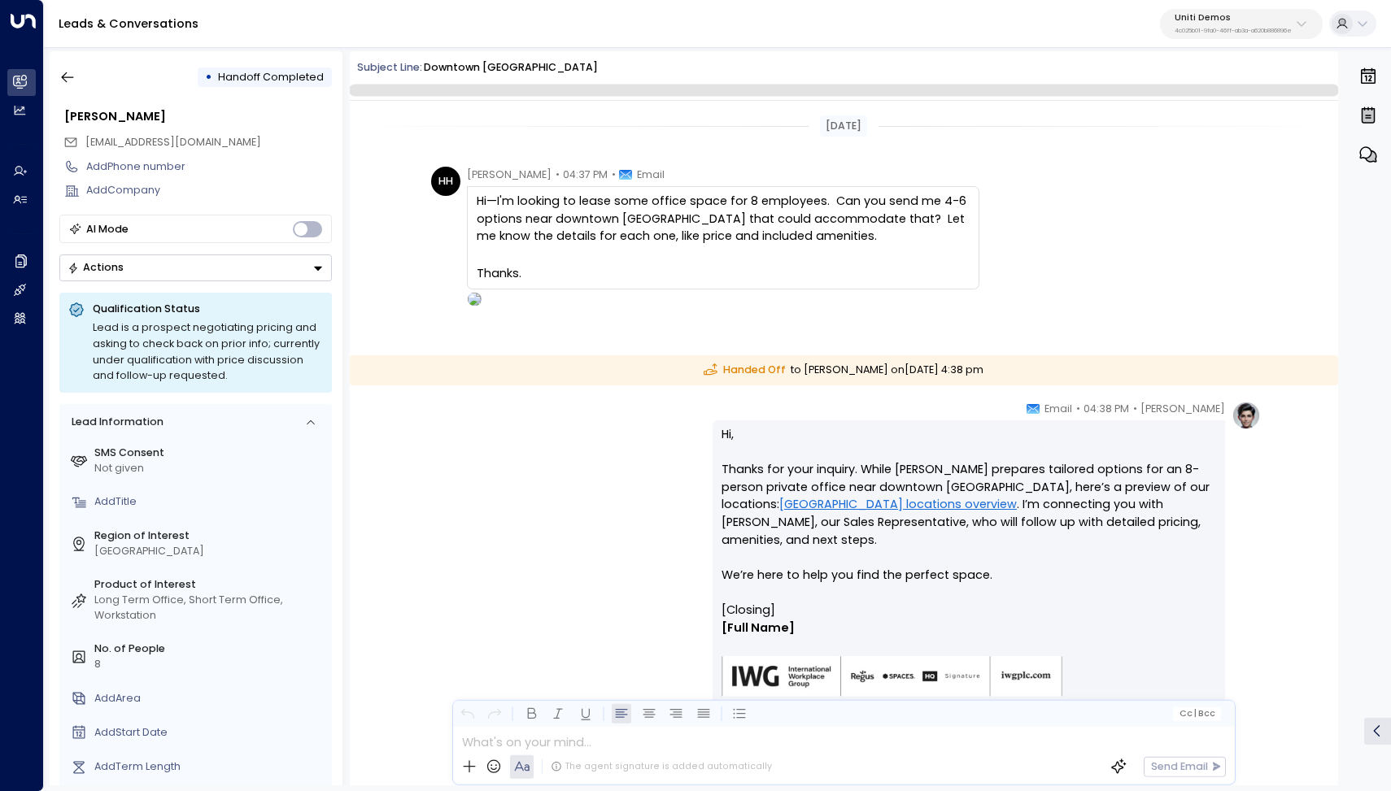
scroll to position [112, 0]
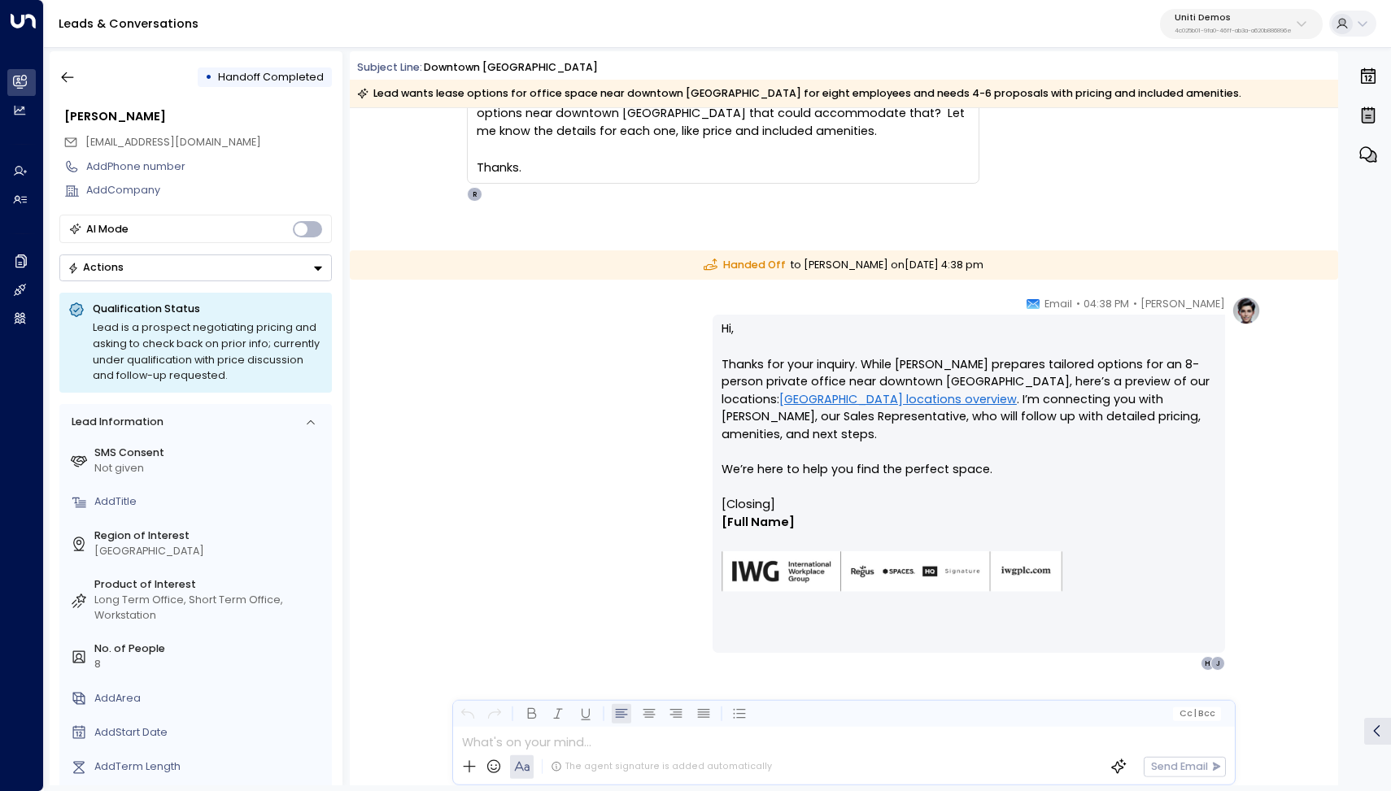
click at [779, 391] on link "Dallas locations overview" at bounding box center [897, 400] width 237 height 18
click at [773, 407] on p "Hi, Thanks for your inquiry. While John Doer prepares tailored options for an 8…" at bounding box center [968, 408] width 494 height 176
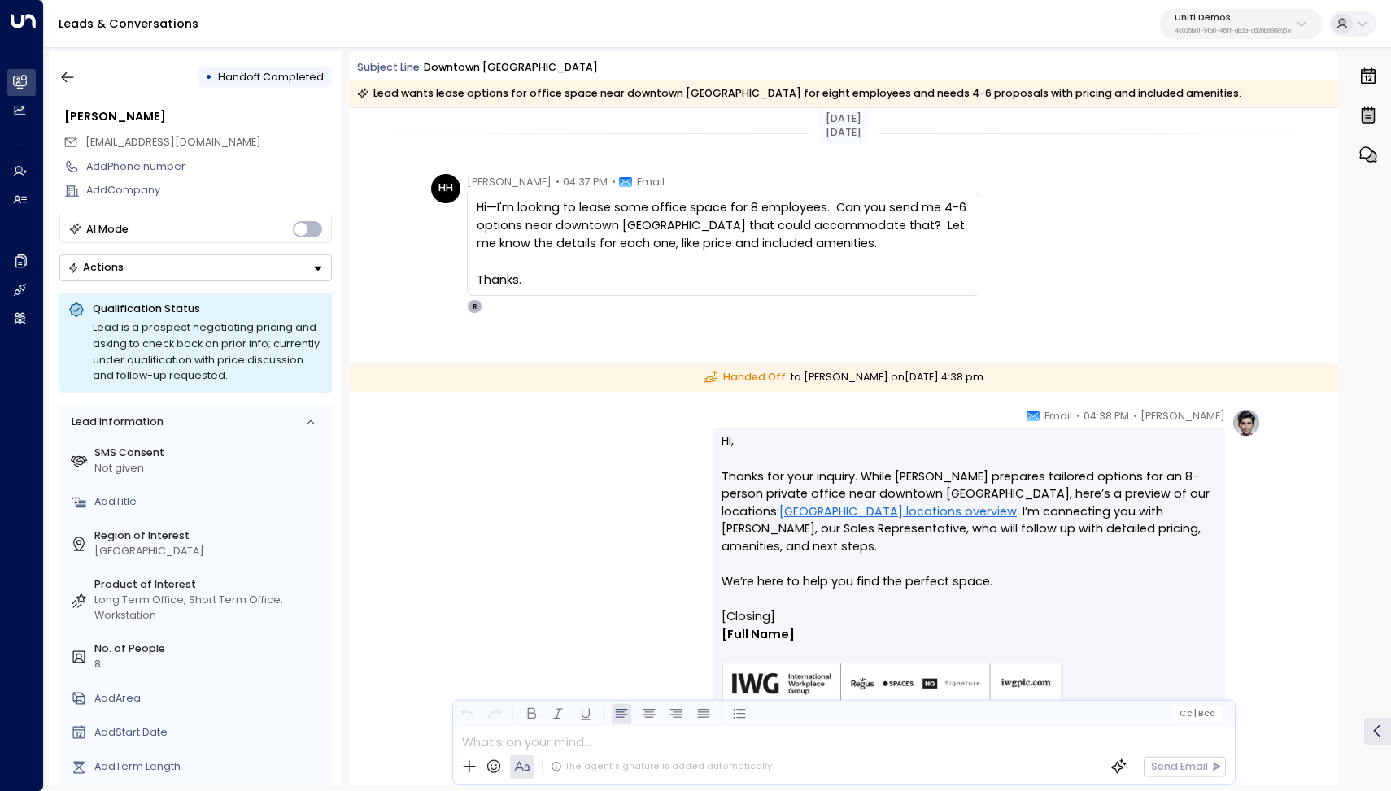
scroll to position [0, 0]
click at [57, 72] on button "button" at bounding box center [67, 77] width 29 height 29
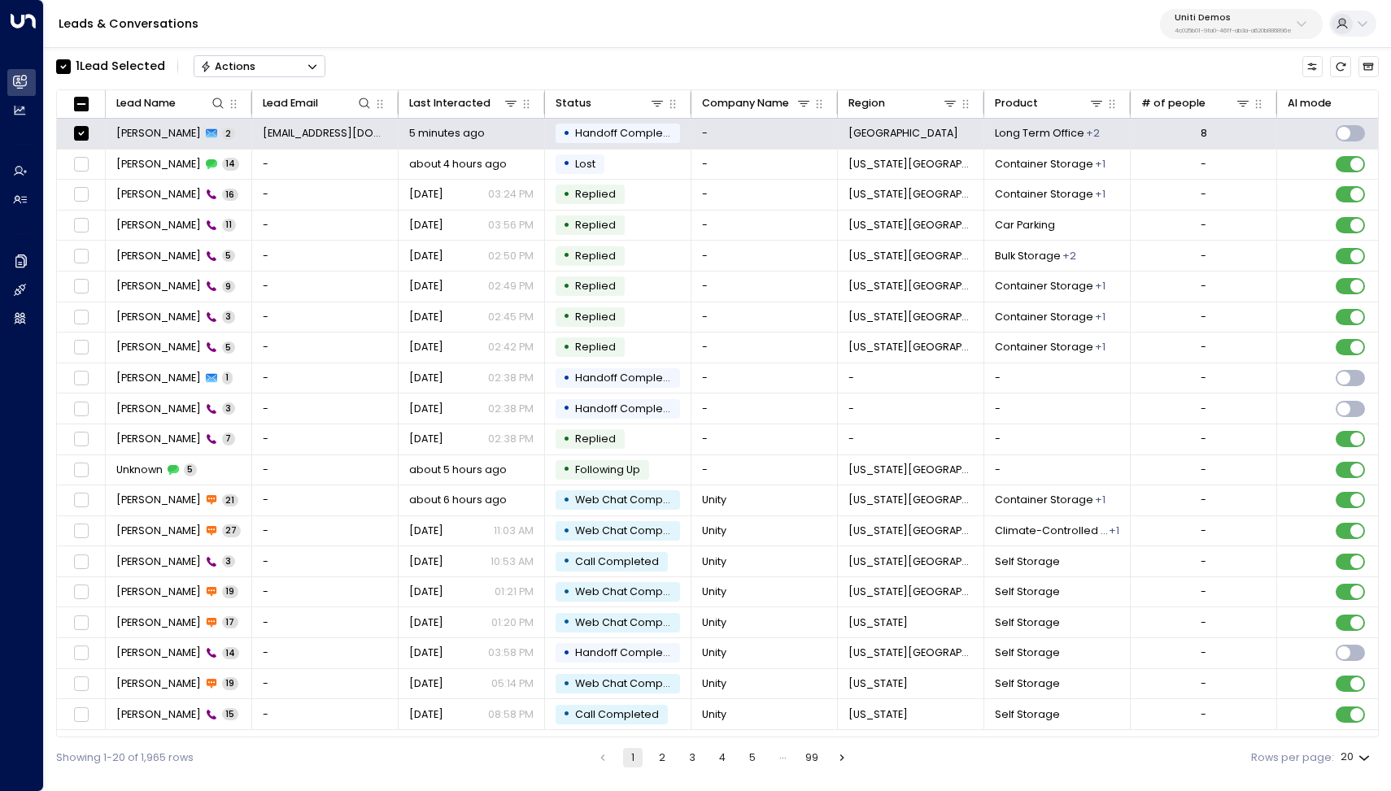
click at [326, 64] on div "1 Lead Selected Actions" at bounding box center [717, 66] width 1322 height 31
click at [314, 64] on icon "Button group with a nested menu" at bounding box center [312, 66] width 11 height 11
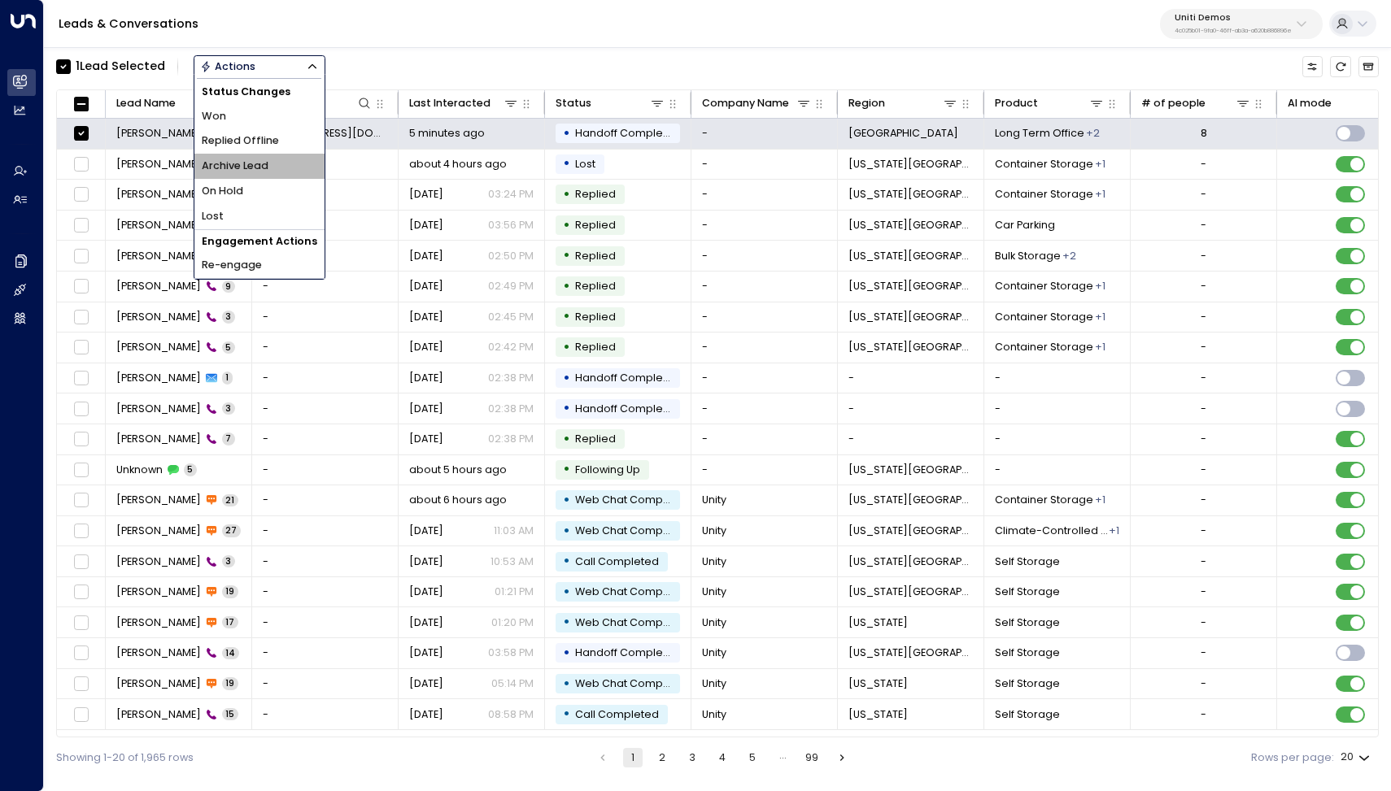
click at [268, 164] on span "Archive Lead" at bounding box center [235, 166] width 67 height 15
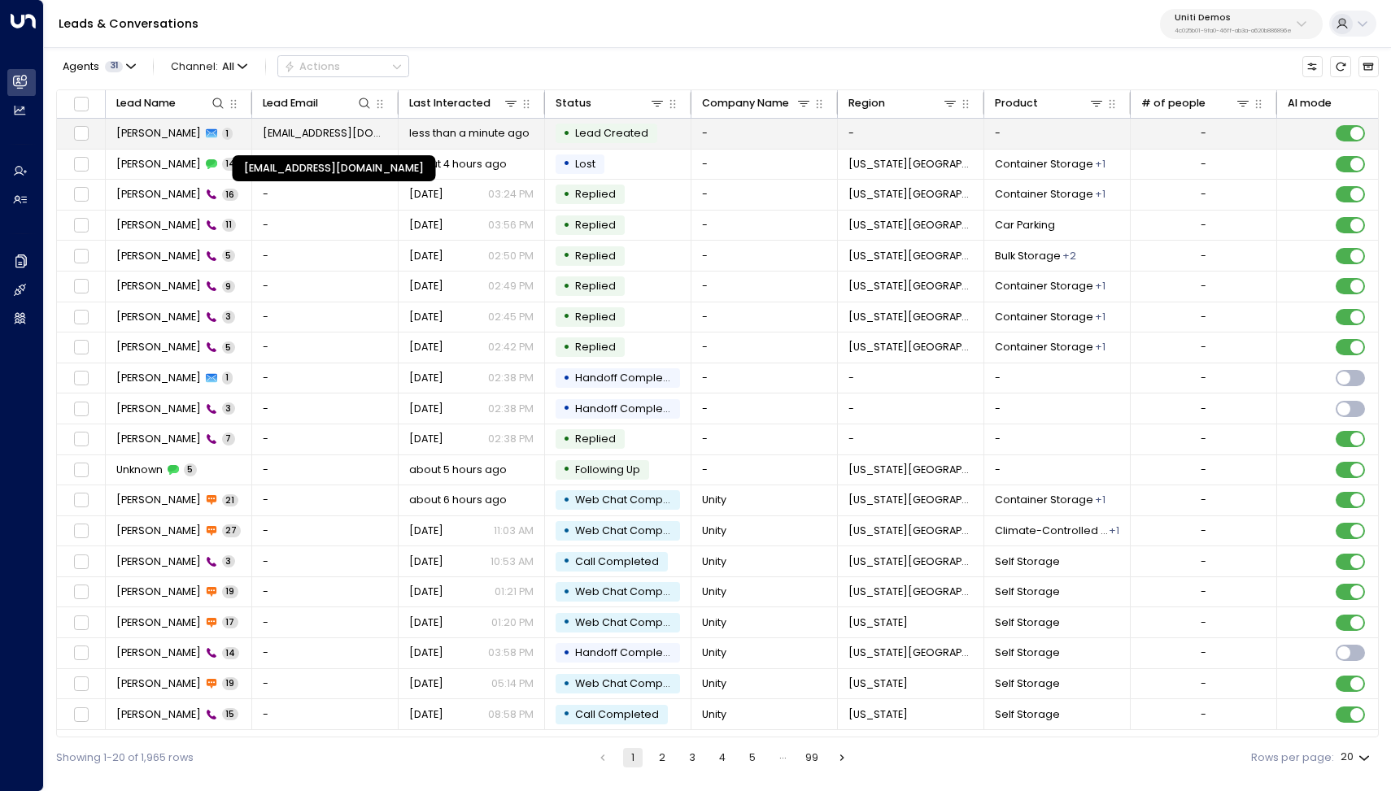
click at [325, 134] on span "[EMAIL_ADDRESS][DOMAIN_NAME]" at bounding box center [325, 133] width 125 height 15
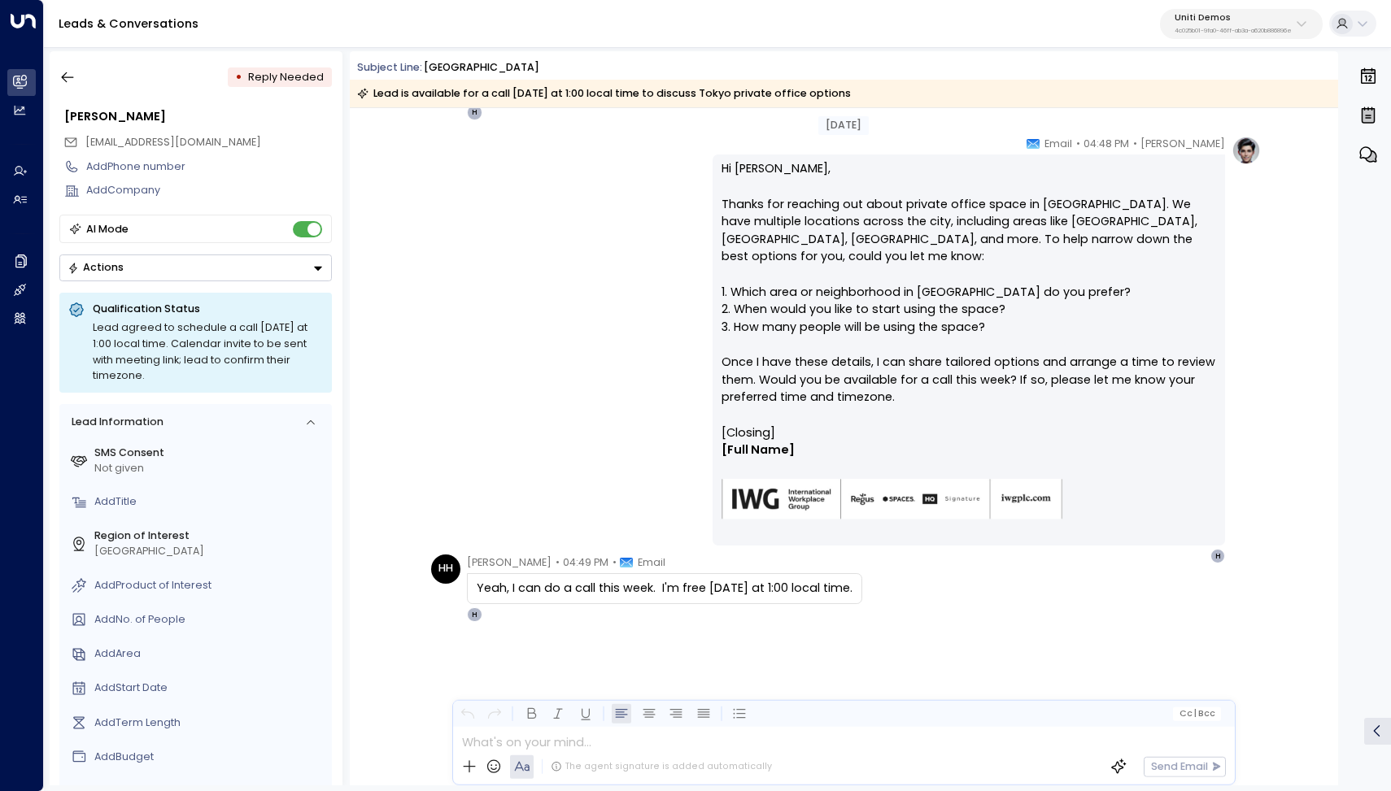
scroll to position [138, 0]
click at [544, 324] on div "[PERSON_NAME] • 04:48 PM • Email Hi [PERSON_NAME], Thanks for reaching out abou…" at bounding box center [843, 351] width 834 height 428
click at [65, 79] on icon "button" at bounding box center [67, 77] width 16 height 16
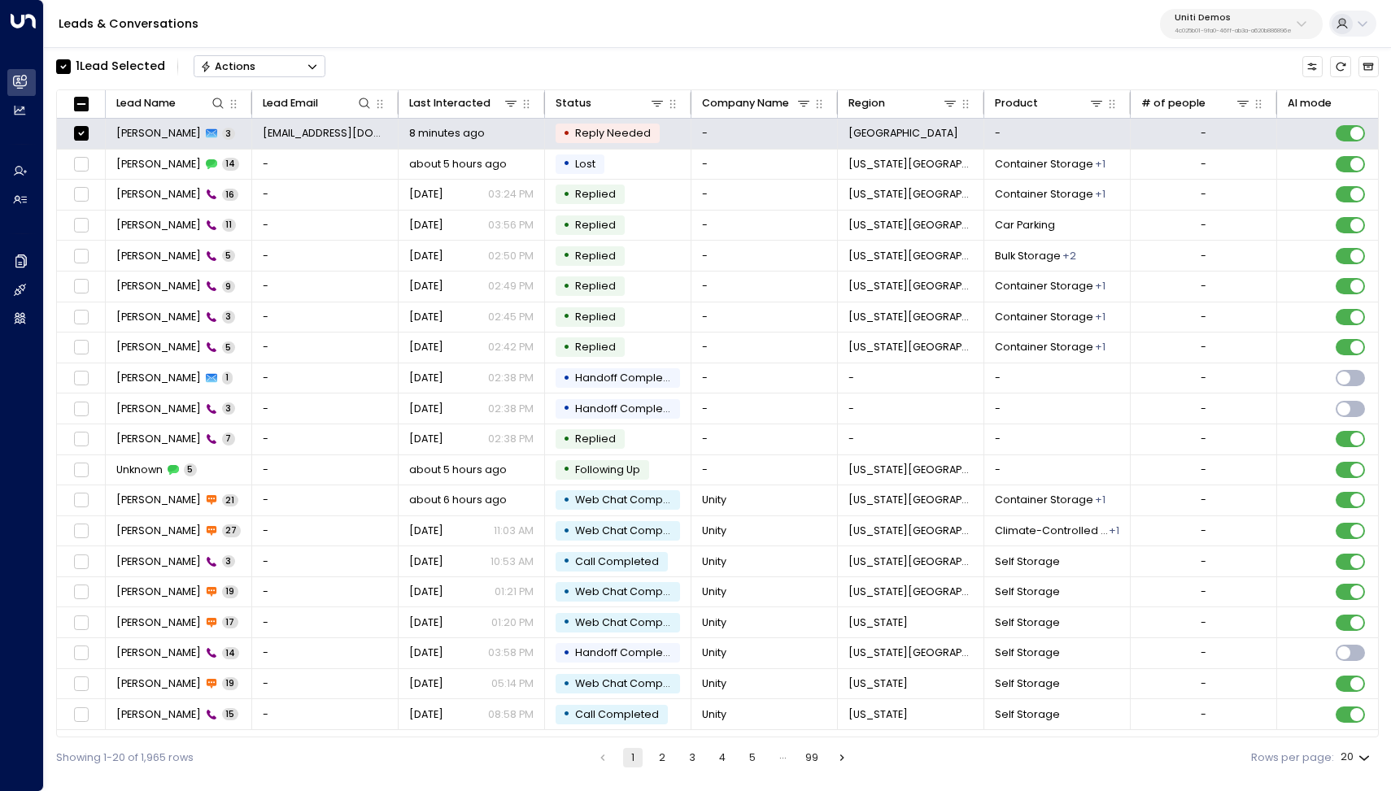
click at [276, 66] on button "Actions" at bounding box center [260, 66] width 132 height 22
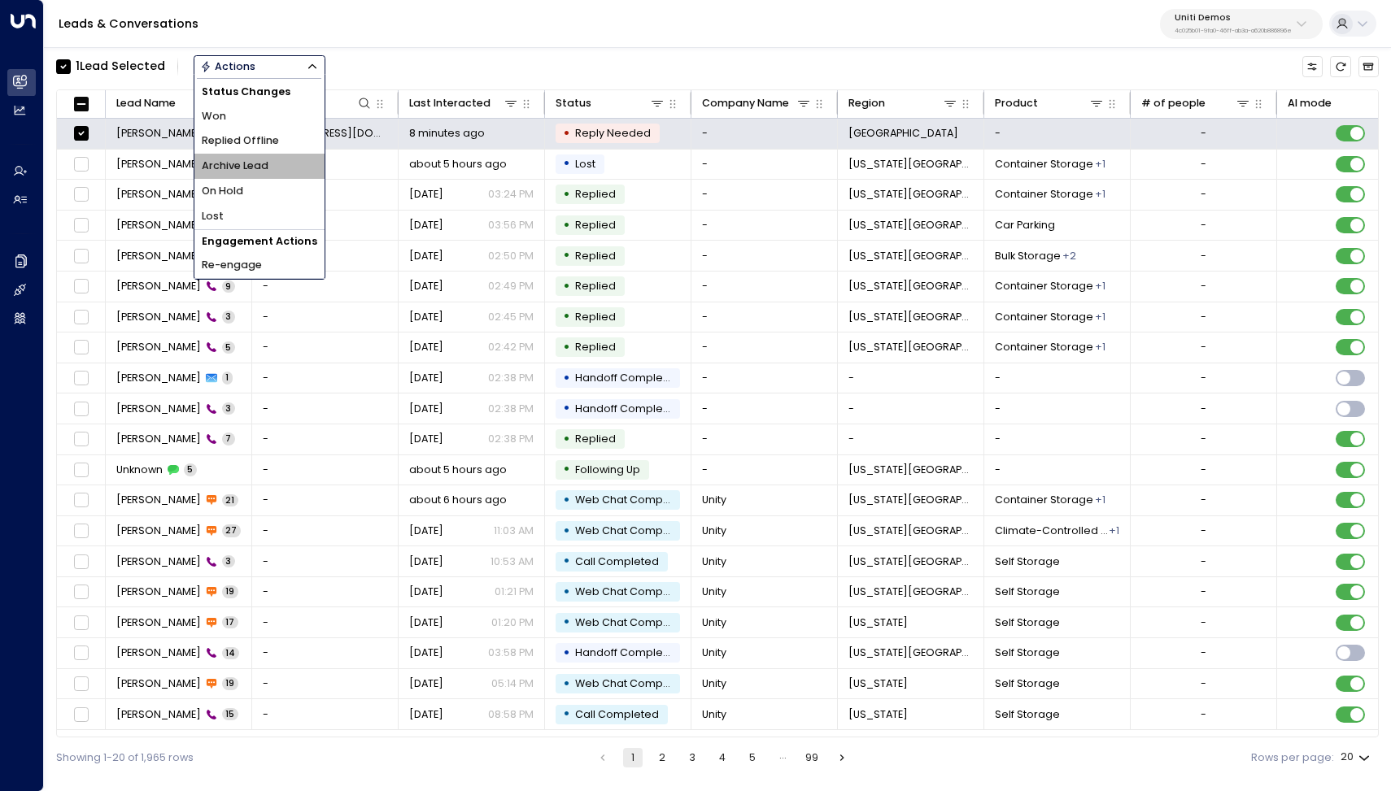
click at [260, 163] on span "Archive Lead" at bounding box center [235, 166] width 67 height 15
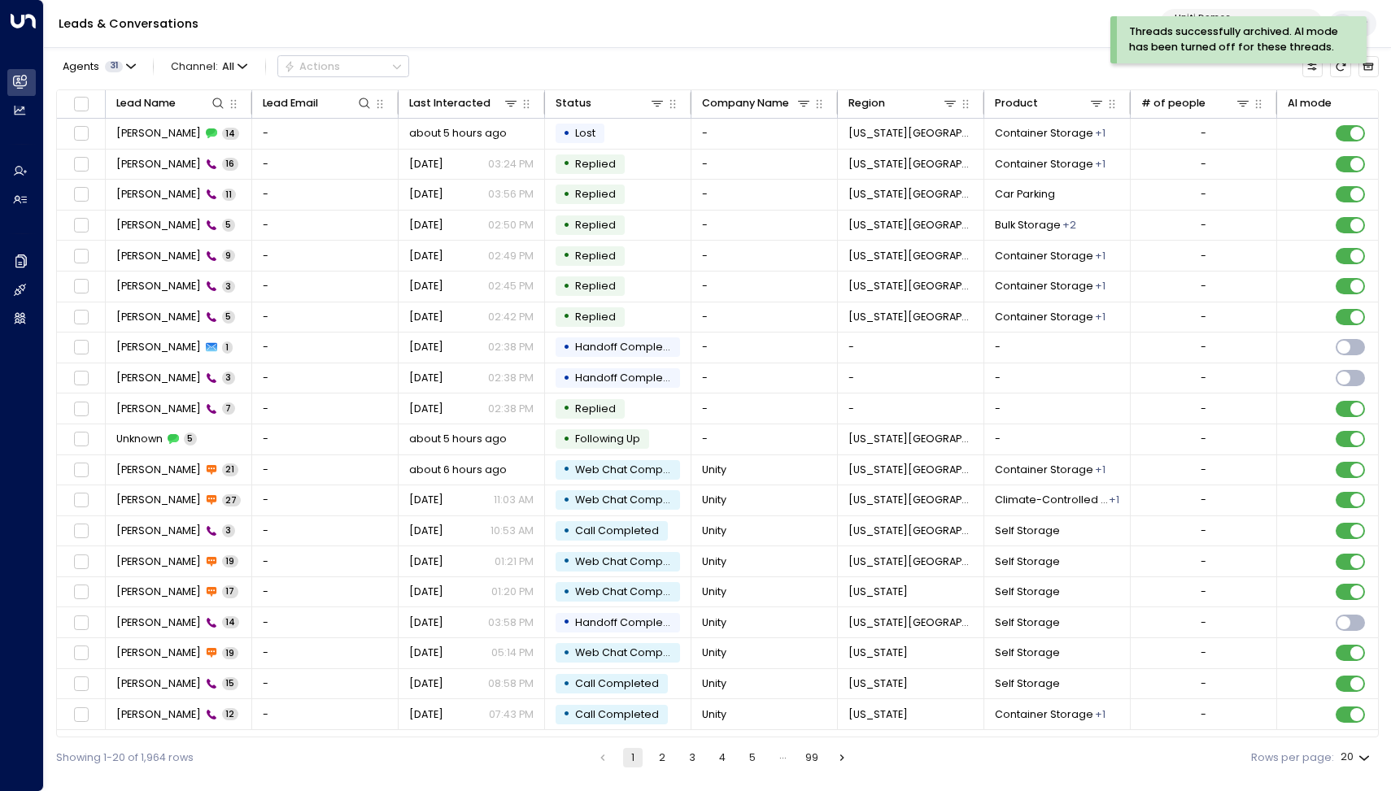
click at [310, 26] on div "Leads & Conversations Uniti Demos 4c025b01-9fa0-46ff-ab3a-a620b886896e" at bounding box center [717, 24] width 1347 height 48
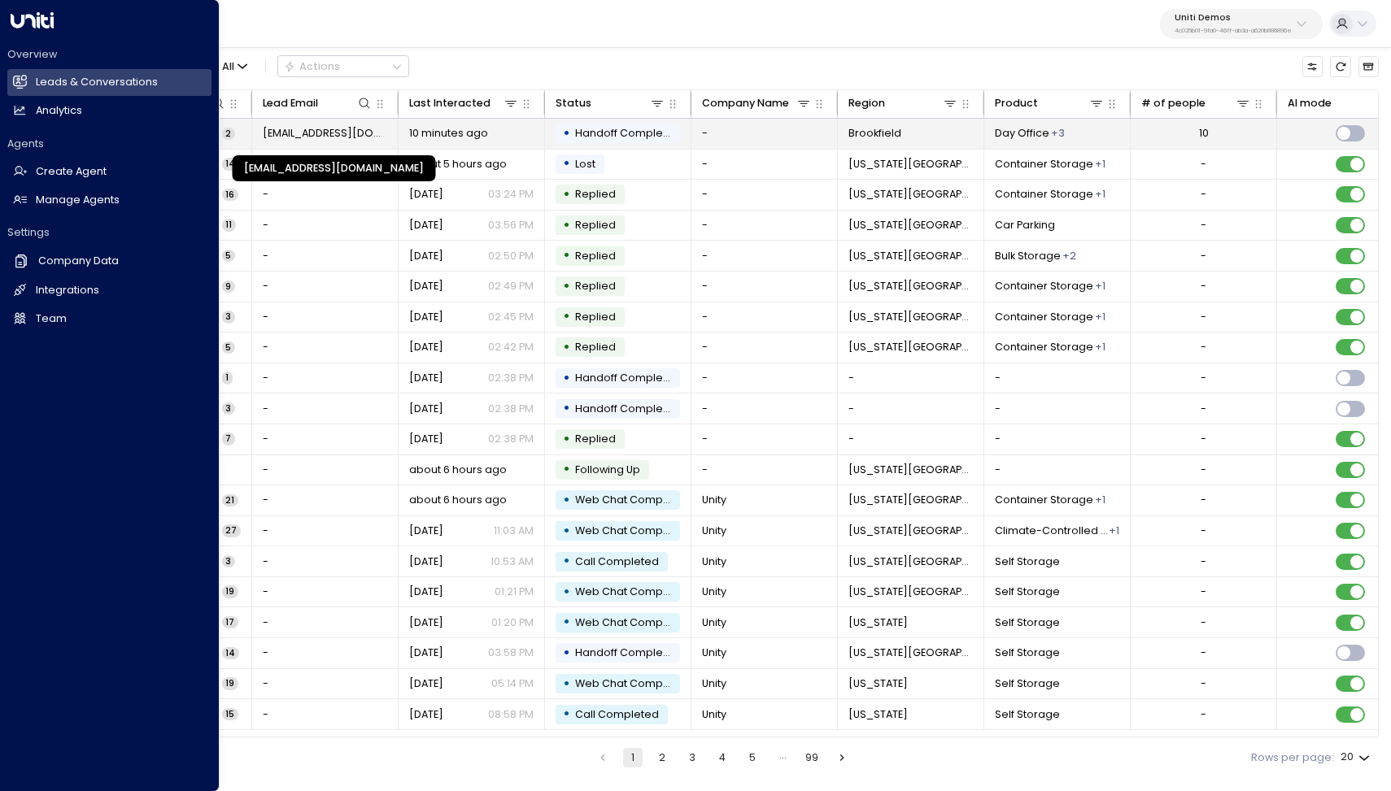
click at [335, 130] on span "[EMAIL_ADDRESS][DOMAIN_NAME]" at bounding box center [325, 133] width 125 height 15
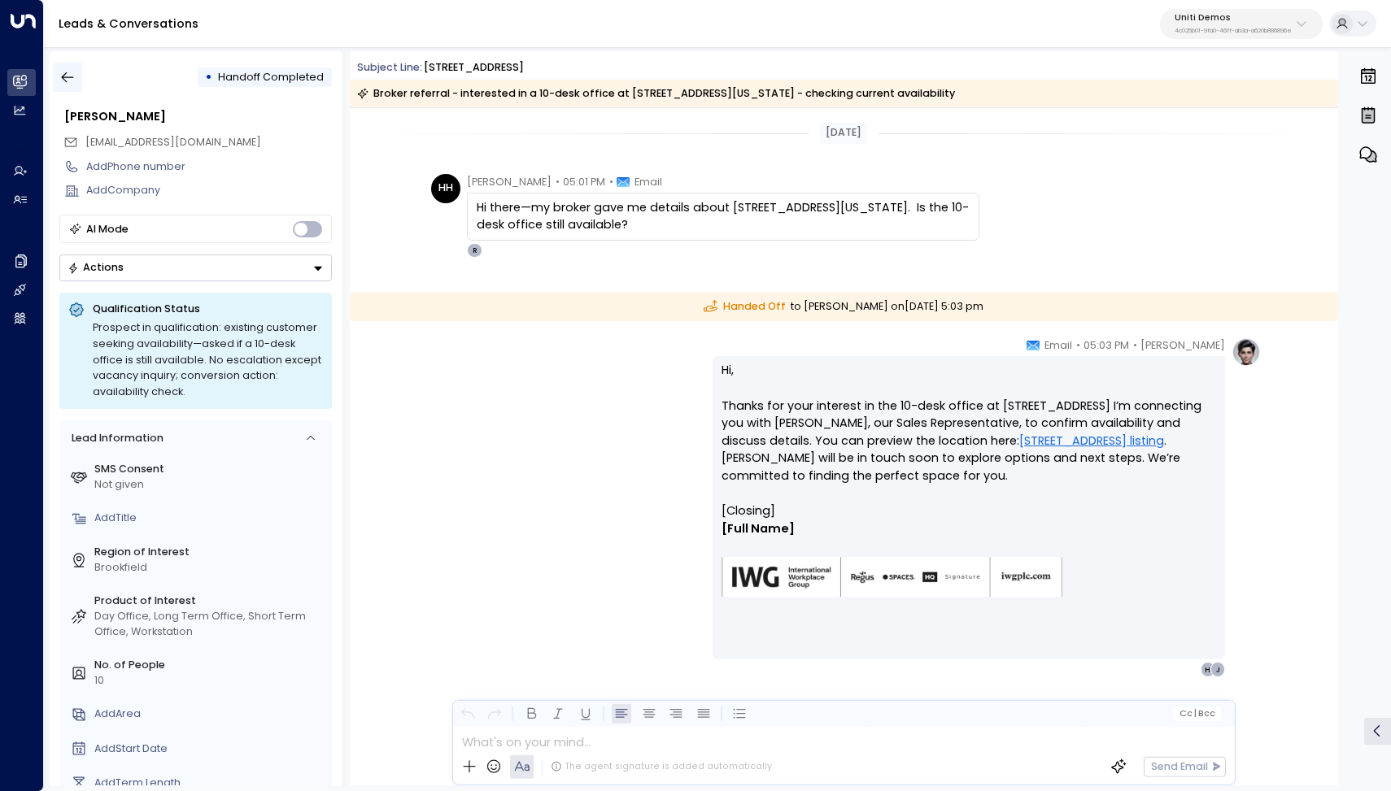
click at [63, 78] on icon "button" at bounding box center [67, 77] width 16 height 16
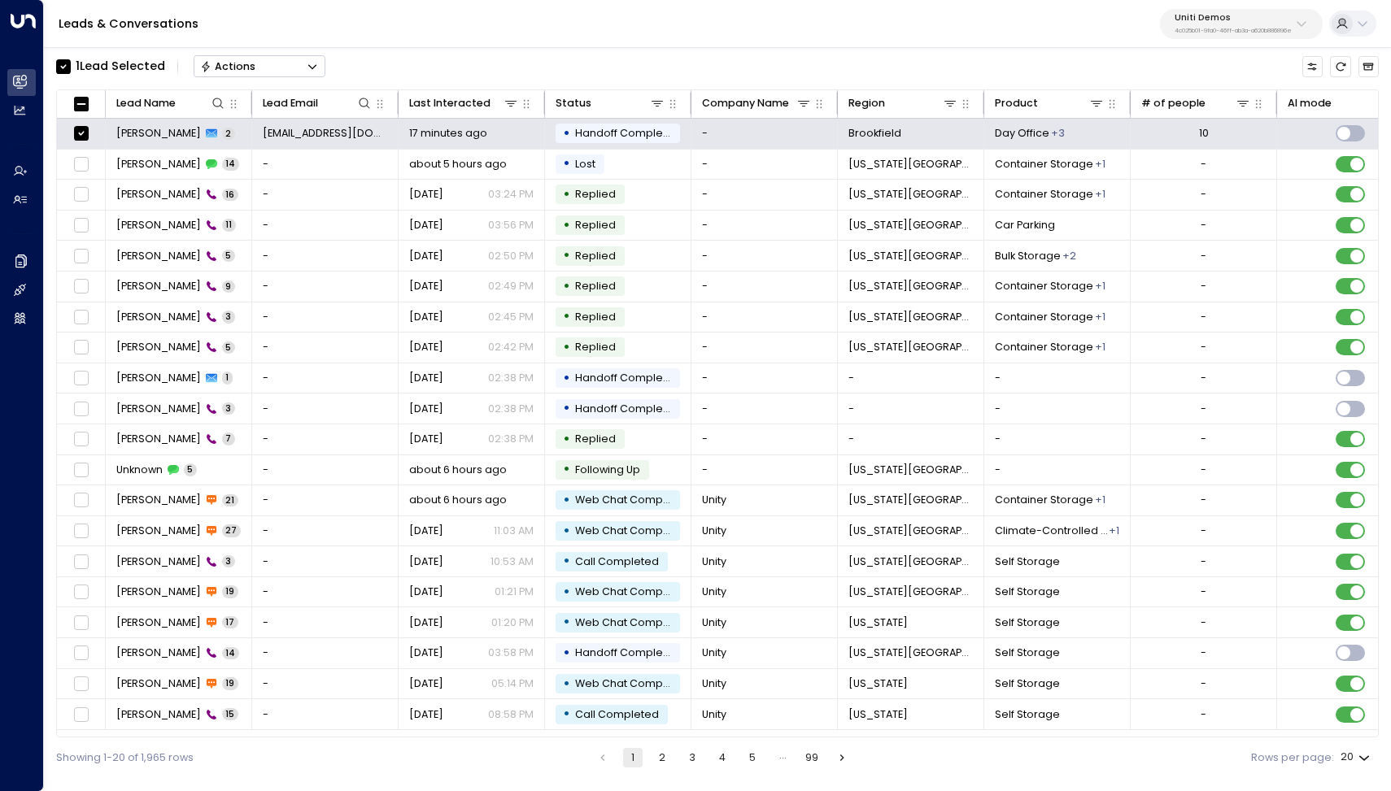
click at [315, 65] on icon "Button group with a nested menu" at bounding box center [312, 66] width 11 height 11
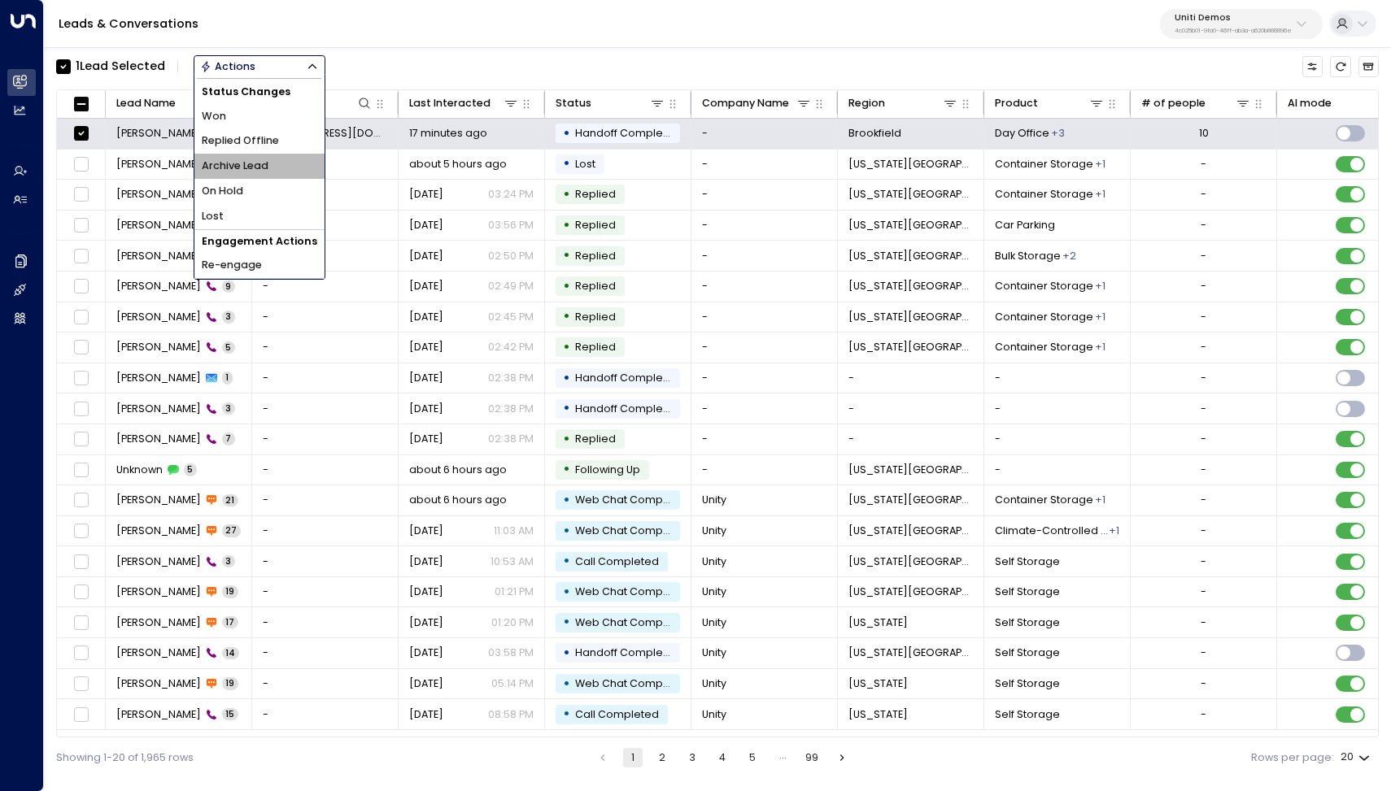
click at [270, 162] on li "Archive Lead" at bounding box center [259, 166] width 130 height 25
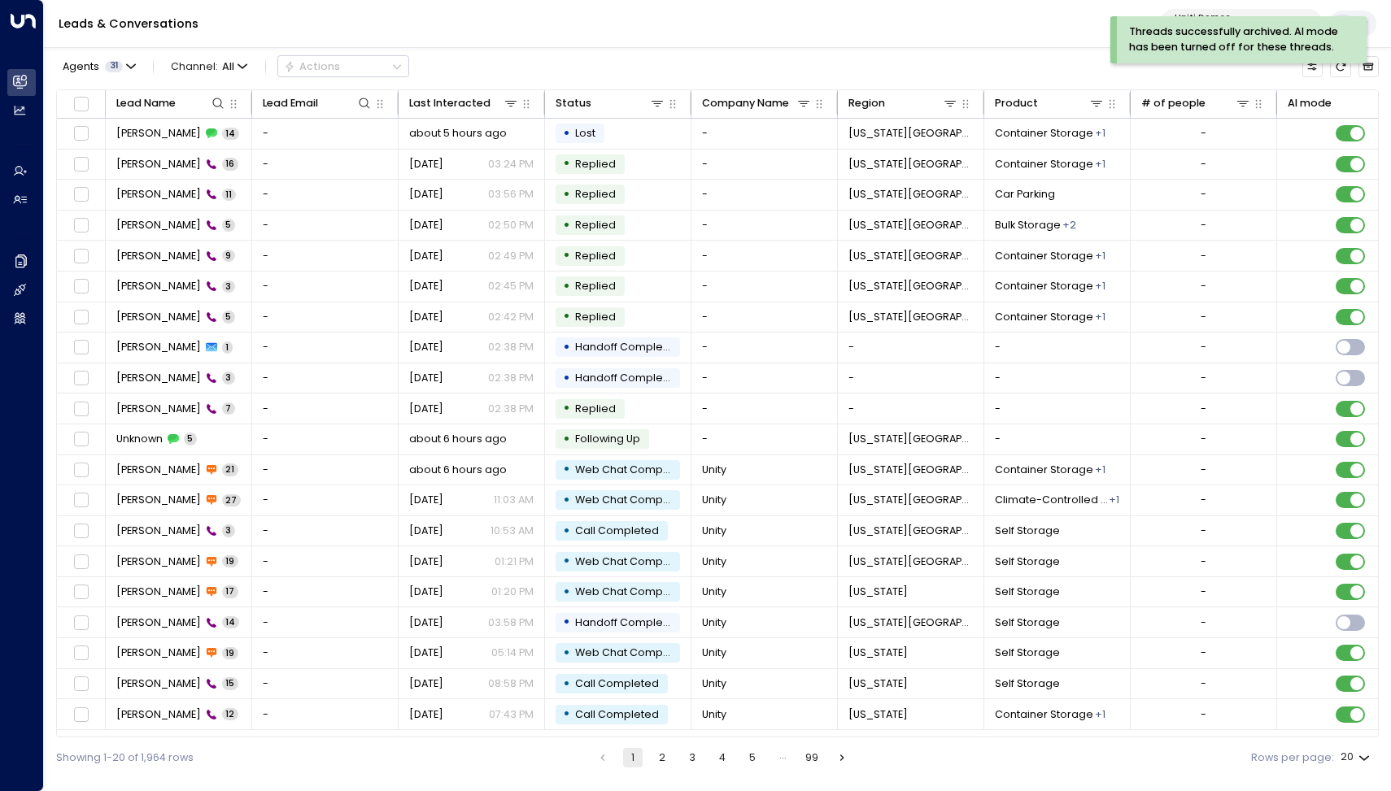
click at [778, 29] on div "Leads & Conversations Uniti Demos 4c025b01-9fa0-46ff-ab3a-a620b886896e" at bounding box center [717, 24] width 1347 height 48
